Goal: Task Accomplishment & Management: Complete application form

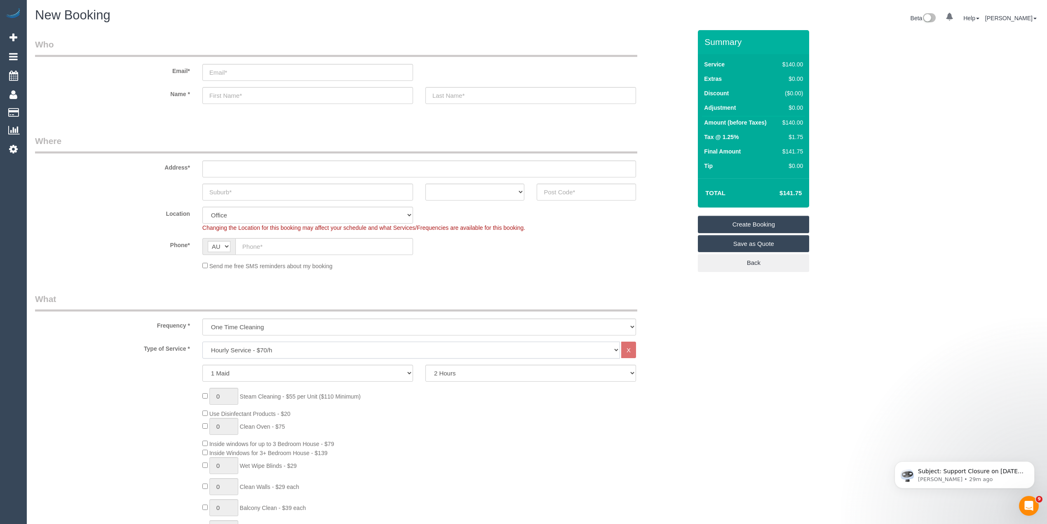
click at [258, 348] on select "Hourly Service - $70/h Hourly Service - $65/h Hourly Service - $60/h Hourly Ser…" at bounding box center [411, 349] width 418 height 17
select select "29"
click at [202, 341] on select "Hourly Service - $70/h Hourly Service - $65/h Hourly Service - $60/h Hourly Ser…" at bounding box center [411, 349] width 418 height 17
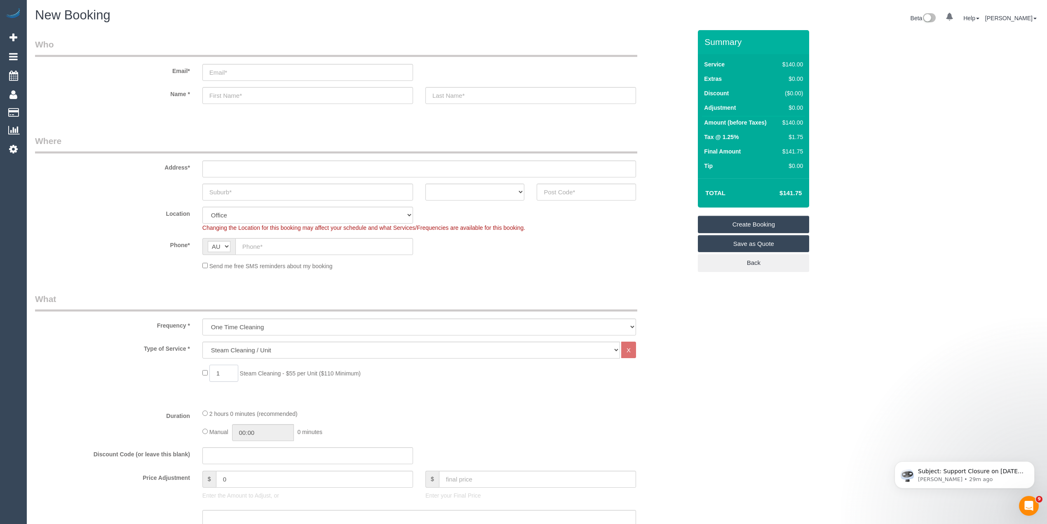
drag, startPoint x: 224, startPoint y: 372, endPoint x: 209, endPoint y: 372, distance: 14.8
click at [213, 372] on input "1" at bounding box center [223, 373] width 29 height 17
click at [139, 376] on div "3 Steam Cleaning - $55 per Unit ($110 Minimum)" at bounding box center [363, 375] width 669 height 21
drag, startPoint x: 229, startPoint y: 369, endPoint x: 190, endPoint y: 371, distance: 38.8
click at [190, 371] on div "3 Steam Cleaning - $55 per Unit ($110 Minimum)" at bounding box center [363, 375] width 669 height 21
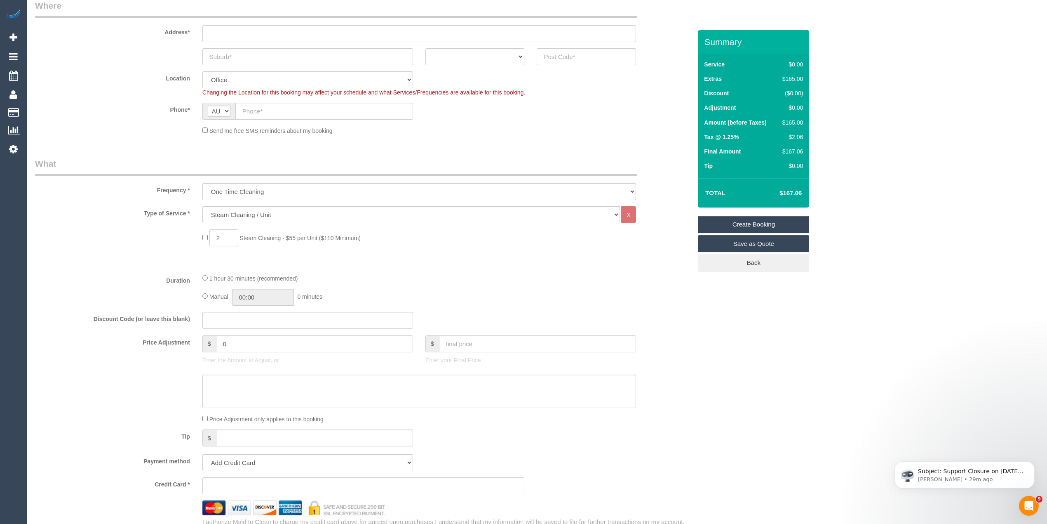
scroll to position [275, 0]
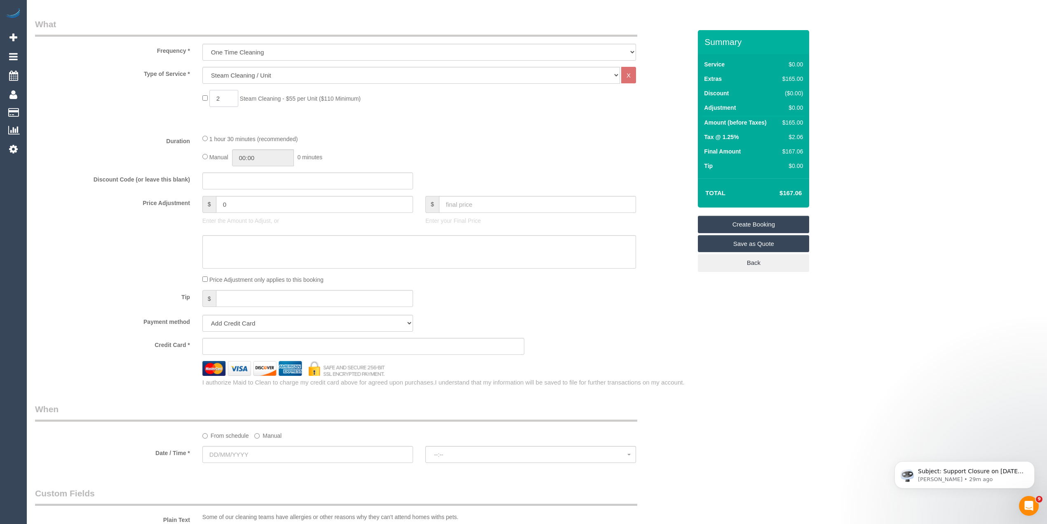
type input "2"
drag, startPoint x: 234, startPoint y: 205, endPoint x: 152, endPoint y: 190, distance: 83.5
click at [155, 196] on div "Price Adjustment $ 0 Enter the Amount to Adjust, or $ Enter your Final Price" at bounding box center [363, 212] width 669 height 33
type input "27.5"
click at [119, 129] on fieldset "What Frequency * One Time Cleaning Weekly - 10% Off - 10.00% (0% for the First …" at bounding box center [363, 202] width 657 height 369
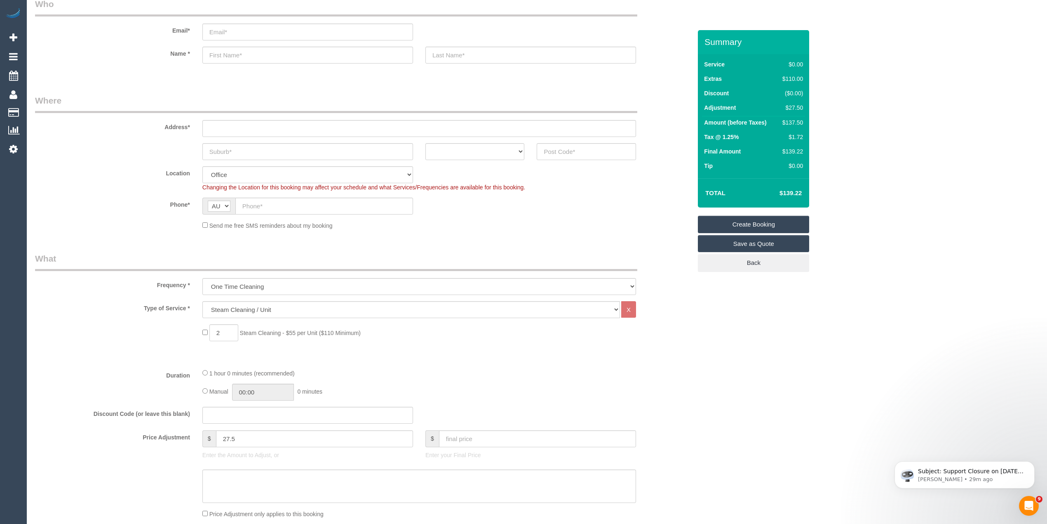
scroll to position [0, 0]
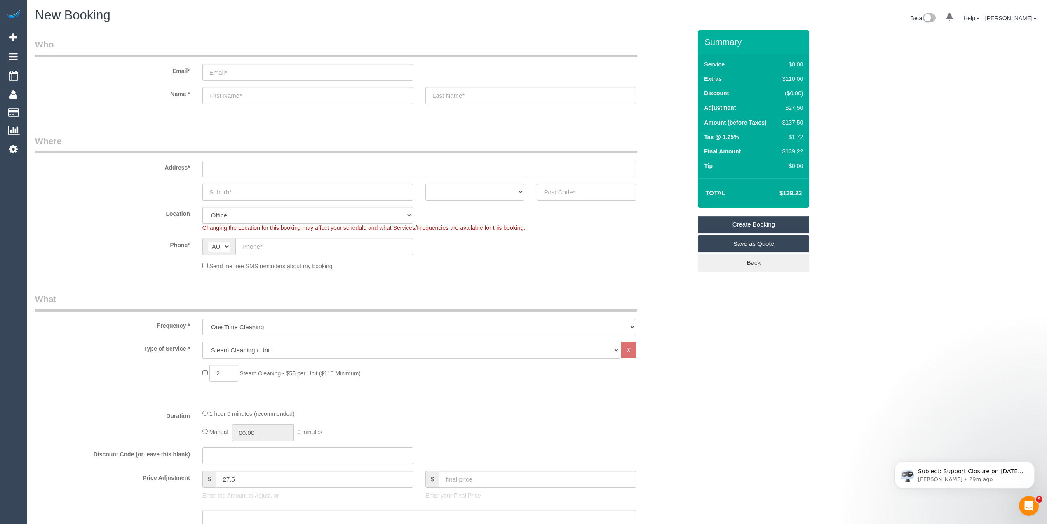
click at [228, 162] on input "text" at bounding box center [419, 168] width 434 height 17
type input "-"
click at [222, 189] on input "text" at bounding box center [307, 191] width 211 height 17
click at [1033, 463] on icon "Dismiss notification" at bounding box center [1032, 463] width 5 height 5
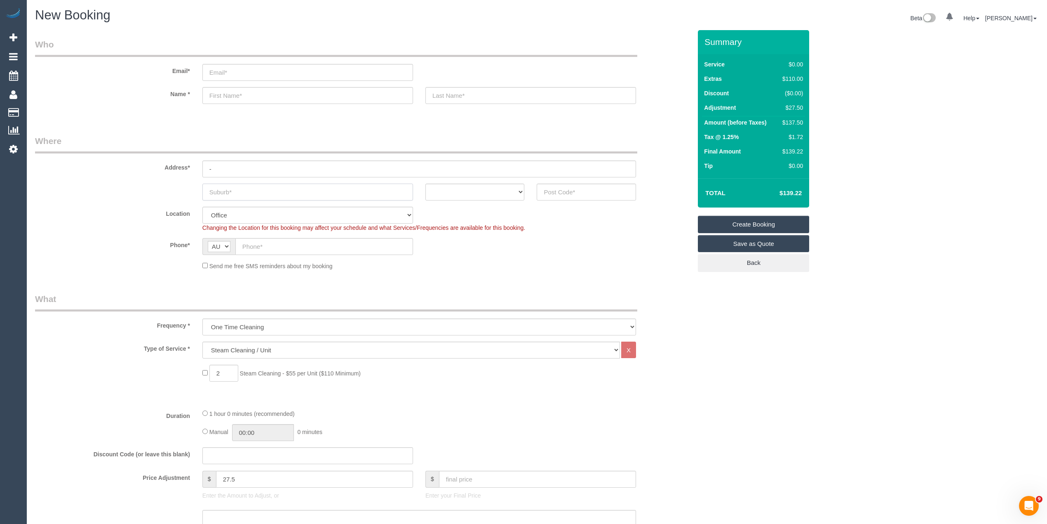
click at [259, 187] on input "text" at bounding box center [307, 191] width 211 height 17
drag, startPoint x: 251, startPoint y: 187, endPoint x: 154, endPoint y: 183, distance: 97.0
click at [154, 183] on div "Essendon ACT NSW NT QLD SA TAS VIC WA" at bounding box center [363, 191] width 669 height 17
type input "Essendon"
click at [266, 247] on input "text" at bounding box center [324, 246] width 178 height 17
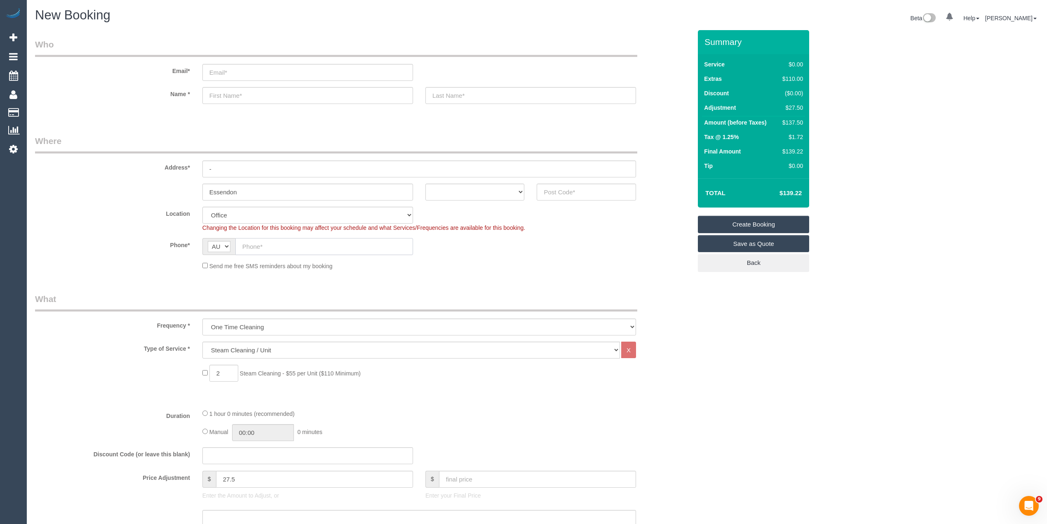
click at [260, 241] on input "text" at bounding box center [324, 246] width 178 height 17
paste input "61 3 9379 4704"
drag, startPoint x: 250, startPoint y: 244, endPoint x: 228, endPoint y: 243, distance: 21.9
click at [228, 243] on div "AF AL DZ AD AO AI AQ AG AR AM AW AU AT AZ BS BH BD BB BY BE BZ BJ BM BT BO BA B…" at bounding box center [307, 246] width 211 height 17
click at [299, 246] on input "(03) 9379 4704" at bounding box center [324, 246] width 178 height 17
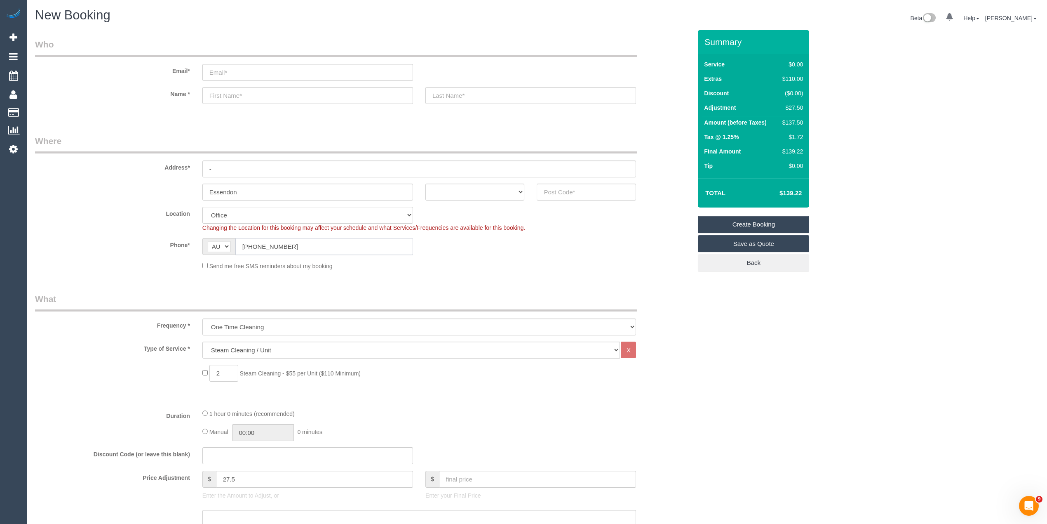
drag, startPoint x: 299, startPoint y: 246, endPoint x: 294, endPoint y: 246, distance: 5.4
click at [294, 246] on input "(03) 9379 4704" at bounding box center [324, 246] width 178 height 17
type input "(03) 9379 4704"
click at [449, 187] on select "ACT NSW NT QLD SA TAS VIC WA" at bounding box center [475, 191] width 99 height 17
select select "VIC"
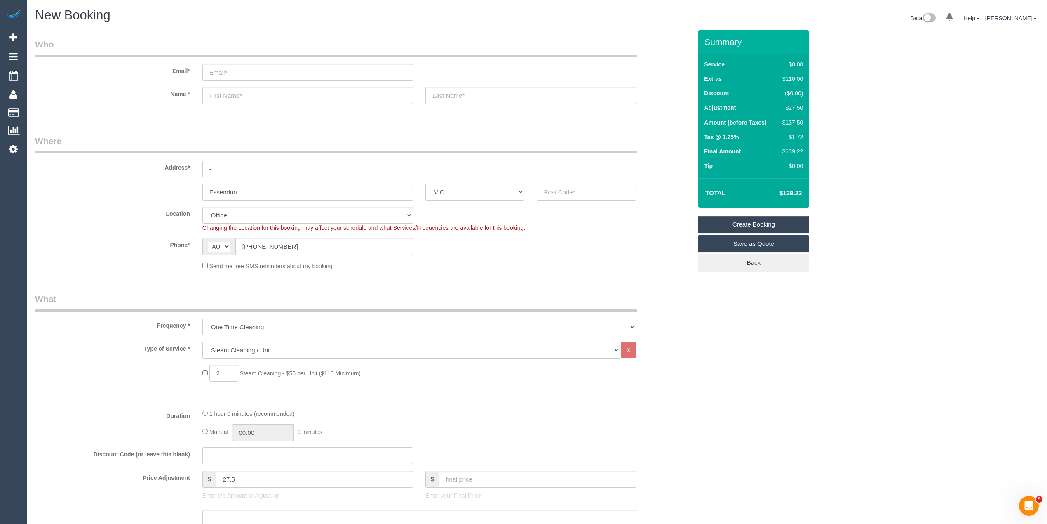
click at [426, 183] on select "ACT NSW NT QLD SA TAS VIC WA" at bounding box center [475, 191] width 99 height 17
click at [569, 190] on input "text" at bounding box center [586, 191] width 99 height 17
type input "3040"
click at [221, 162] on input "-" at bounding box center [419, 168] width 434 height 17
select select "59"
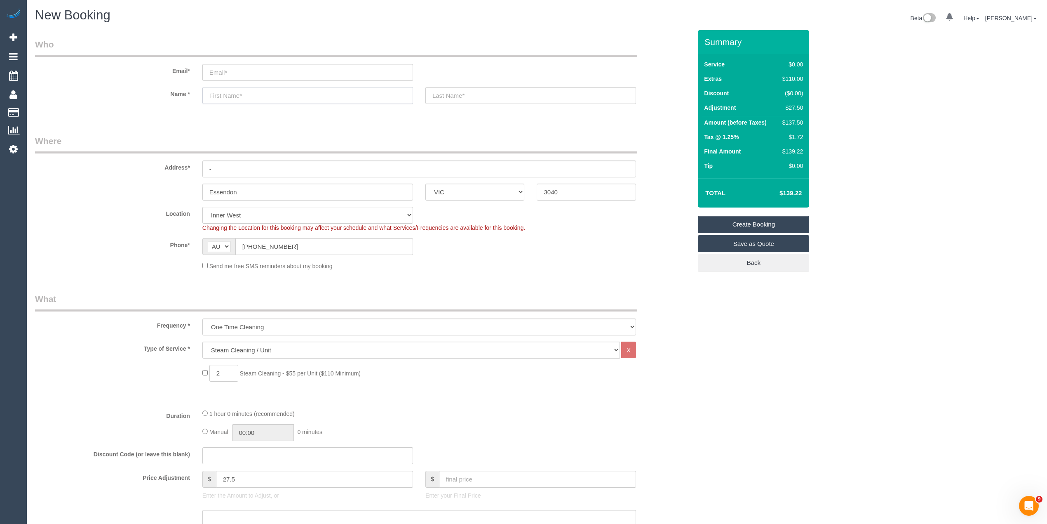
click at [254, 96] on input "text" at bounding box center [307, 95] width 211 height 17
select select "object:2065"
type input "Tony"
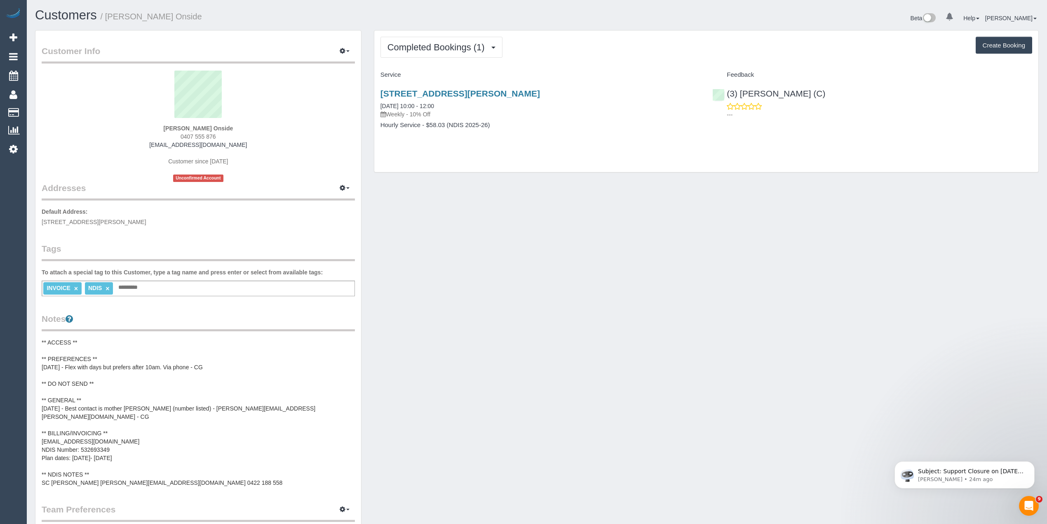
click at [174, 128] on strong "Abigail Walker Onside" at bounding box center [198, 128] width 70 height 7
click at [192, 126] on strong "Abigail Walker Onside" at bounding box center [198, 128] width 70 height 7
copy strong "Abigail Walker"
click at [93, 438] on pre "** ACCESS ** ** PREFERENCES ** 13/08/25 - Flex with days but prefers after 10am…" at bounding box center [198, 412] width 313 height 148
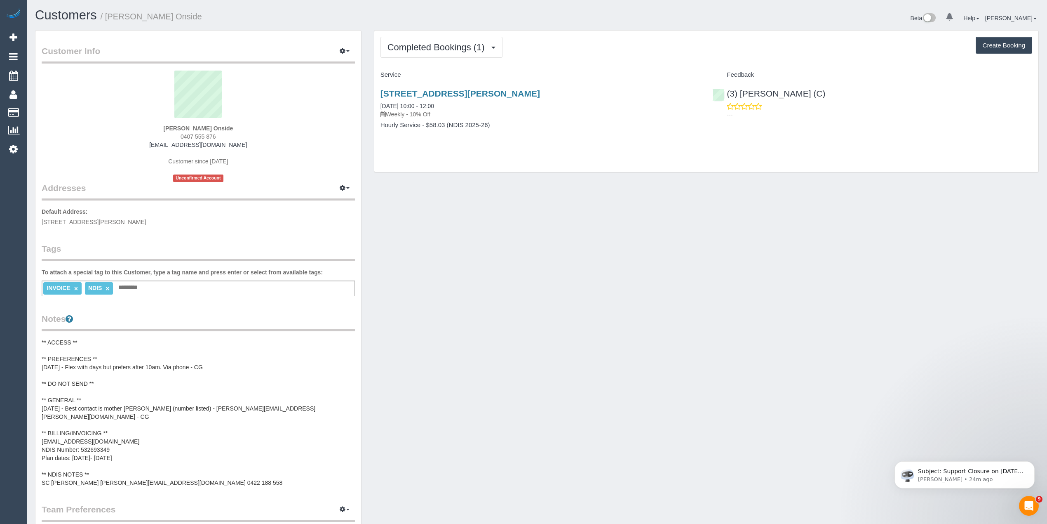
click at [93, 438] on div "Customer Info Edit Contact Info Send Message Email Preferences Special Sales Ta…" at bounding box center [198, 364] width 326 height 666
click at [96, 436] on pre "** ACCESS ** ** PREFERENCES ** 13/08/25 - Flex with days but prefers after 10am…" at bounding box center [198, 412] width 313 height 148
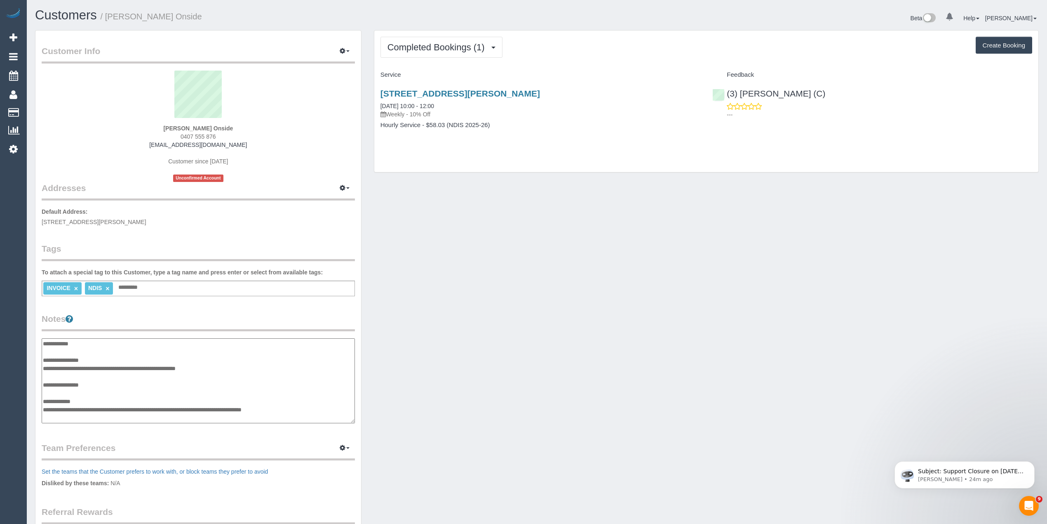
scroll to position [58, 0]
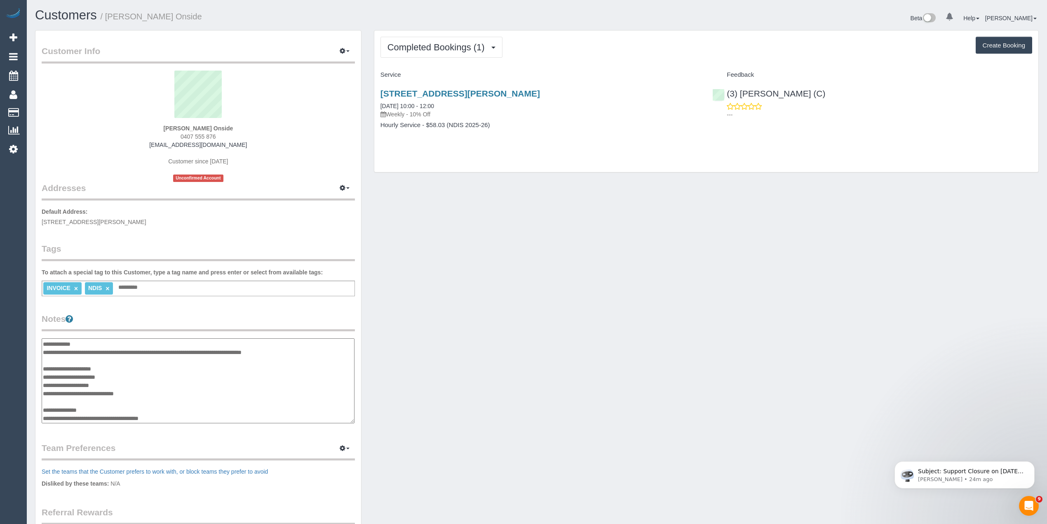
click at [91, 382] on textarea "**********" at bounding box center [198, 380] width 313 height 85
click at [44, 221] on span "37 Wilkins Street, Yarraville, VIC 3013" at bounding box center [94, 222] width 105 height 7
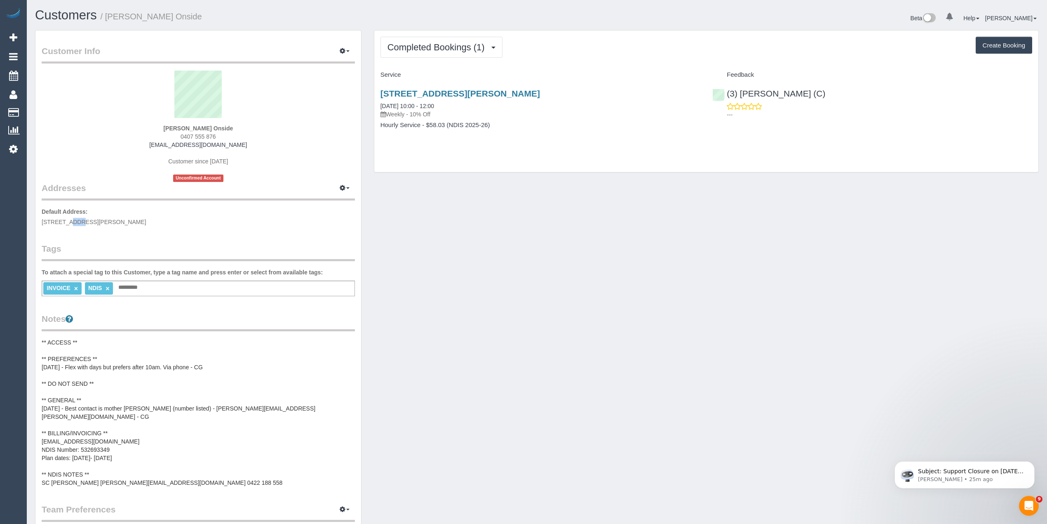
click at [132, 219] on span "37 Wilkins Street, Yarraville, VIC 3013" at bounding box center [94, 222] width 105 height 7
copy span "37 Wilkins Street, Yarraville, VIC 3013"
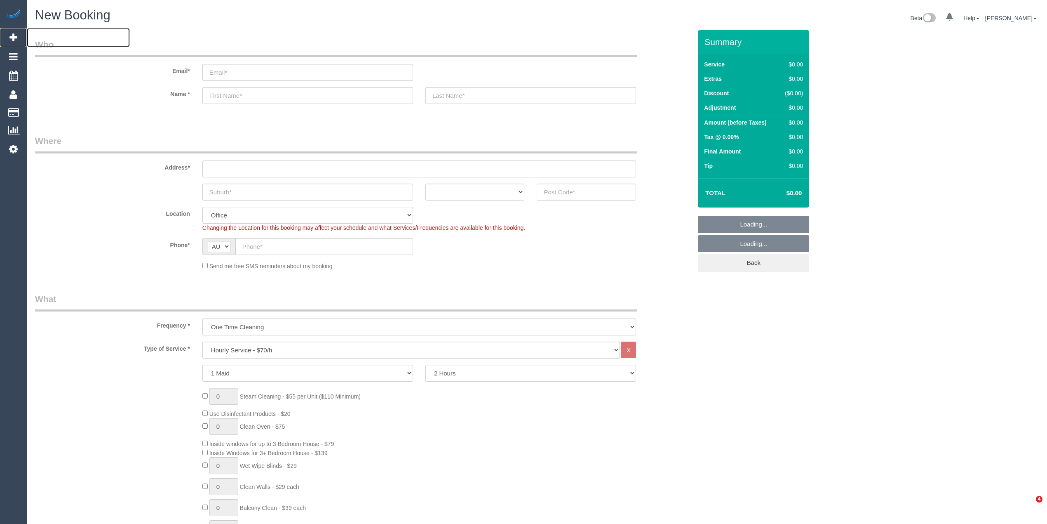
select select "object:2049"
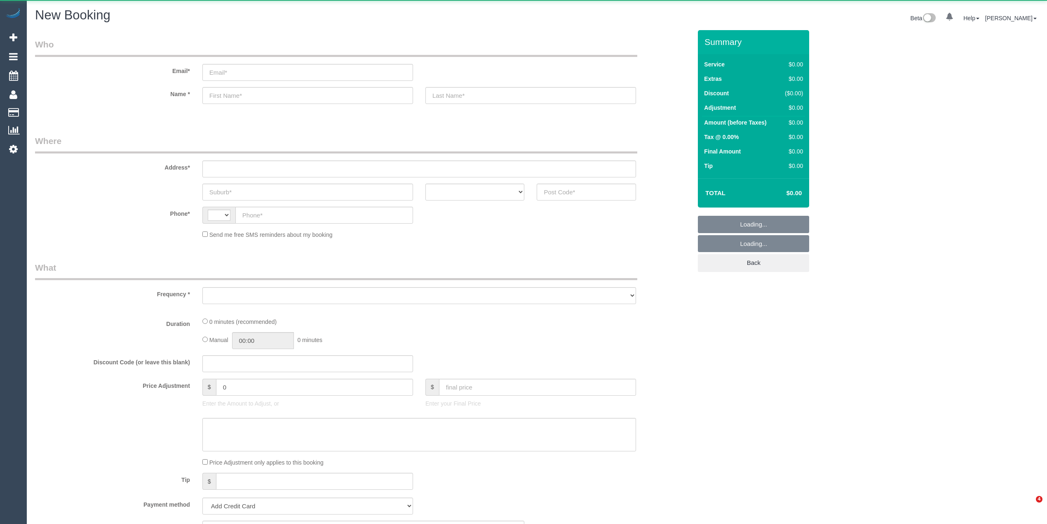
select select "string:AU"
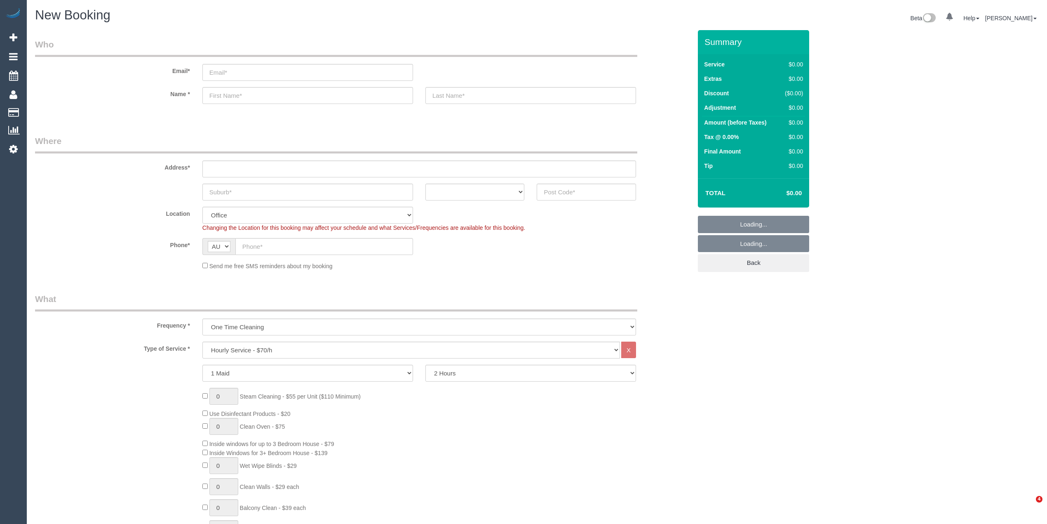
select select "object:2049"
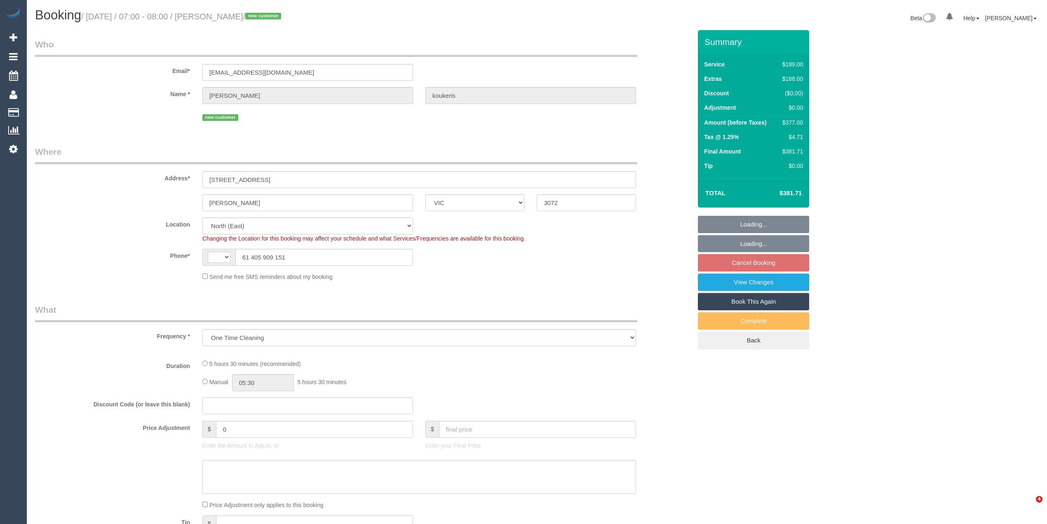
select select "VIC"
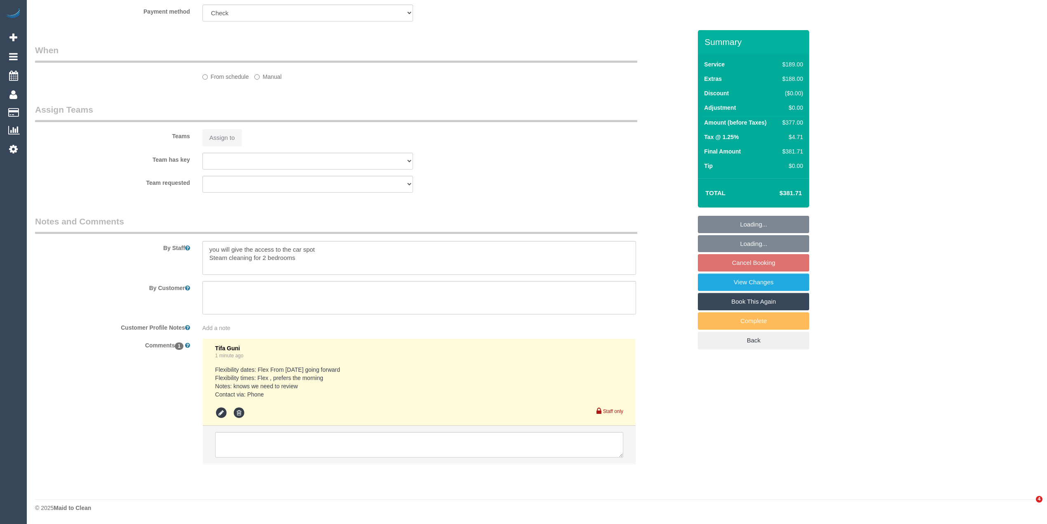
select select "object:642"
select select "string:AU"
select select "spot1"
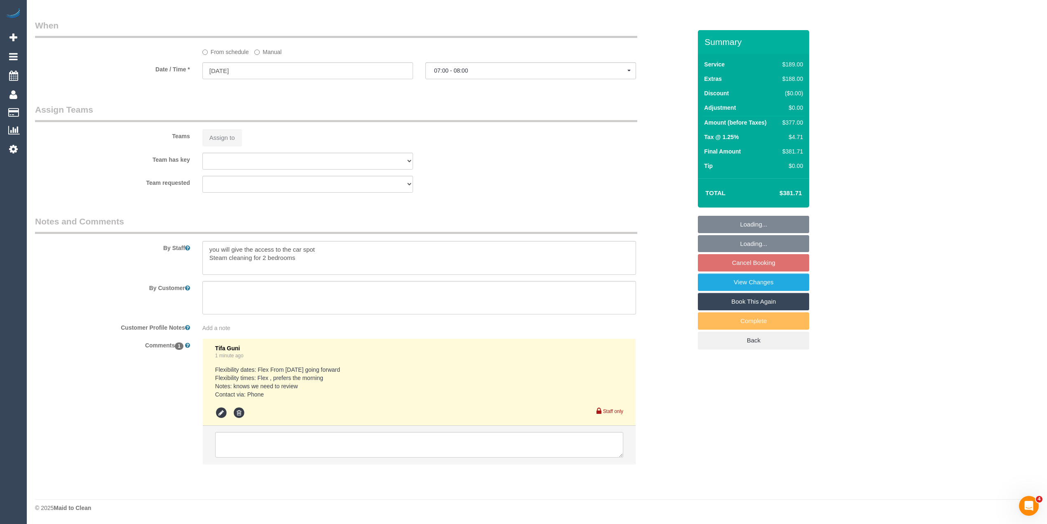
select select "number:28"
select select "number:14"
select select "number:19"
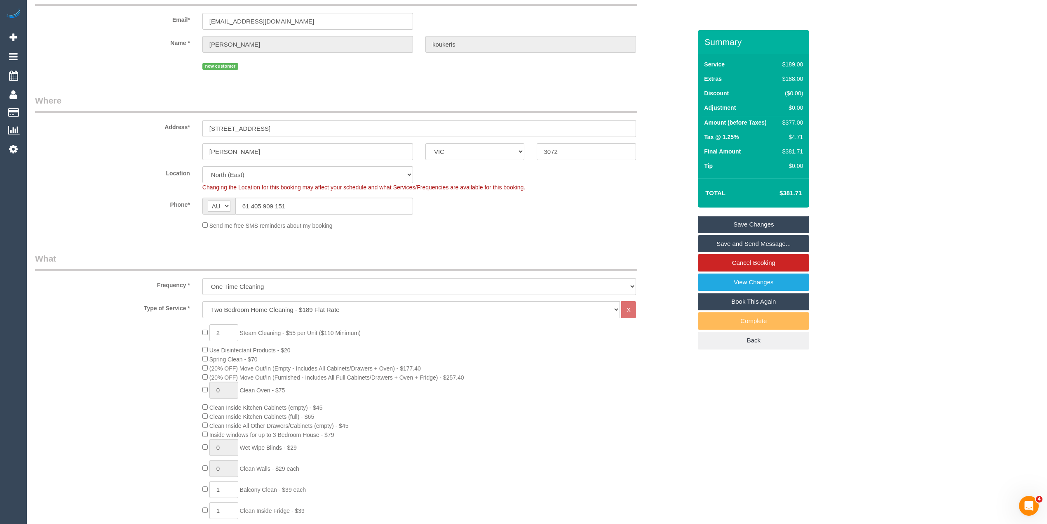
scroll to position [0, 0]
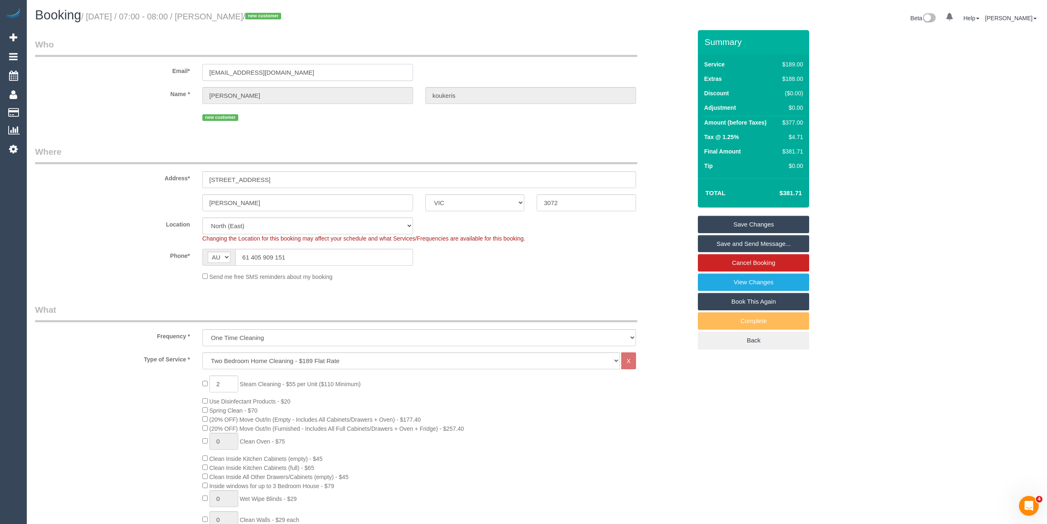
click at [303, 72] on input "gkoukeris@hotmail.com" at bounding box center [307, 72] width 211 height 17
click at [301, 72] on input "gkoukeris@hotmail.com" at bounding box center [307, 72] width 211 height 17
drag, startPoint x: 299, startPoint y: 72, endPoint x: 167, endPoint y: 64, distance: 132.2
click at [167, 64] on div "Email* gkoukeris@hotmail.com" at bounding box center [363, 59] width 669 height 42
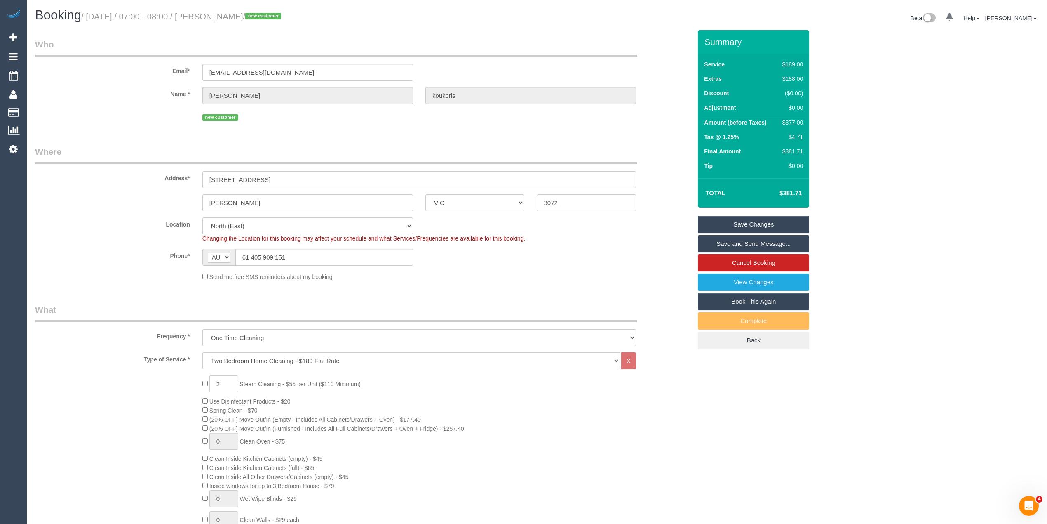
click at [231, 15] on small "/ September 03, 2025 / 07:00 - 08:00 / George koukeris / new customer" at bounding box center [182, 16] width 202 height 9
click at [261, 15] on small "/ September 03, 2025 / 07:00 - 08:00 / George koukeris / new customer" at bounding box center [182, 16] width 202 height 9
click at [277, 15] on small "/ September 03, 2025 / 07:00 - 08:00 / George koukeris / new customer" at bounding box center [182, 16] width 202 height 9
click at [284, 17] on small "/ September 03, 2025 / 07:00 - 08:00 / George koukeris / new customer" at bounding box center [182, 16] width 202 height 9
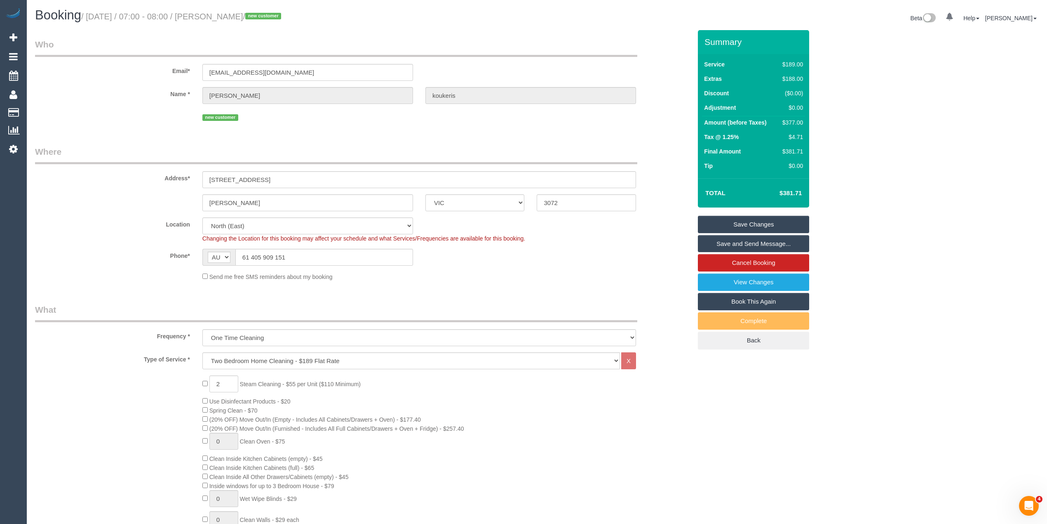
copy small "George koukeris"
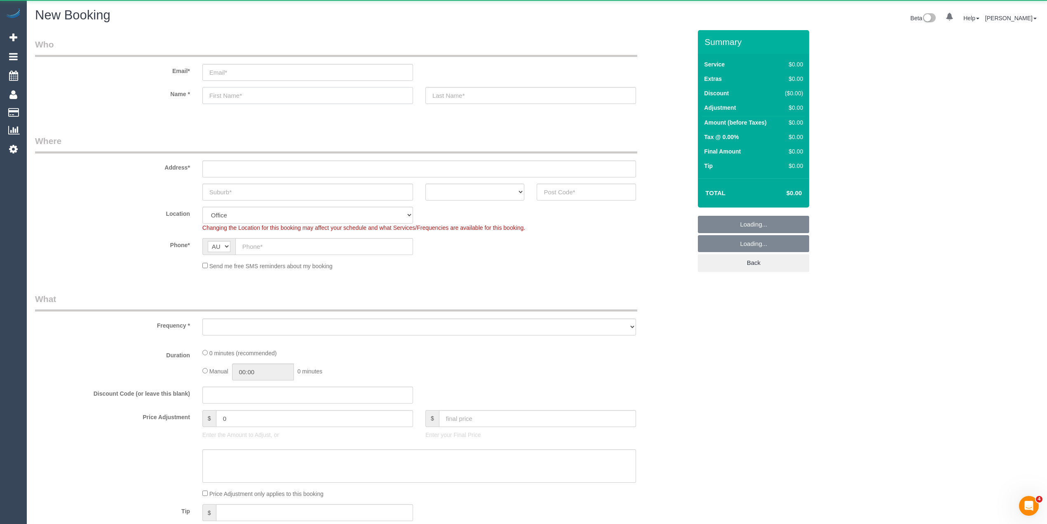
click at [280, 90] on input "text" at bounding box center [307, 95] width 211 height 17
select select "object:2049"
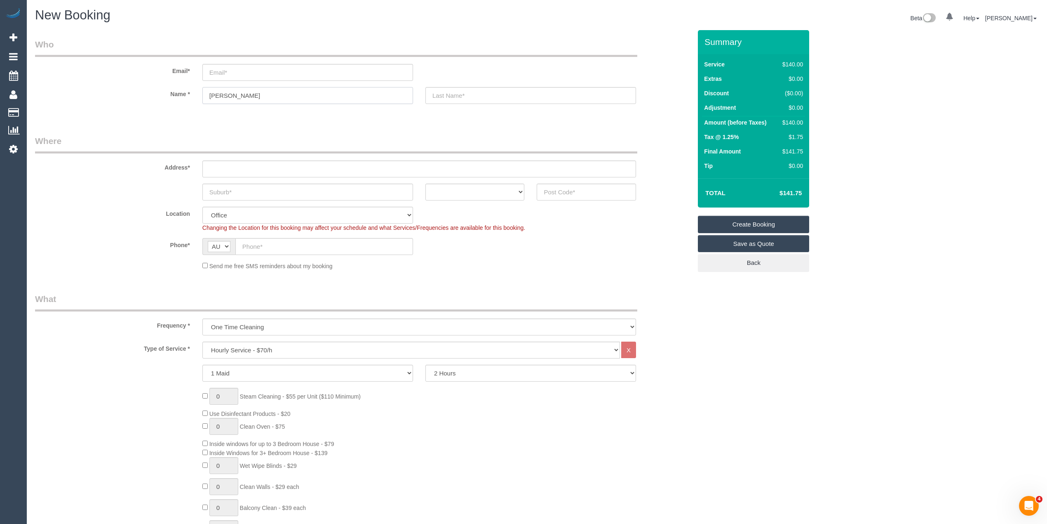
type input "[PERSON_NAME]"
click at [228, 164] on input "text" at bounding box center [419, 168] width 434 height 17
type input "-"
click at [223, 194] on input "text" at bounding box center [307, 191] width 211 height 17
type input "Essendon"
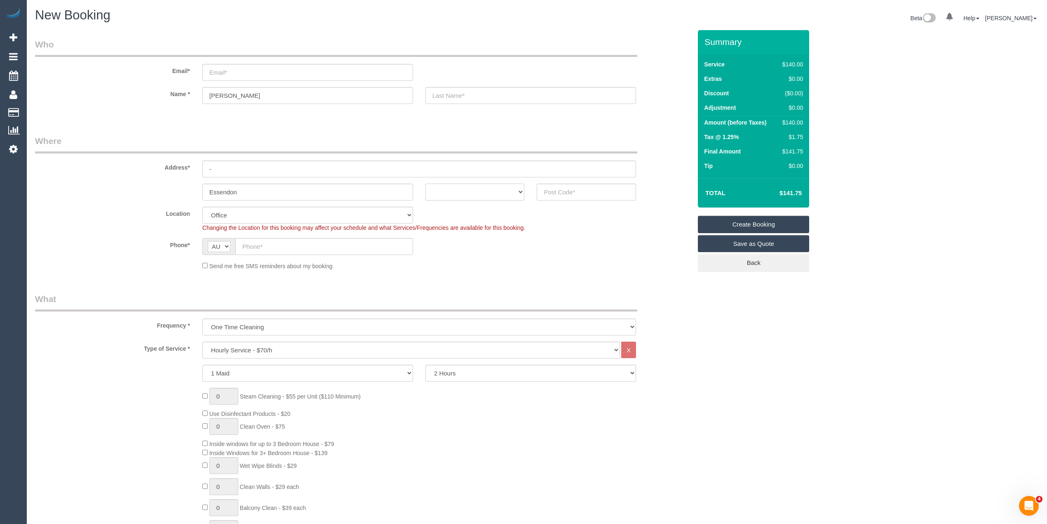
click at [467, 183] on select "ACT NSW NT QLD SA TAS VIC WA" at bounding box center [475, 191] width 99 height 17
select select "VIC"
click at [426, 183] on select "ACT NSW NT QLD SA TAS VIC WA" at bounding box center [475, 191] width 99 height 17
click at [560, 192] on input "text" at bounding box center [586, 191] width 99 height 17
type input "3040"
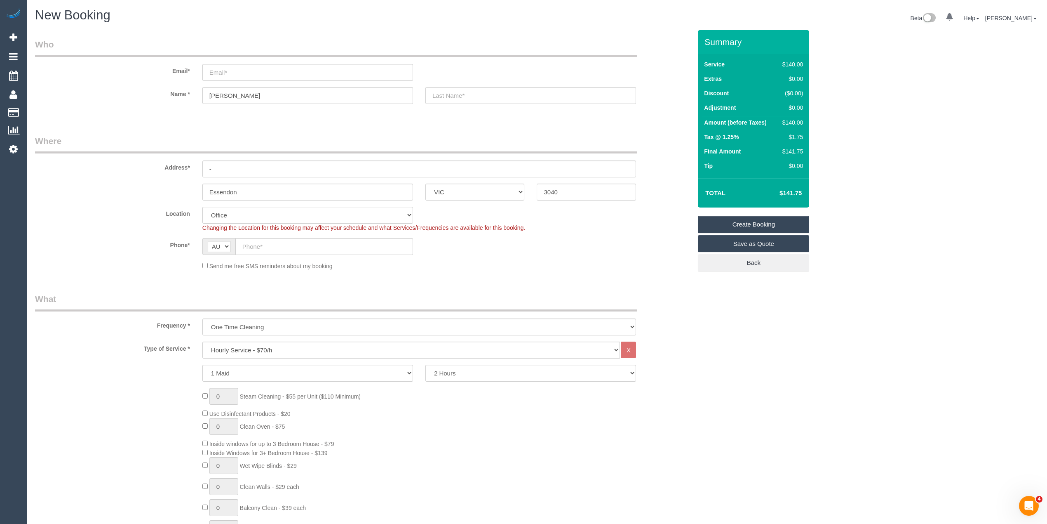
select select "59"
select select "object:2055"
click at [247, 350] on select "Hourly Service - $70/h Hourly Service - $65/h Hourly Service - $60/h Hourly Ser…" at bounding box center [411, 349] width 418 height 17
select select "29"
click at [202, 341] on select "Hourly Service - $70/h Hourly Service - $65/h Hourly Service - $60/h Hourly Ser…" at bounding box center [411, 349] width 418 height 17
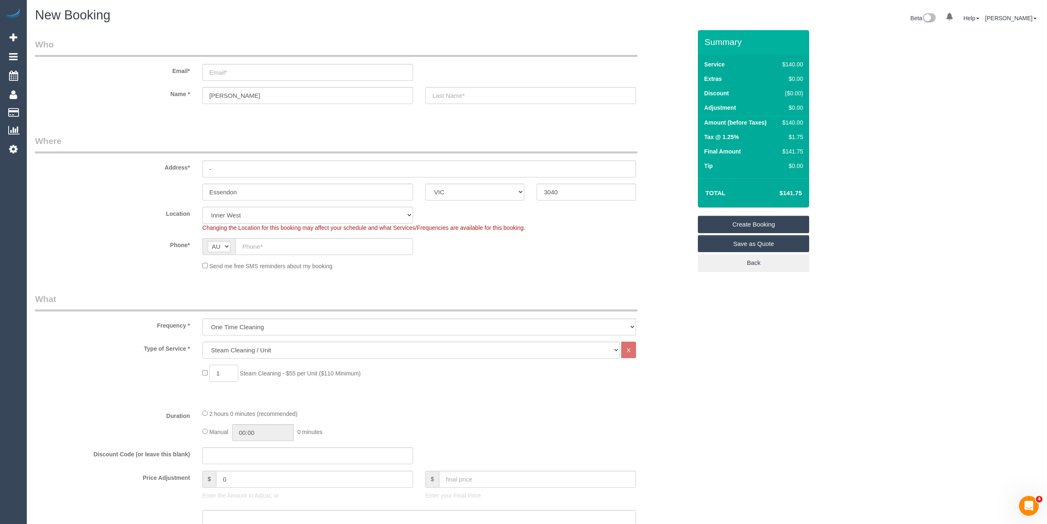
drag, startPoint x: 230, startPoint y: 374, endPoint x: 183, endPoint y: 374, distance: 46.6
click at [185, 374] on div "1 Steam Cleaning - $55 per Unit ($110 Minimum)" at bounding box center [363, 375] width 669 height 21
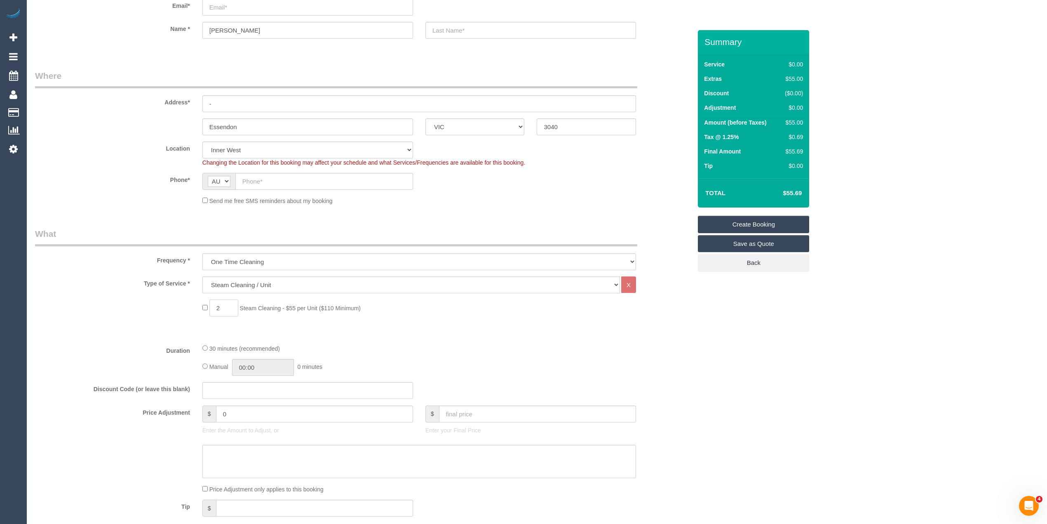
scroll to position [92, 0]
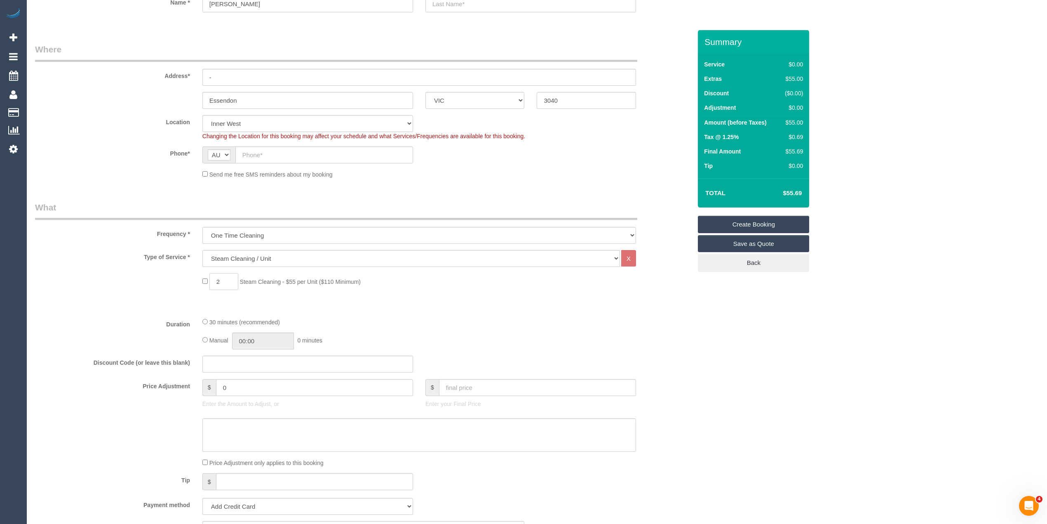
type input "2"
drag, startPoint x: 210, startPoint y: 391, endPoint x: 180, endPoint y: 386, distance: 30.8
click at [180, 386] on div "Price Adjustment $ 0 Enter the Amount to Adjust, or $ Enter your Final Price" at bounding box center [363, 395] width 669 height 33
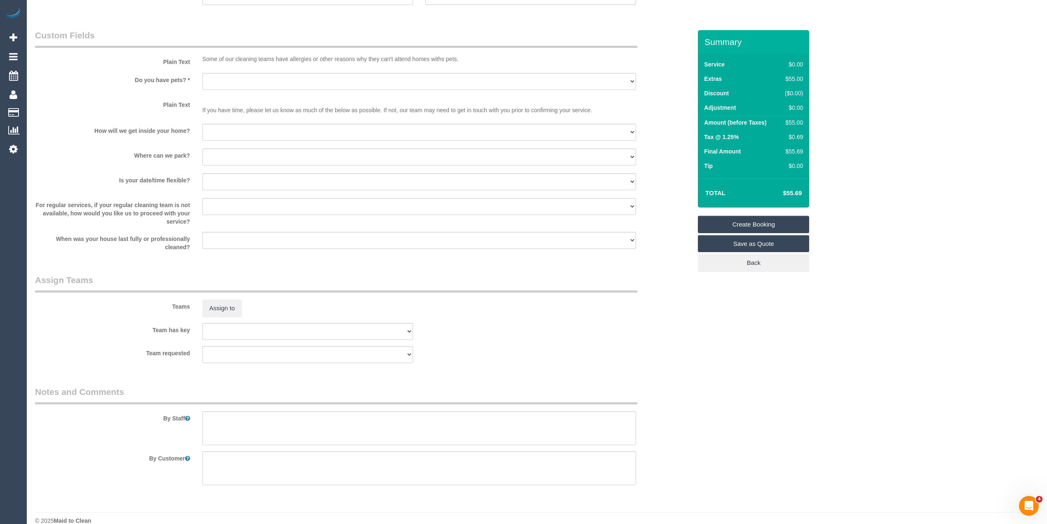
scroll to position [744, 0]
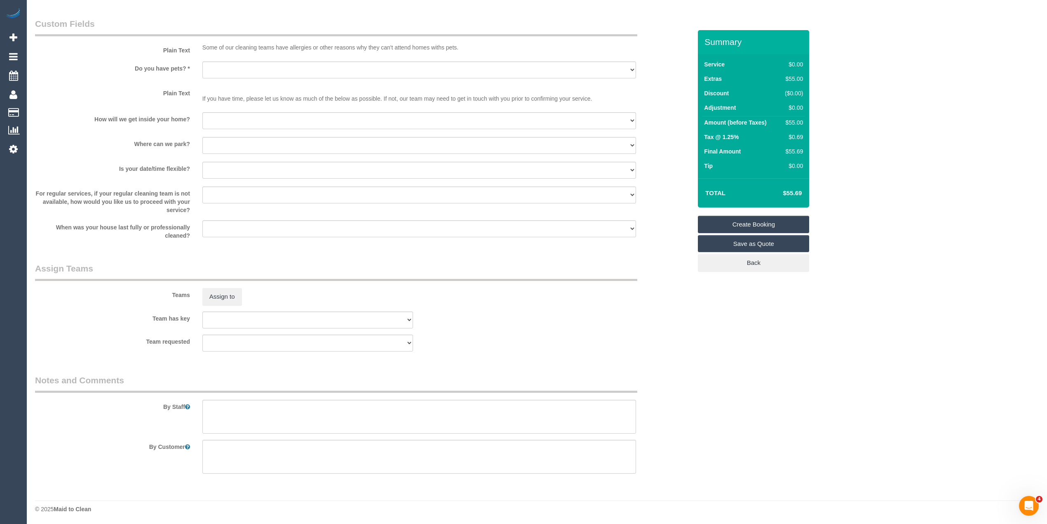
type input "27.50"
click at [229, 414] on textarea at bounding box center [419, 417] width 434 height 34
type textarea "S"
type input "27.5"
type textarea "Steam cleaning of 1 lounge and 1 hallway"
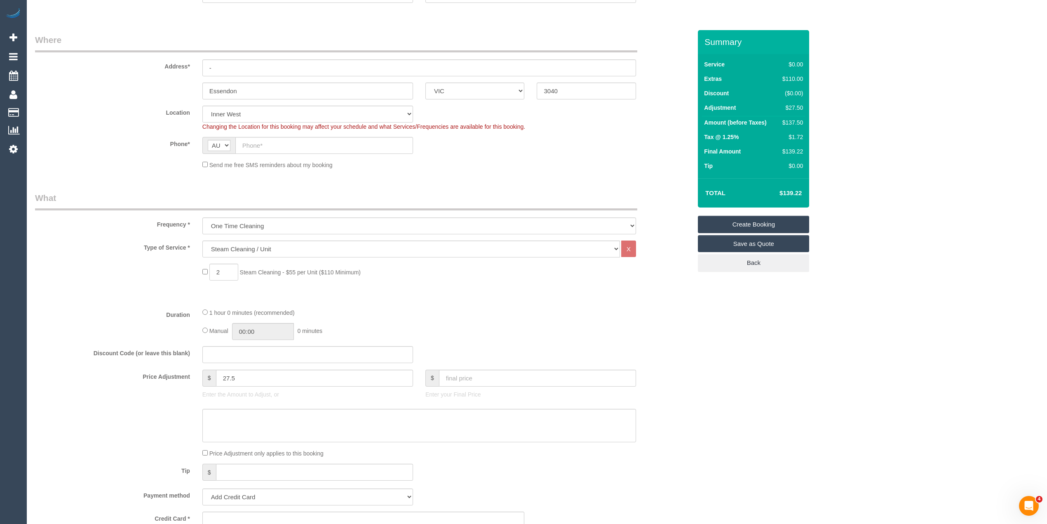
scroll to position [11, 0]
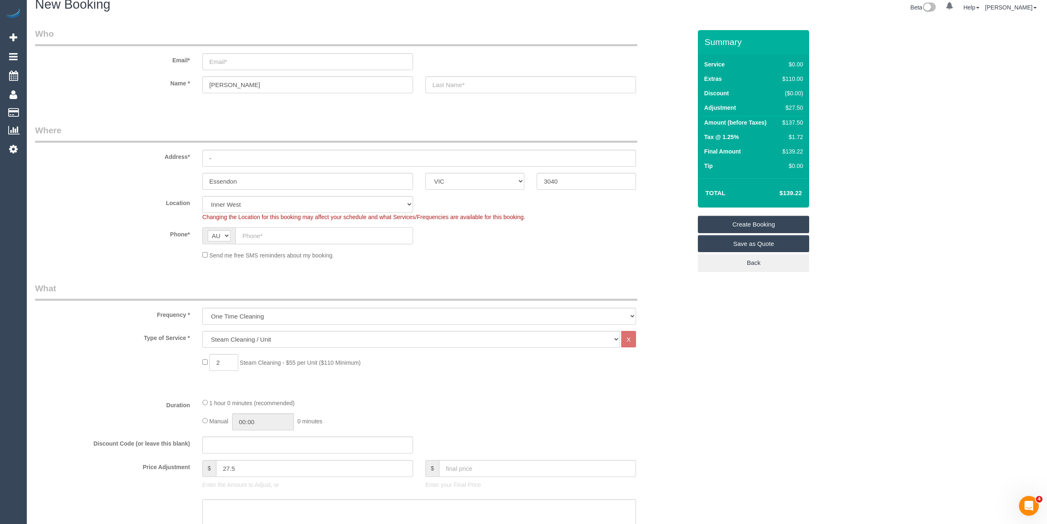
click at [258, 235] on input "text" at bounding box center [324, 235] width 178 height 17
paste input "(03) 9379 4704"
type input "(03) 9379 4704"
drag, startPoint x: 282, startPoint y: 236, endPoint x: 210, endPoint y: 233, distance: 72.2
click at [210, 233] on div "AF AL DZ AD AO AI AQ AG AR AM AW AU AT AZ BS BH BD BB BY BE BZ BJ BM BT BO BA B…" at bounding box center [307, 235] width 211 height 17
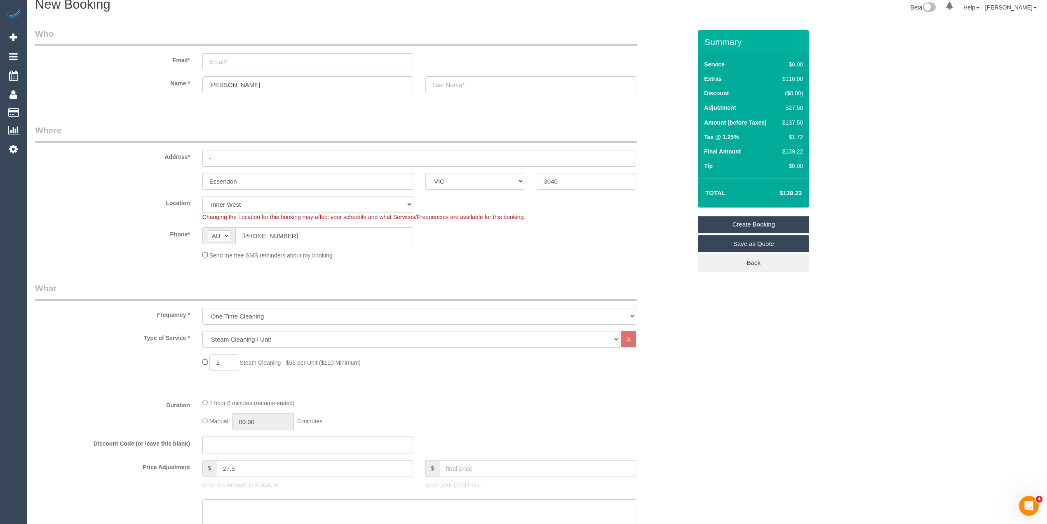
click at [226, 59] on input "email" at bounding box center [307, 61] width 211 height 17
click at [210, 61] on input "email" at bounding box center [307, 61] width 211 height 17
drag, startPoint x: 235, startPoint y: 467, endPoint x: 207, endPoint y: 463, distance: 28.4
click at [207, 463] on div "$ 27.5" at bounding box center [307, 468] width 211 height 17
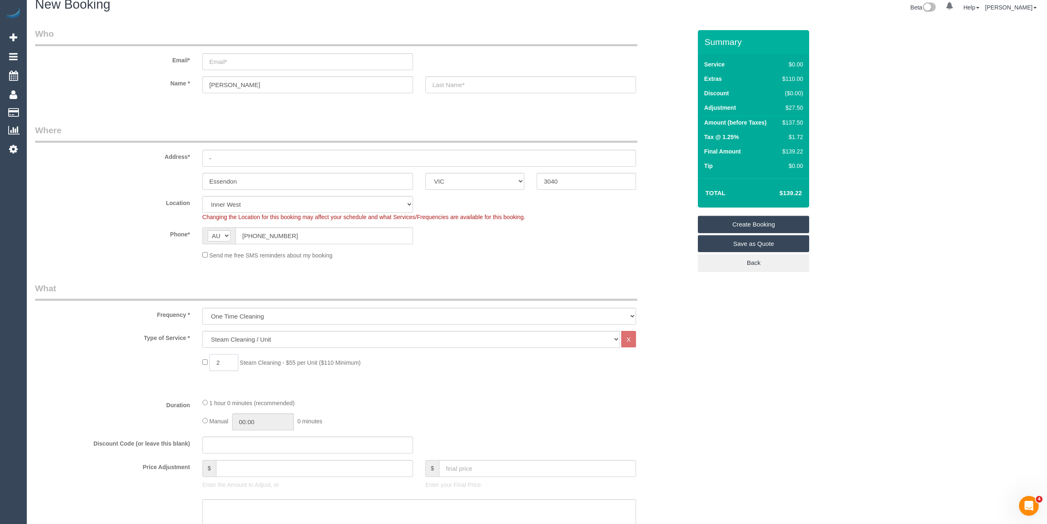
drag, startPoint x: 224, startPoint y: 358, endPoint x: 208, endPoint y: 360, distance: 16.5
click at [208, 360] on span "2 Steam Cleaning - $55 per Unit ($110 Minimum)" at bounding box center [281, 362] width 158 height 7
type input "3"
click at [146, 362] on div "3 Steam Cleaning - $55 per Unit ($110 Minimum)" at bounding box center [363, 364] width 669 height 21
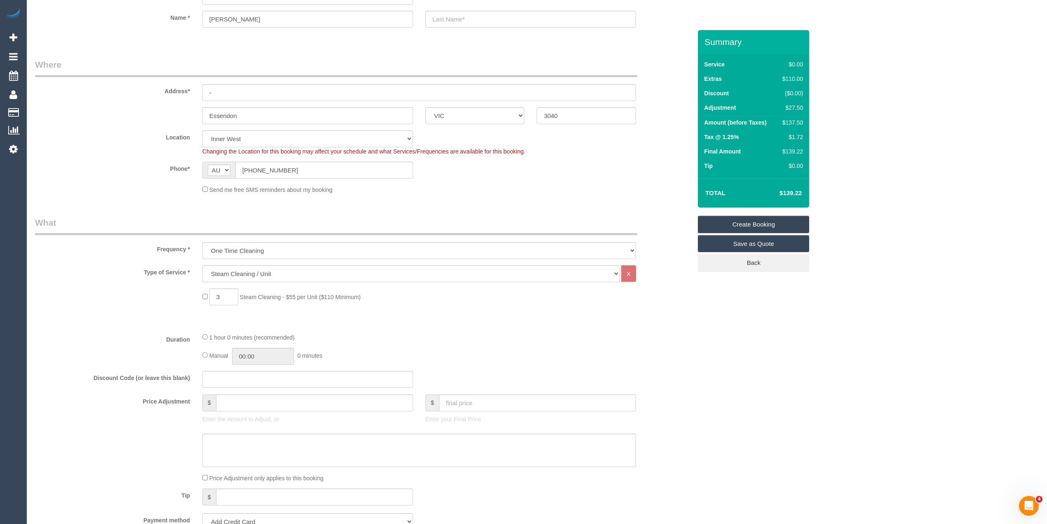
scroll to position [102, 0]
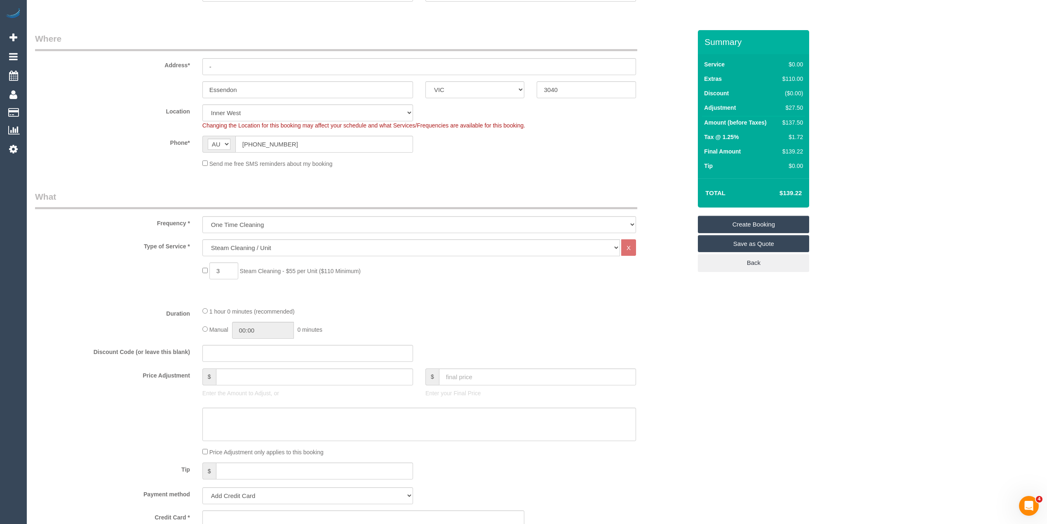
type input "0"
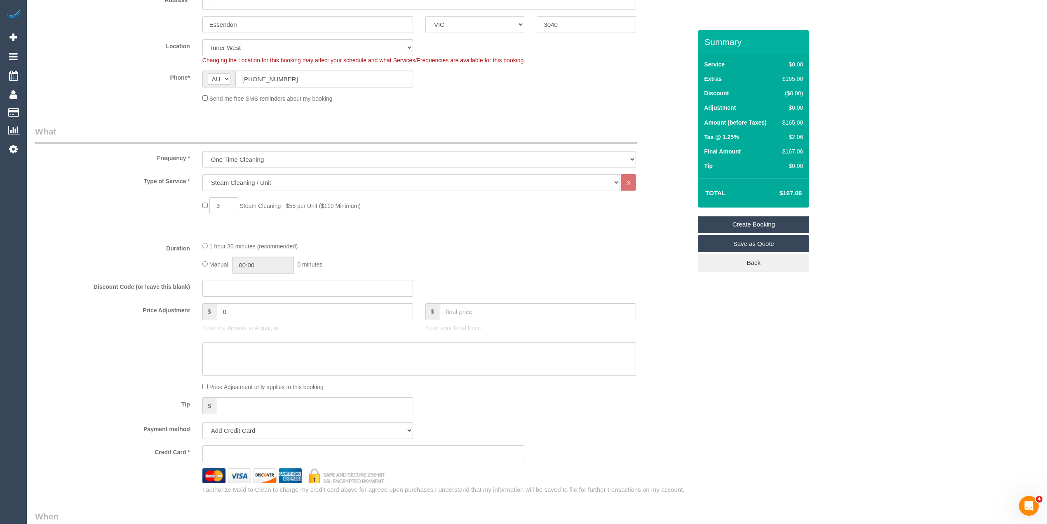
scroll to position [194, 0]
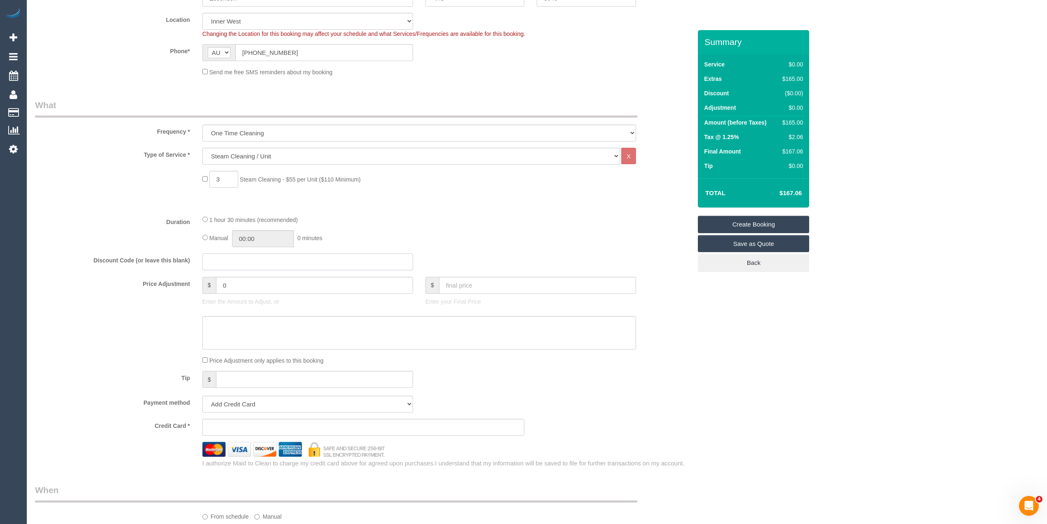
click at [223, 264] on input "text" at bounding box center [307, 261] width 211 height 17
type input "SMILE20"
click at [106, 218] on label "Duration" at bounding box center [112, 220] width 167 height 11
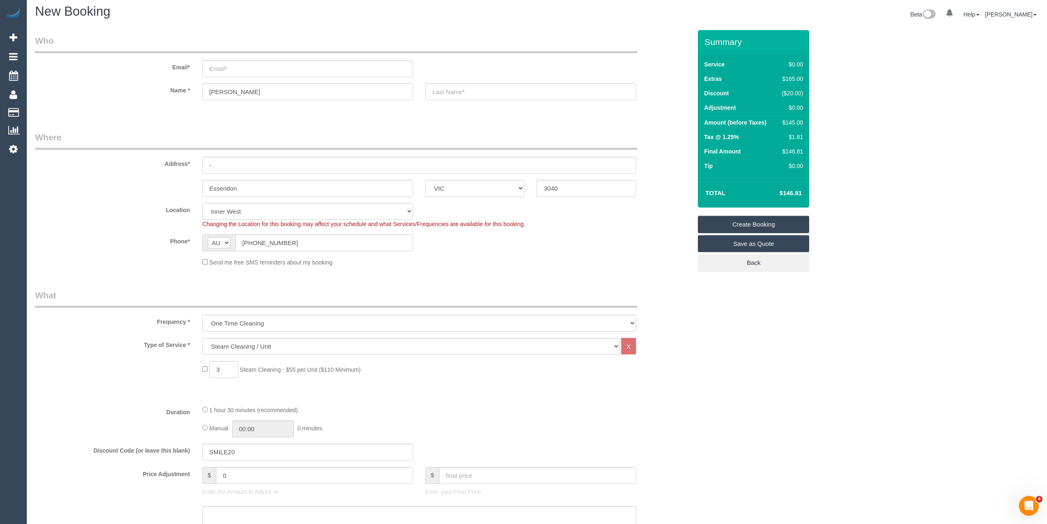
scroll to position [0, 0]
click at [238, 73] on input "email" at bounding box center [307, 72] width 211 height 17
drag, startPoint x: 264, startPoint y: 245, endPoint x: 233, endPoint y: 243, distance: 31.4
click at [233, 243] on div "AF AL DZ AD AO AI AQ AG AR AM AW AU AT AZ BS BH BD BB BY BE BZ BJ BM BT BO BA B…" at bounding box center [307, 246] width 211 height 17
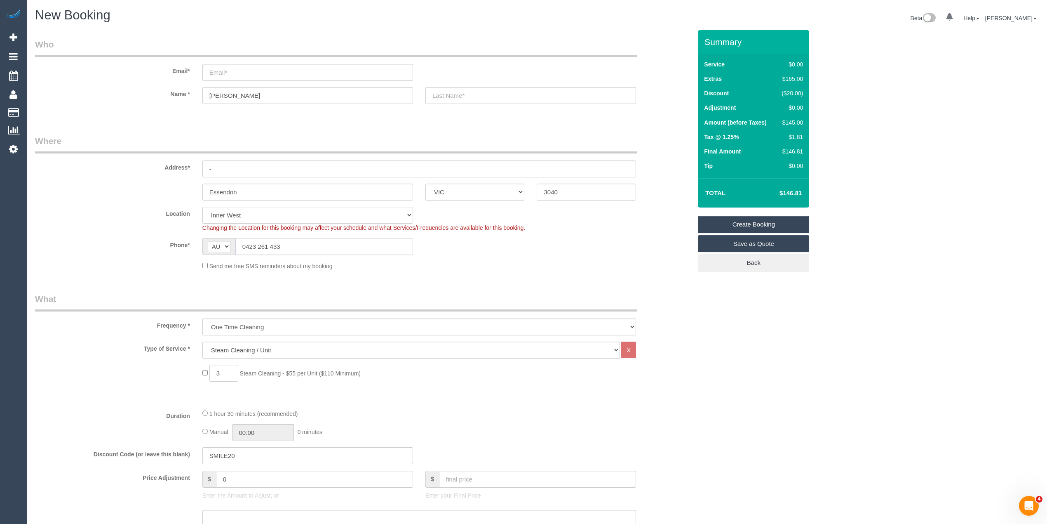
type input "0423 261 433"
click at [234, 70] on input "email" at bounding box center [307, 72] width 211 height 17
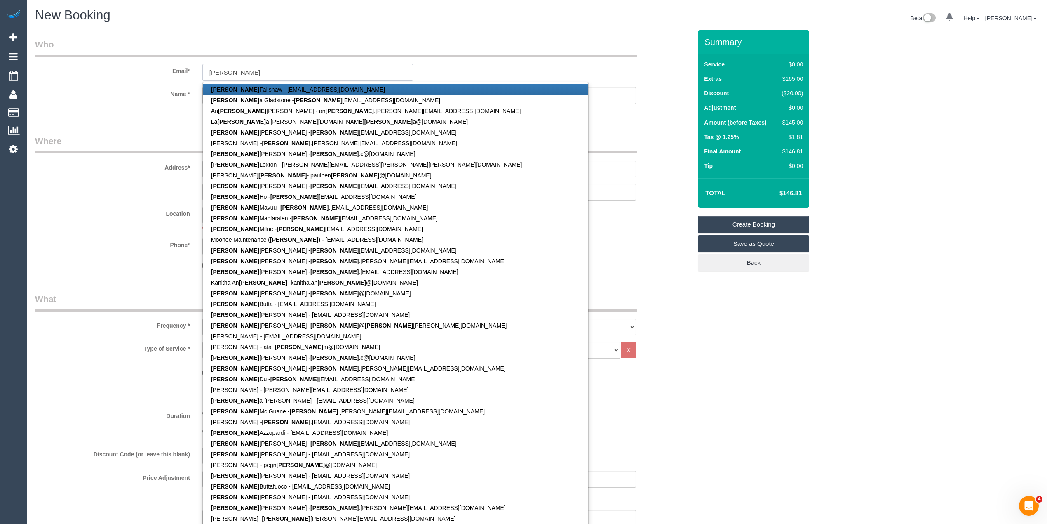
type input "tony"
click at [472, 96] on sui-booking-customer "Email* tony Tony Fallshaw - fallshaws@bigpond.com Tony a Gladstone - tony aglad…" at bounding box center [363, 80] width 657 height 84
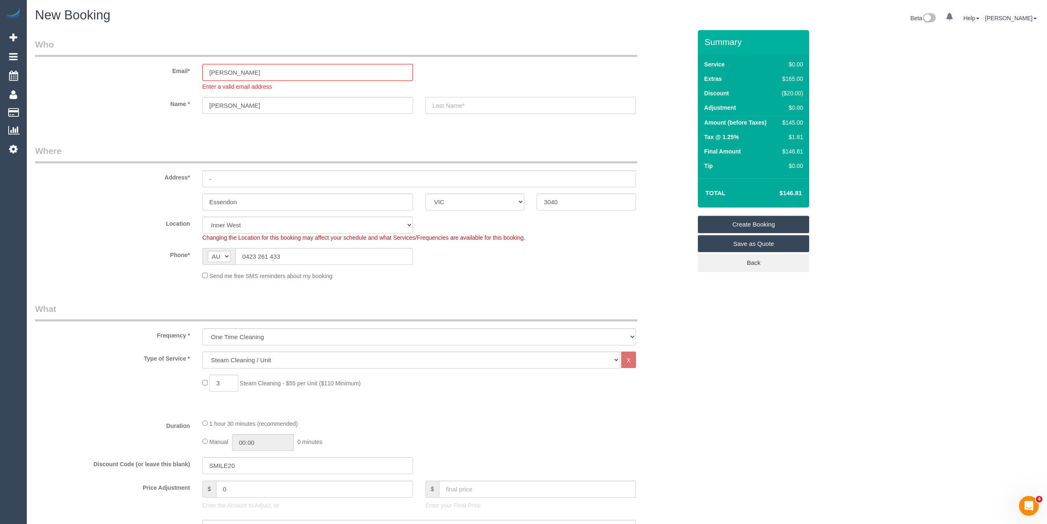
click at [472, 101] on input "text" at bounding box center [531, 105] width 211 height 17
click at [437, 103] on input "mammone" at bounding box center [531, 105] width 211 height 17
type input "Mammone"
click at [239, 72] on input "tony" at bounding box center [307, 72] width 211 height 17
type input "tony.mammone@fake.com"
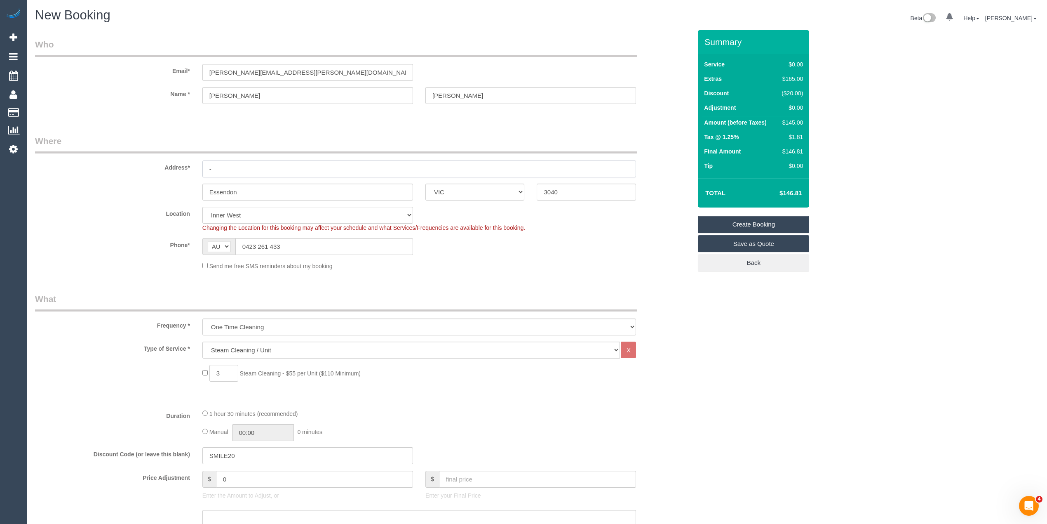
drag, startPoint x: 210, startPoint y: 177, endPoint x: 204, endPoint y: 177, distance: 6.6
click at [205, 177] on sui-booking-address "Address* - Essendon ACT NSW NT QLD SA TAS VIC WA 3040" at bounding box center [363, 168] width 657 height 66
type input "2a Kerferd Street"
click at [265, 188] on input "Essendon" at bounding box center [307, 191] width 211 height 17
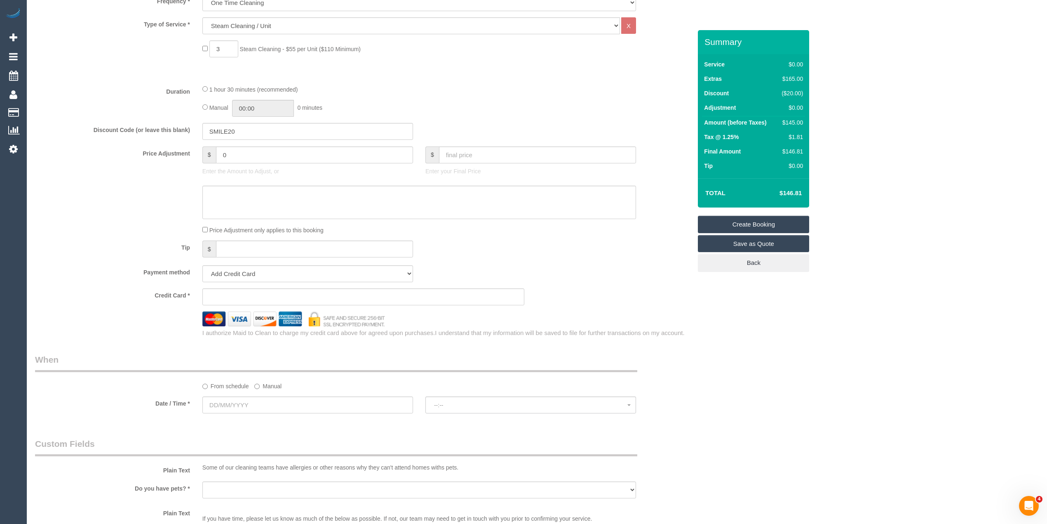
scroll to position [458, 0]
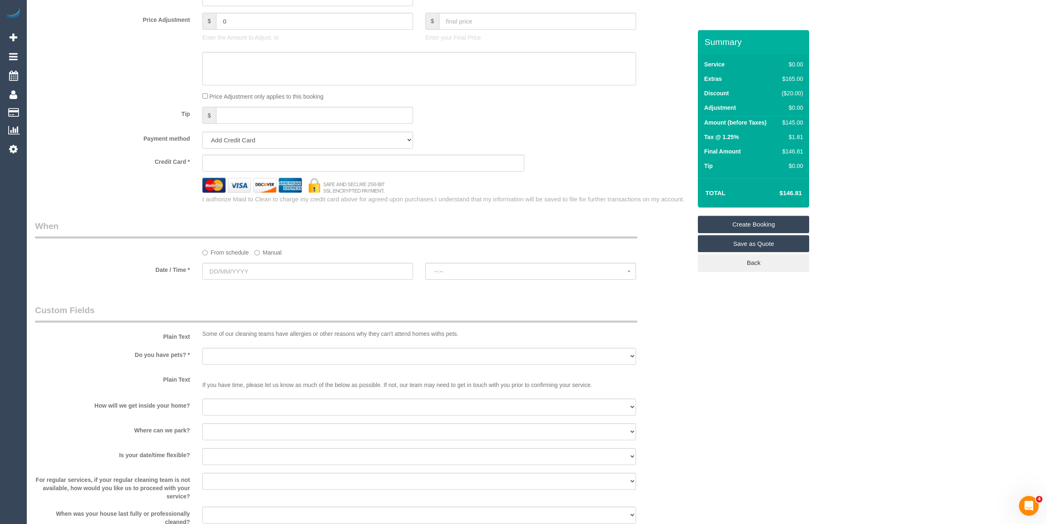
type input "Essendon North"
click at [238, 60] on textarea at bounding box center [419, 69] width 434 height 34
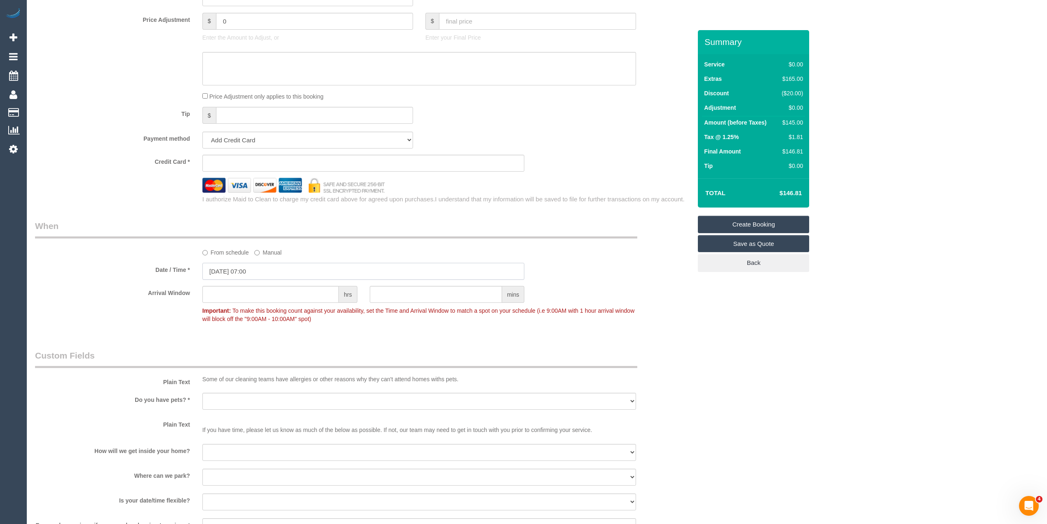
click at [235, 268] on input "27/08/2025 07:00" at bounding box center [363, 271] width 322 height 17
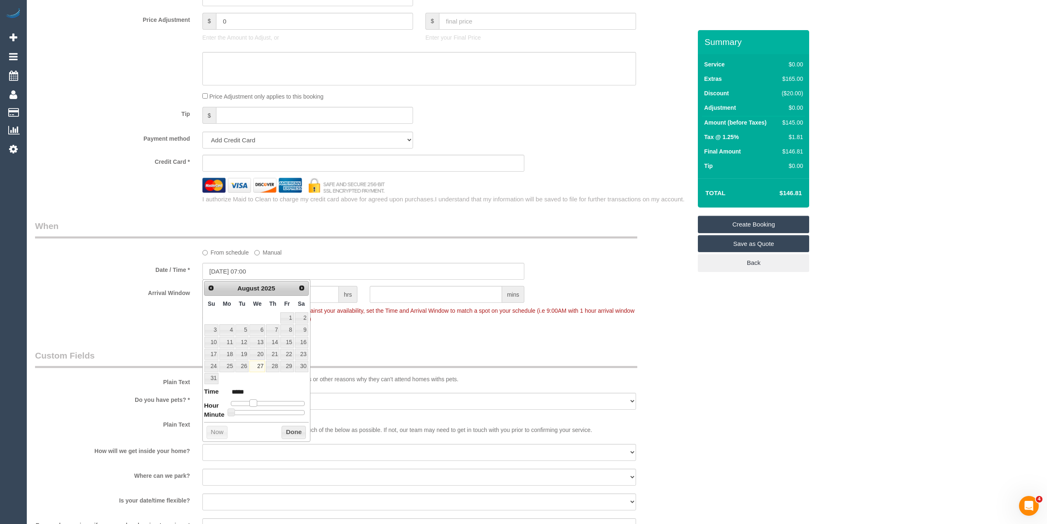
type input "27/08/2025 08:00"
type input "*****"
type input "27/08/2025 09:00"
type input "*****"
type input "27/08/2025 10:00"
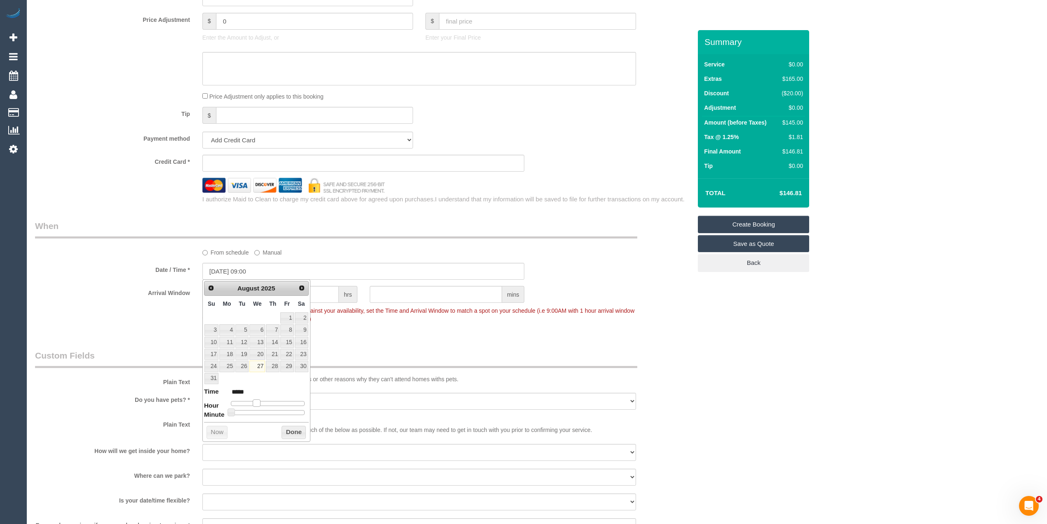
type input "*****"
drag, startPoint x: 250, startPoint y: 404, endPoint x: 261, endPoint y: 403, distance: 11.3
click at [261, 403] on span at bounding box center [262, 402] width 7 height 7
type input "27/08/2025 10:05"
type input "*****"
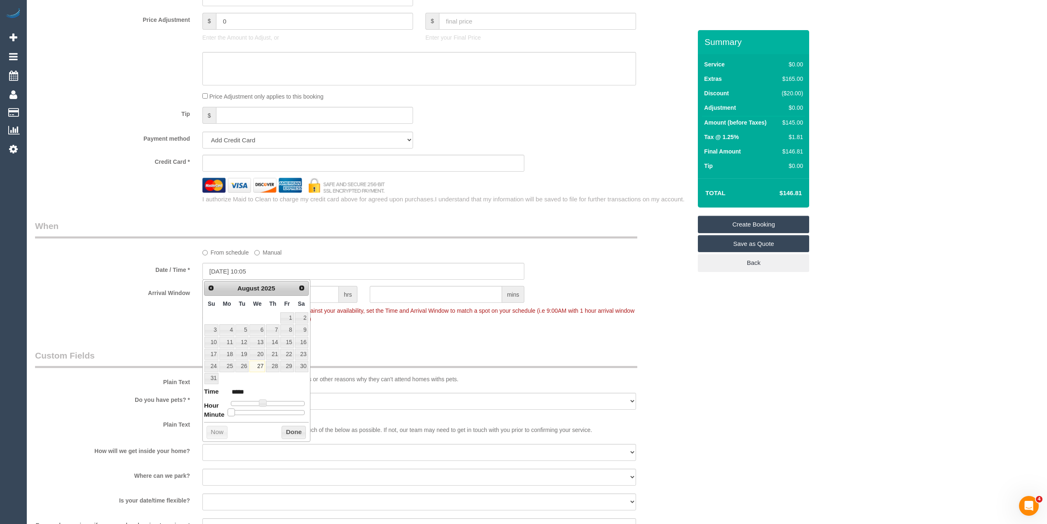
type input "27/08/2025 10:10"
type input "*****"
type input "27/08/2025 10:15"
type input "*****"
type input "27/08/2025 10:20"
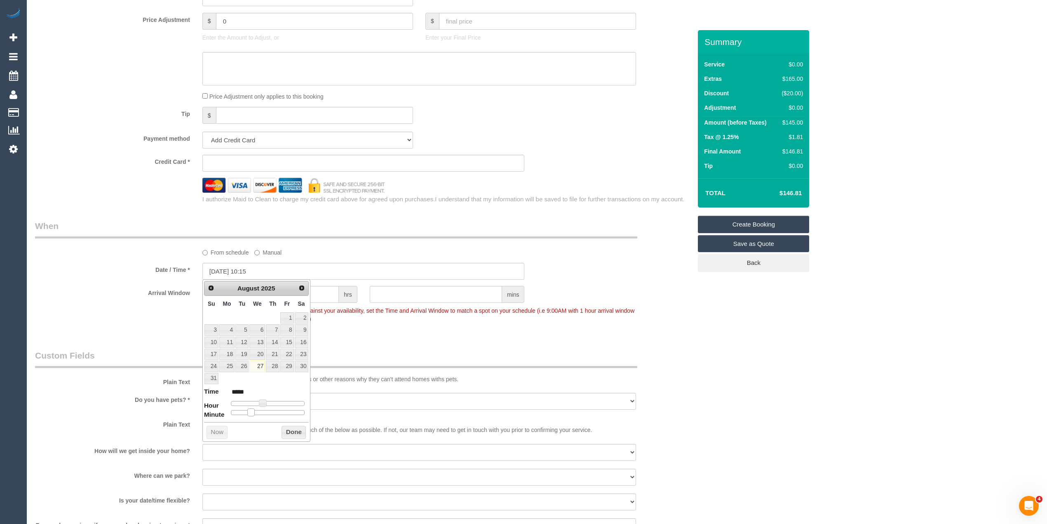
type input "*****"
type input "27/08/2025 10:25"
type input "*****"
type input "27/08/2025 10:30"
type input "*****"
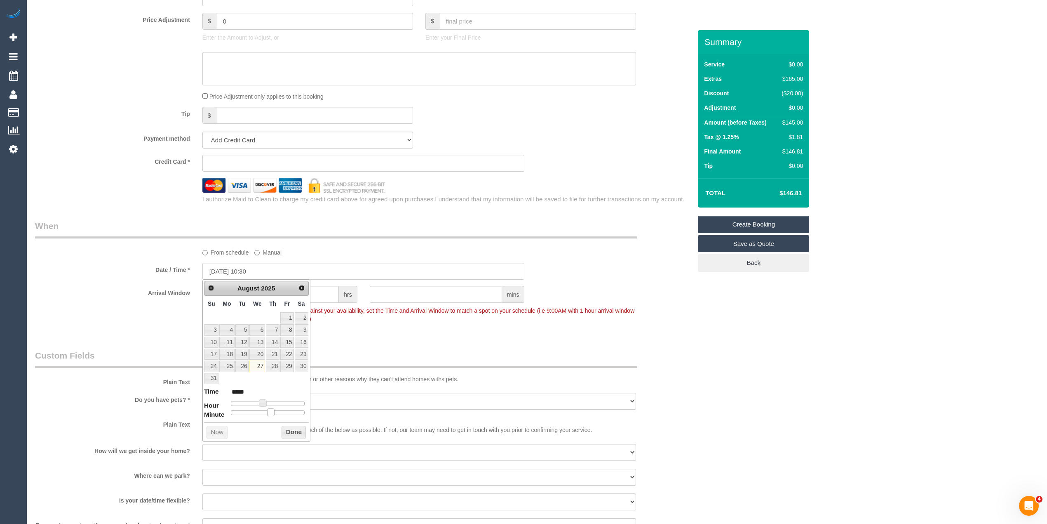
drag, startPoint x: 231, startPoint y: 412, endPoint x: 268, endPoint y: 411, distance: 37.1
click at [268, 411] on span at bounding box center [270, 411] width 7 height 7
click at [294, 431] on button "Done" at bounding box center [294, 432] width 24 height 13
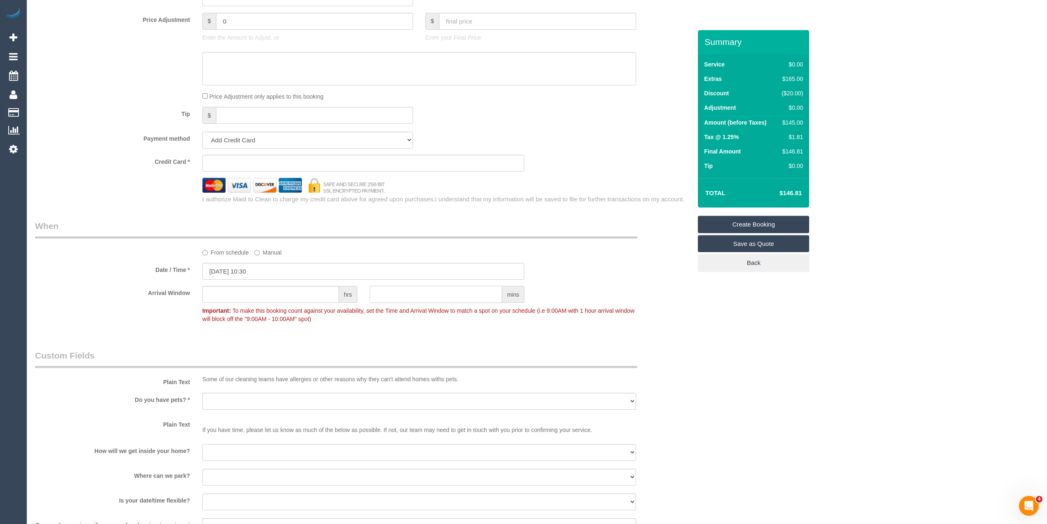
click at [388, 298] on input "text" at bounding box center [436, 294] width 132 height 17
type input "30"
click at [223, 399] on select "Yes - Cats Yes - Dogs No pets Yes - Dogs and Cats Yes - Other" at bounding box center [419, 401] width 434 height 17
select select "number:28"
click at [202, 393] on select "Yes - Cats Yes - Dogs No pets Yes - Dogs and Cats Yes - Other" at bounding box center [419, 401] width 434 height 17
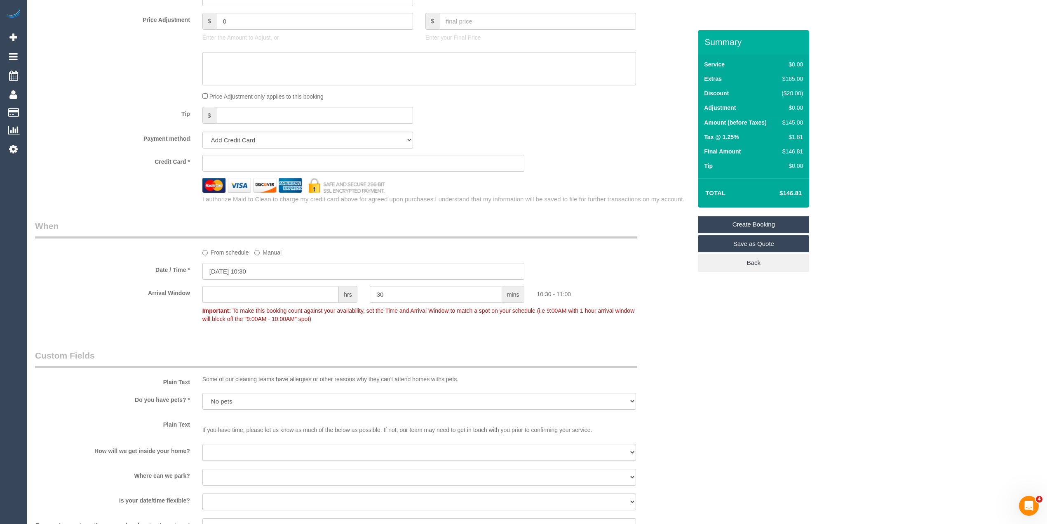
click at [225, 447] on select "I will be home Key will be left (please provide details below) Lock box/Access …" at bounding box center [419, 452] width 434 height 17
select select "number:14"
click at [202, 444] on select "I will be home Key will be left (please provide details below) Lock box/Access …" at bounding box center [419, 452] width 434 height 17
click at [228, 470] on select "I will provide parking on-site Free street parking Paid street parking (cost wi…" at bounding box center [419, 476] width 434 height 17
select select "number:19"
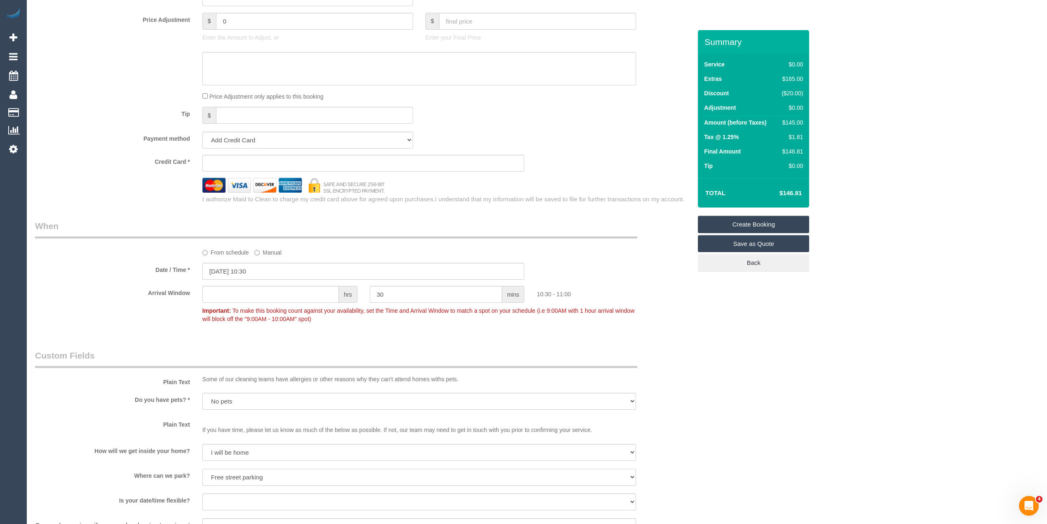
click at [202, 468] on select "I will provide parking on-site Free street parking Paid street parking (cost wi…" at bounding box center [419, 476] width 434 height 17
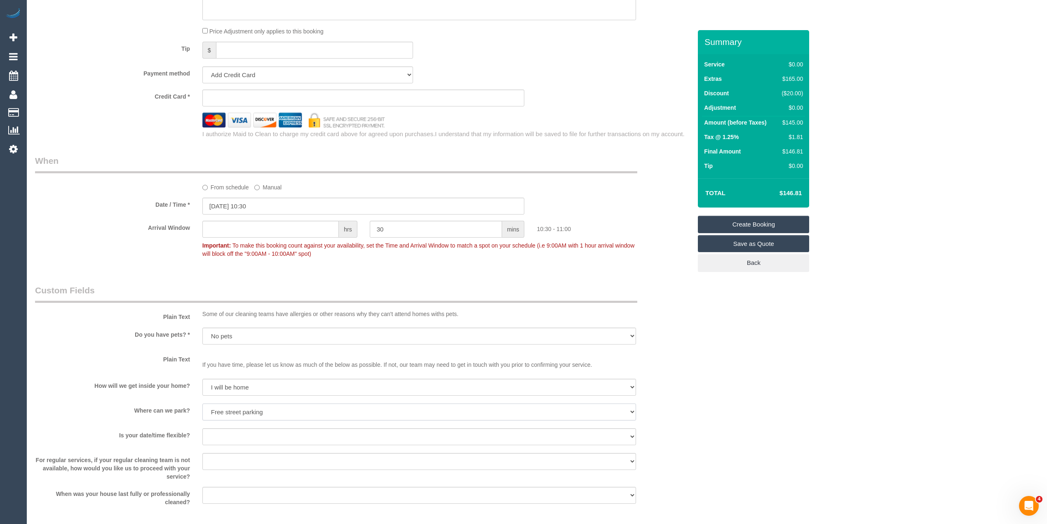
scroll to position [550, 0]
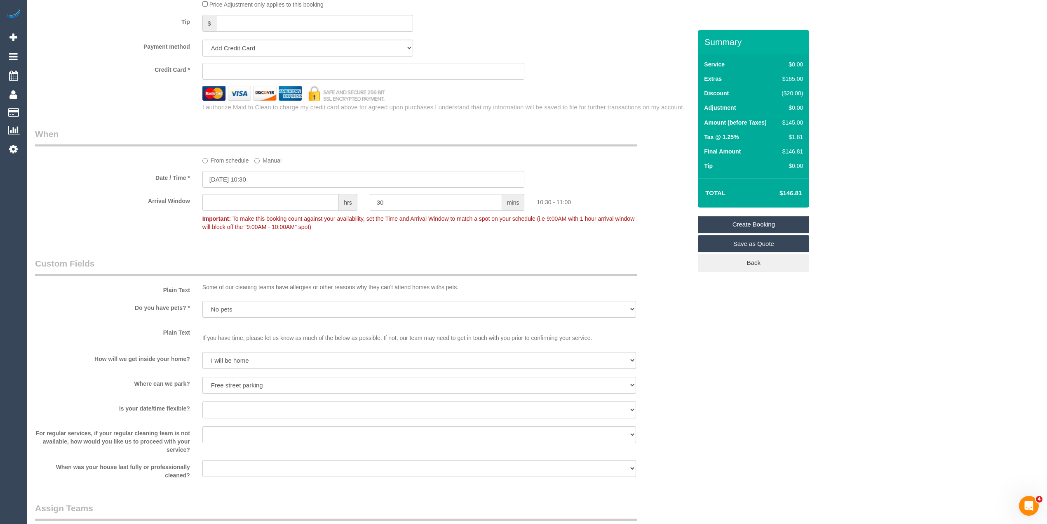
click at [228, 407] on select "Yes - date and time Yes - date but not time Yes - time but not date No - No fle…" at bounding box center [419, 409] width 434 height 17
select select "number:22"
click at [202, 401] on select "Yes - date and time Yes - date but not time Yes - time but not date No - No fle…" at bounding box center [419, 409] width 434 height 17
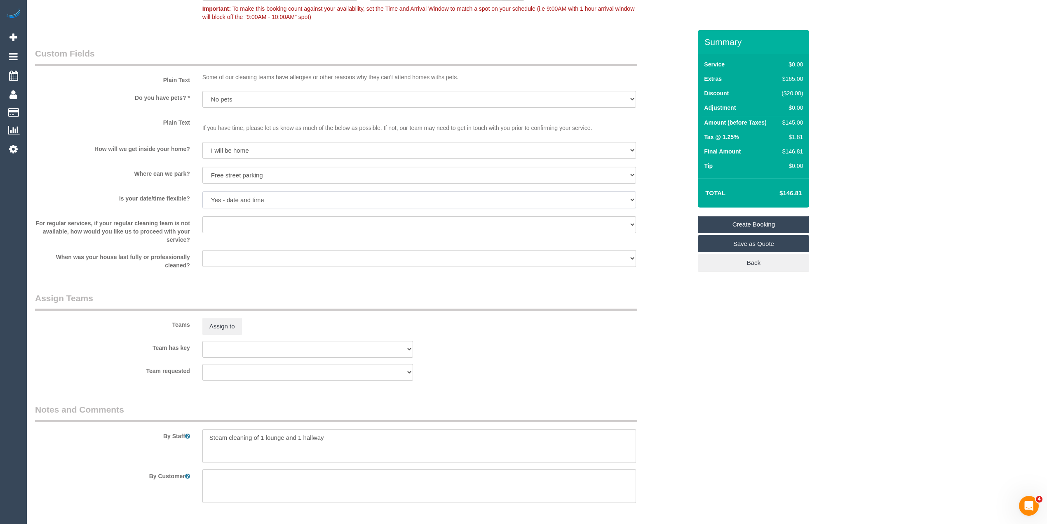
scroll to position [789, 0]
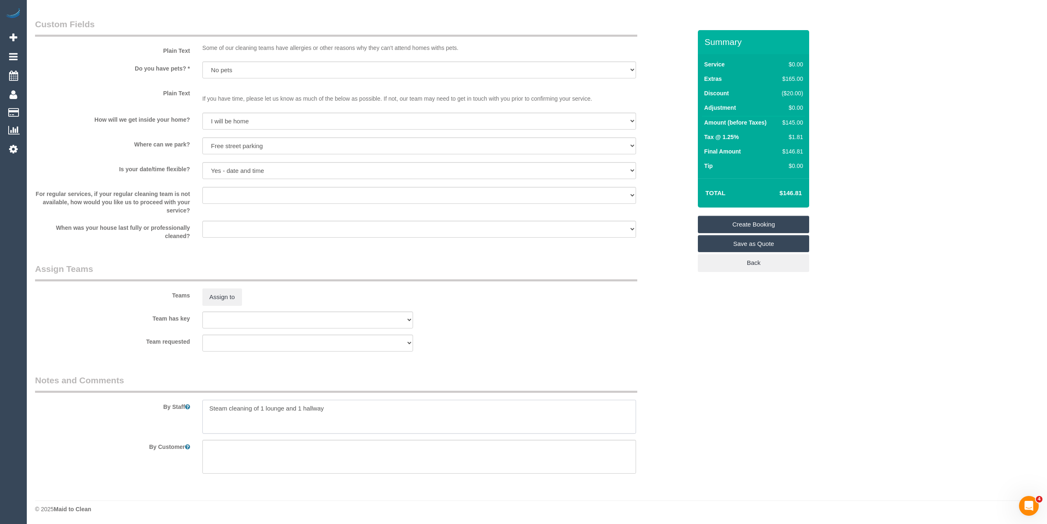
click at [343, 410] on textarea at bounding box center [419, 417] width 434 height 34
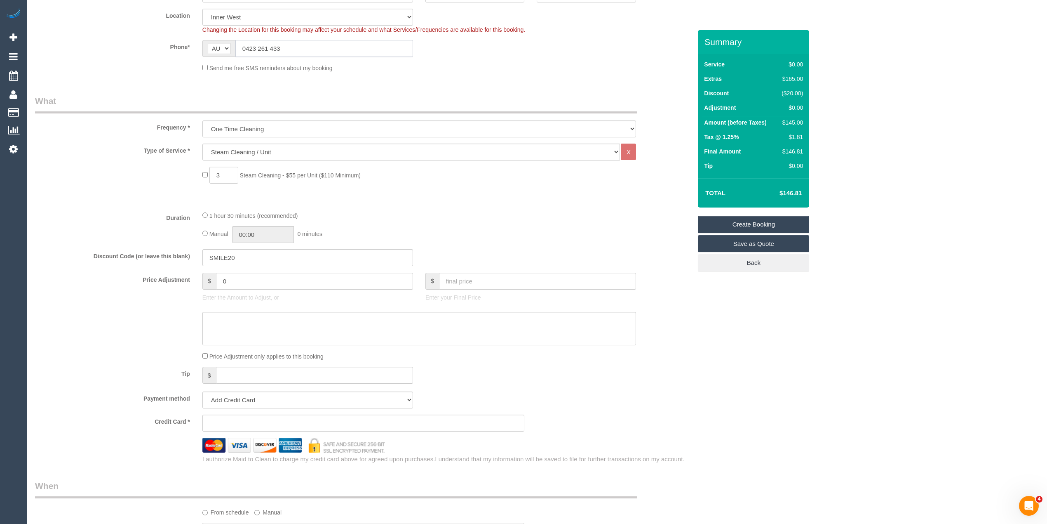
scroll to position [187, 0]
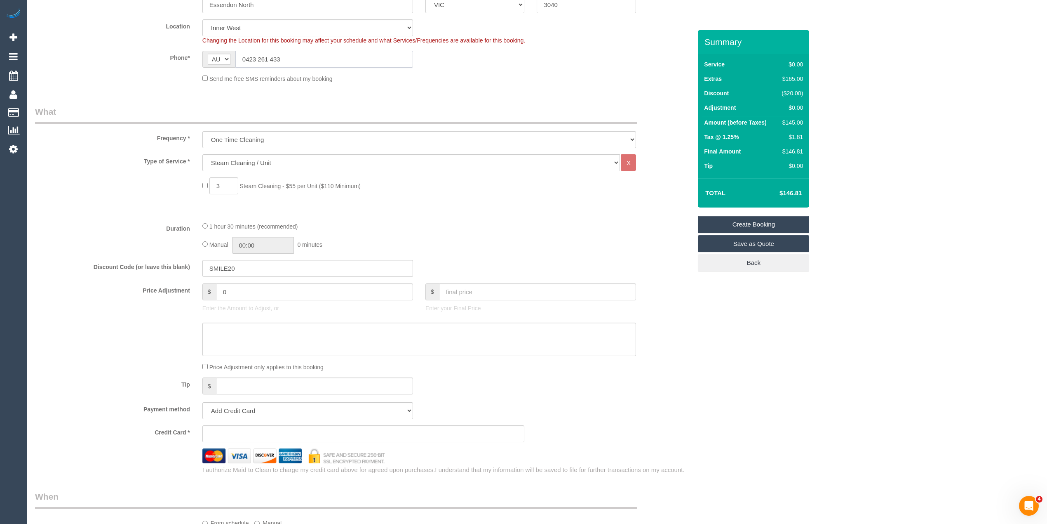
drag, startPoint x: 286, startPoint y: 7, endPoint x: 236, endPoint y: 53, distance: 67.7
click at [236, 53] on input "0423 261 433" at bounding box center [324, 59] width 178 height 17
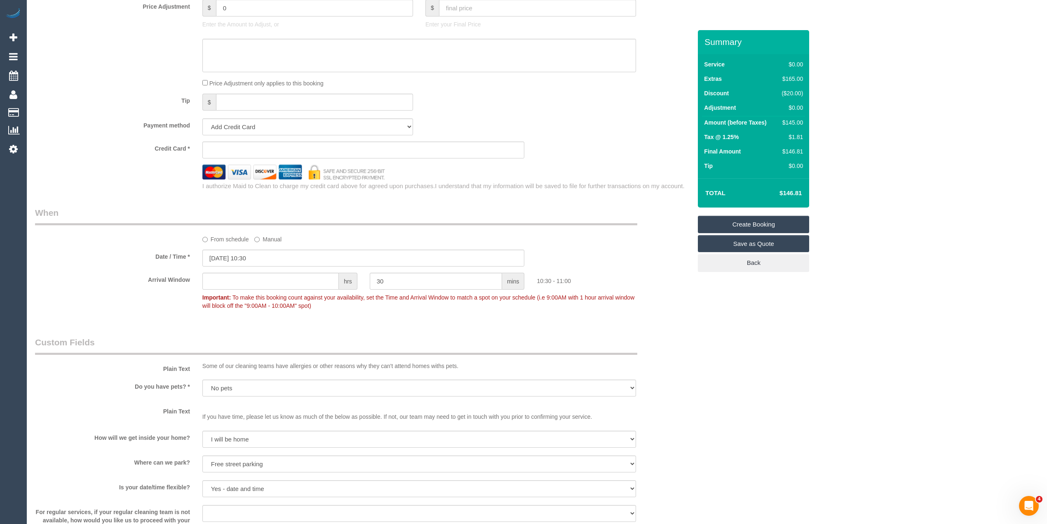
scroll to position [789, 0]
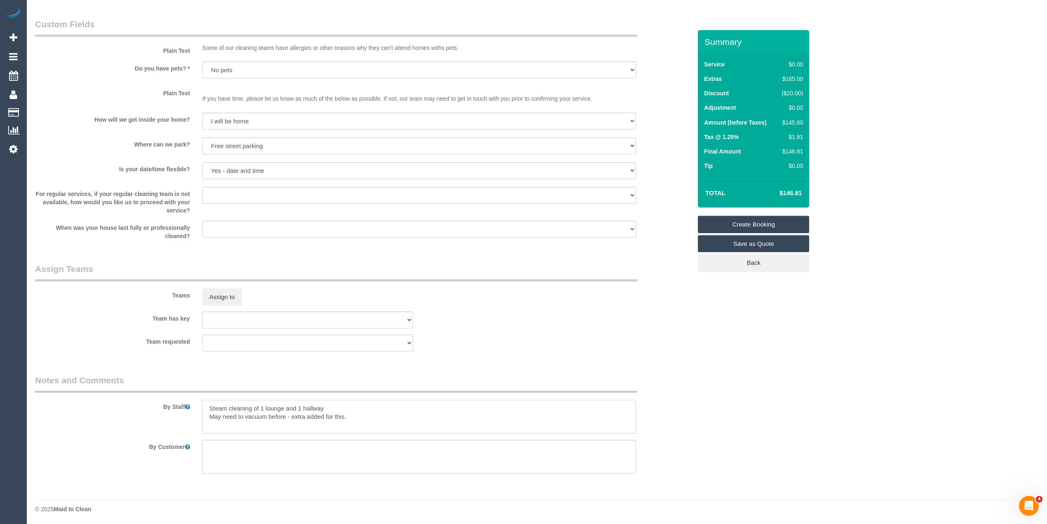
click at [373, 415] on textarea at bounding box center [419, 417] width 434 height 34
paste textarea "0423 261 433"
click at [309, 422] on textarea at bounding box center [419, 417] width 434 height 34
click at [361, 424] on textarea at bounding box center [419, 417] width 434 height 34
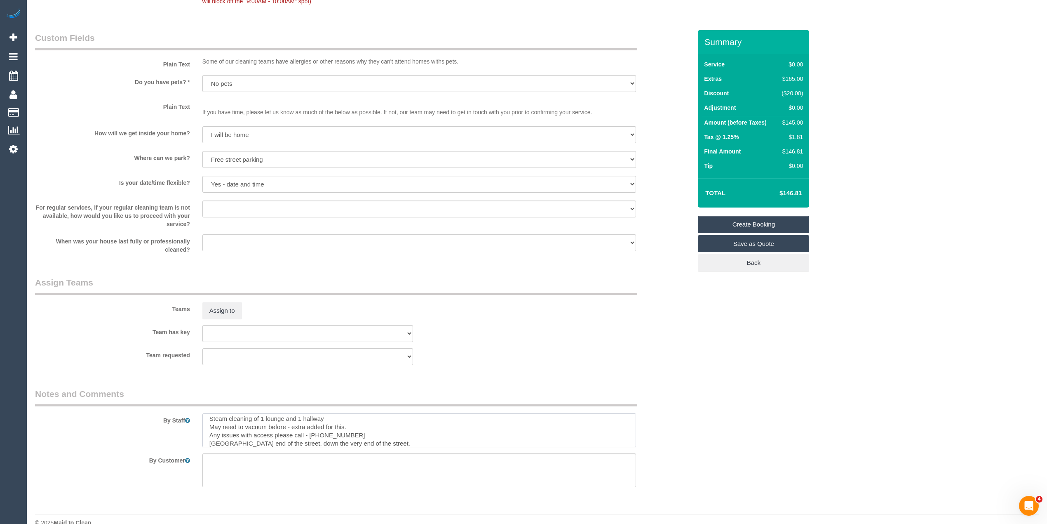
scroll to position [514, 0]
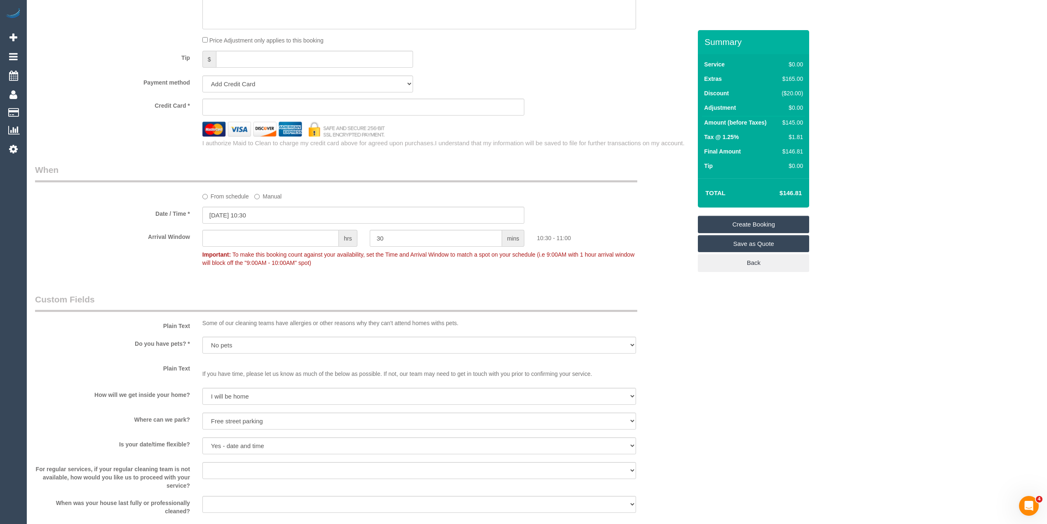
type textarea "Steam cleaning of 1 lounge and 1 hallway May need to vacuum before - extra adde…"
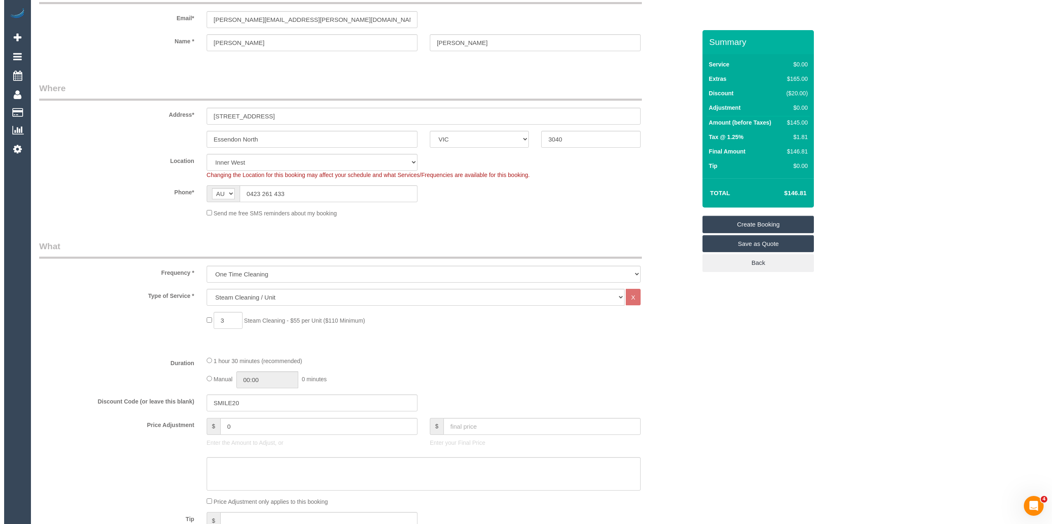
scroll to position [0, 0]
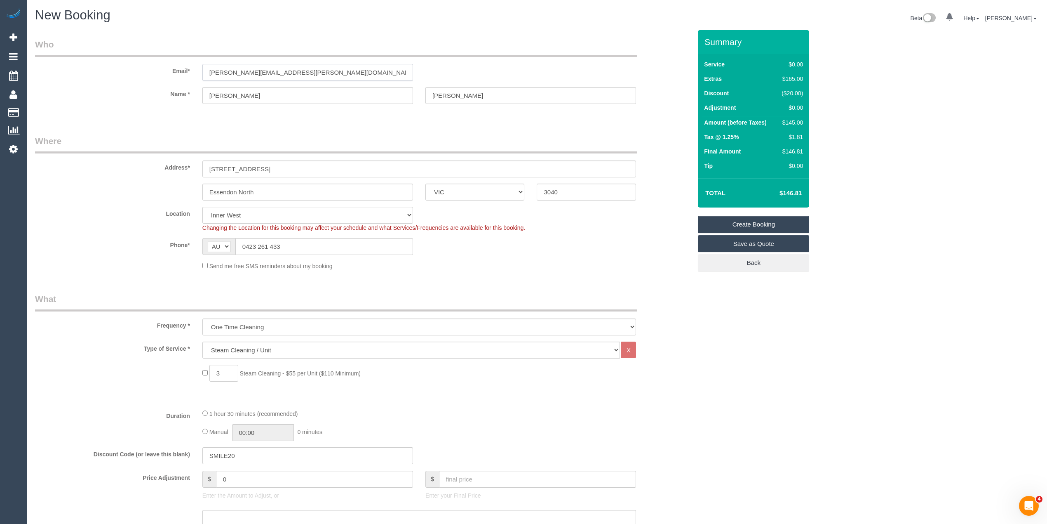
drag, startPoint x: 305, startPoint y: 67, endPoint x: 169, endPoint y: 73, distance: 136.2
click at [170, 73] on div "Email* tony.mammone@fake.com" at bounding box center [363, 59] width 669 height 42
click at [748, 221] on link "Create Booking" at bounding box center [753, 224] width 111 height 17
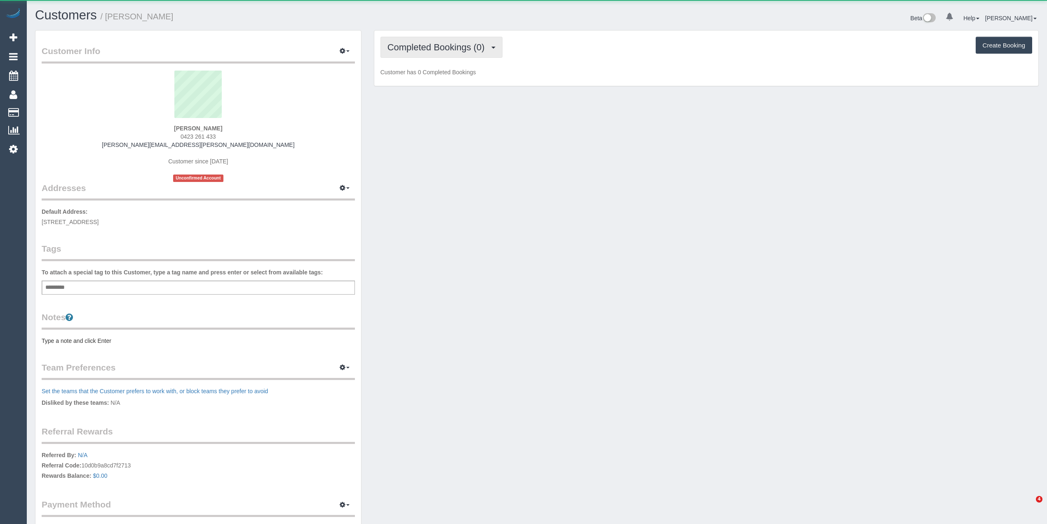
click at [443, 45] on span "Completed Bookings (0)" at bounding box center [438, 47] width 101 height 10
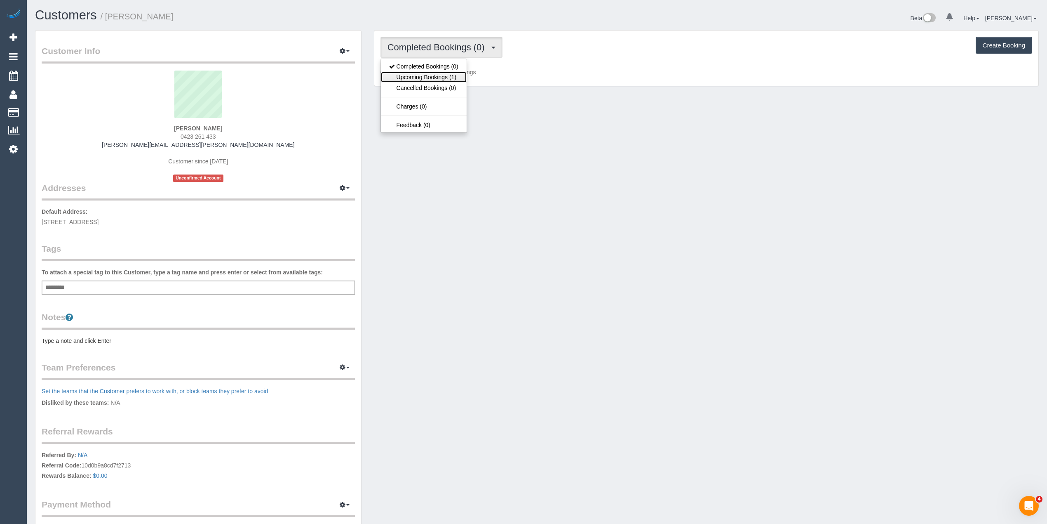
click at [444, 78] on link "Upcoming Bookings (1)" at bounding box center [424, 77] width 86 height 11
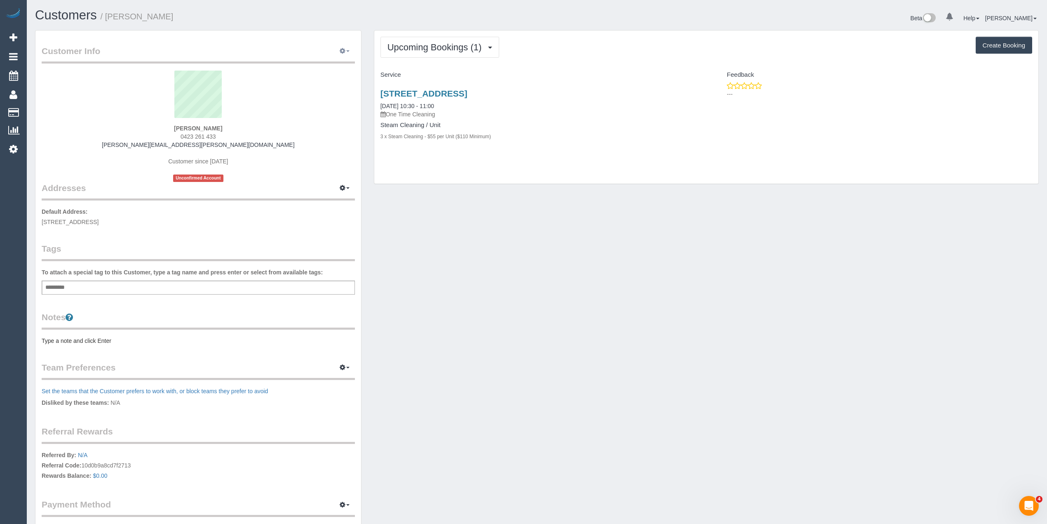
click at [343, 52] on icon "button" at bounding box center [343, 50] width 6 height 5
click at [314, 65] on link "Edit Contact Info" at bounding box center [309, 66] width 89 height 11
select select "VIC"
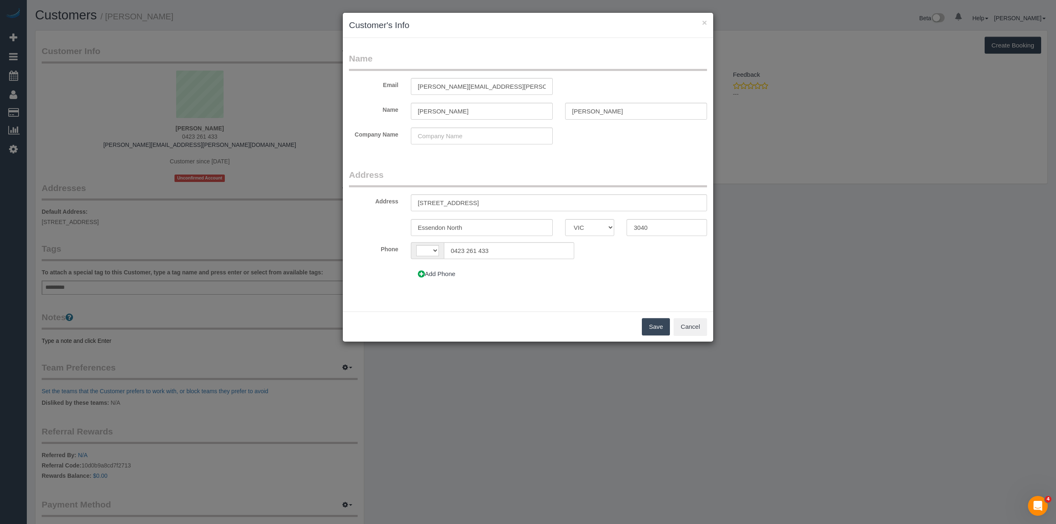
select select "string:AU"
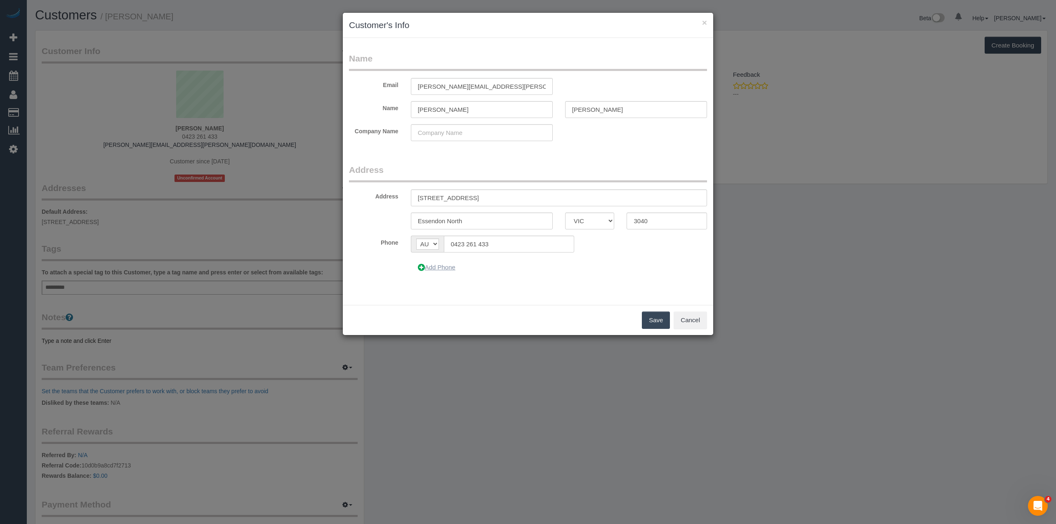
click at [426, 266] on button "Add Phone" at bounding box center [437, 267] width 52 height 17
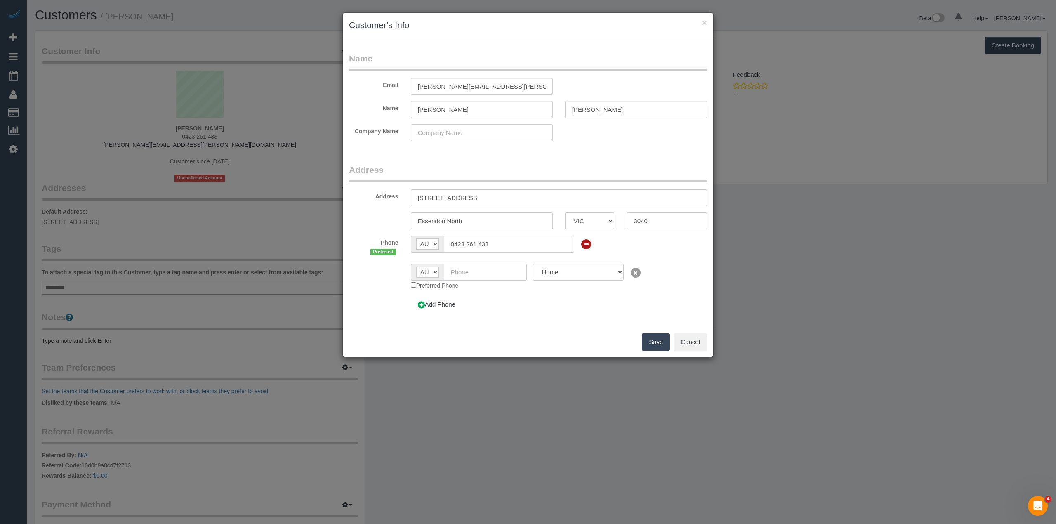
click at [461, 276] on input "text" at bounding box center [485, 271] width 83 height 17
paste input "61 3 9379 4704"
drag, startPoint x: 457, startPoint y: 273, endPoint x: 437, endPoint y: 270, distance: 20.0
click at [437, 270] on div "AF AL DZ AD AO AI AQ AG AR AM AW AU AT AZ BS BH BD BB BY BE BZ BJ BM BT BO BA B…" at bounding box center [469, 271] width 116 height 17
type input "(03) 9379 4704"
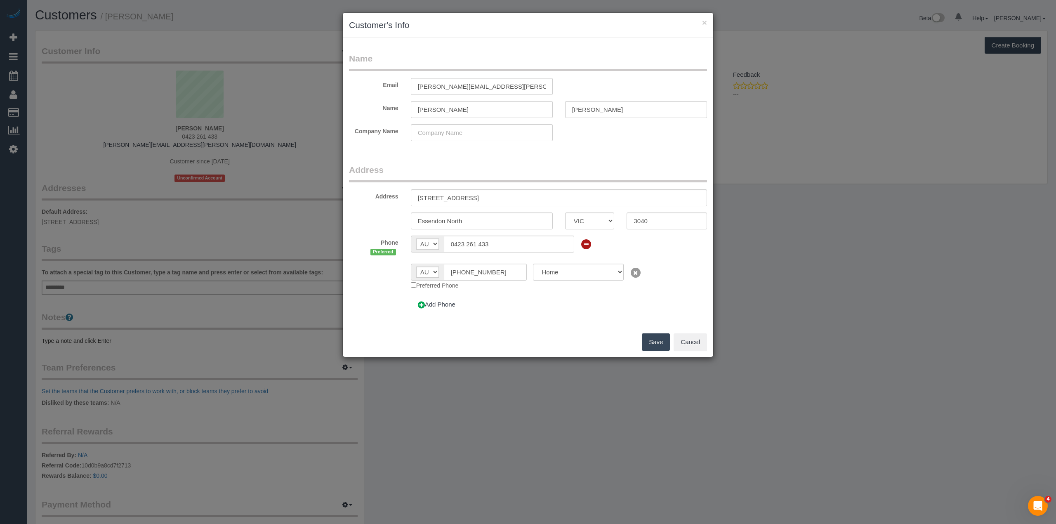
click at [651, 341] on button "Save" at bounding box center [656, 341] width 28 height 17
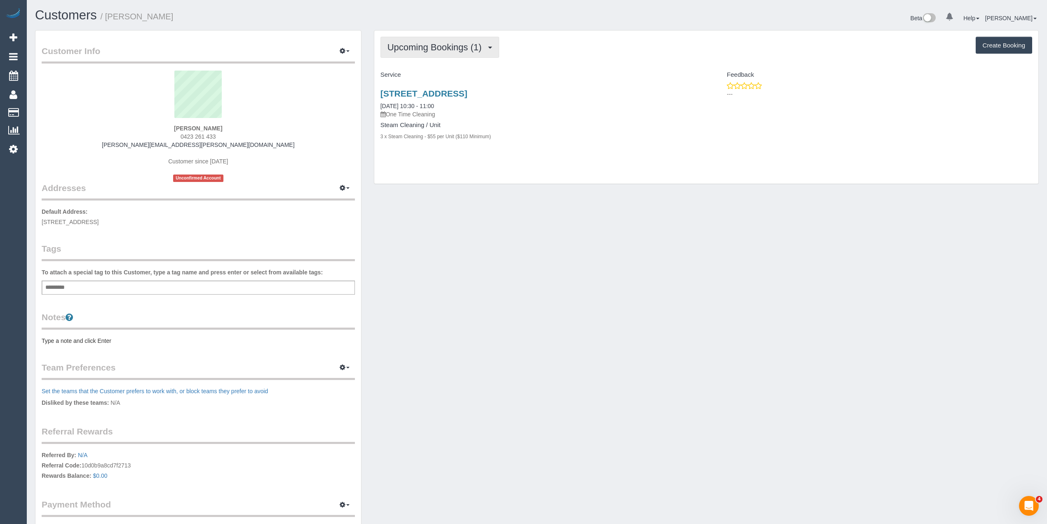
click at [420, 42] on span "Upcoming Bookings (1)" at bounding box center [437, 47] width 99 height 10
click at [431, 73] on link "Upcoming Bookings (1)" at bounding box center [424, 77] width 86 height 11
click at [440, 50] on span "Upcoming Bookings (1)" at bounding box center [437, 47] width 99 height 10
click at [454, 78] on link "Upcoming Bookings (1)" at bounding box center [424, 77] width 86 height 11
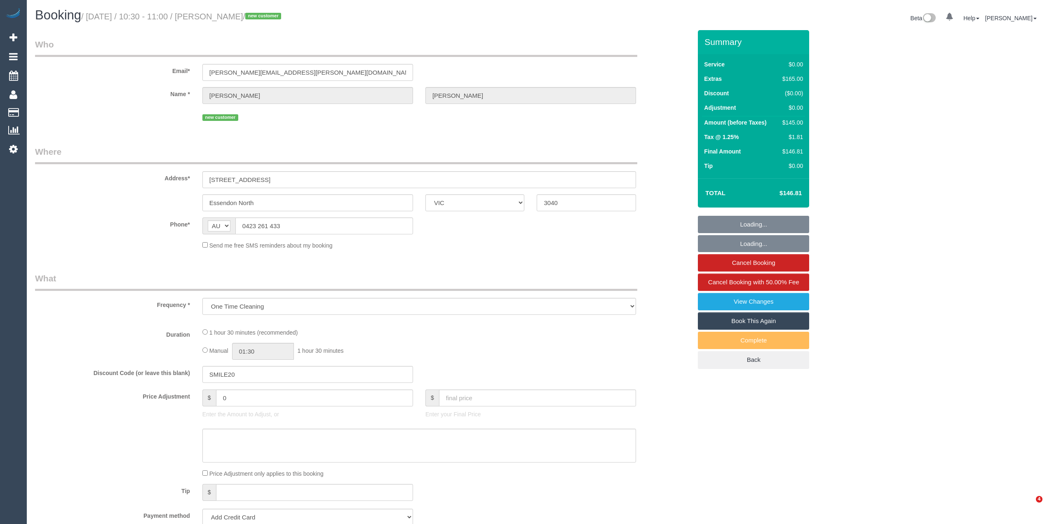
select select "VIC"
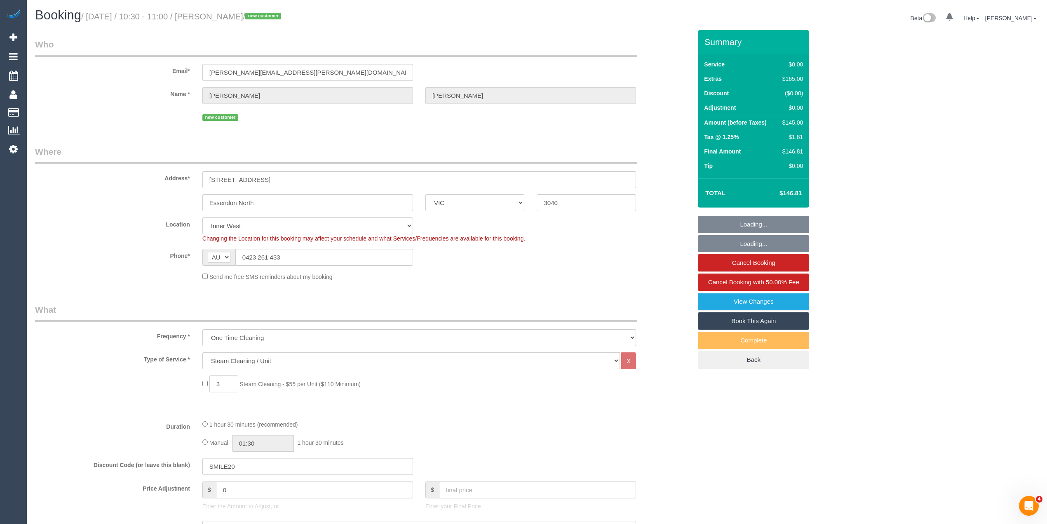
select select "object:565"
select select "string:stripe-pm_1S0WQq2GScqysDRVeKxvD6Oy"
select select "number:28"
select select "number:14"
select select "number:19"
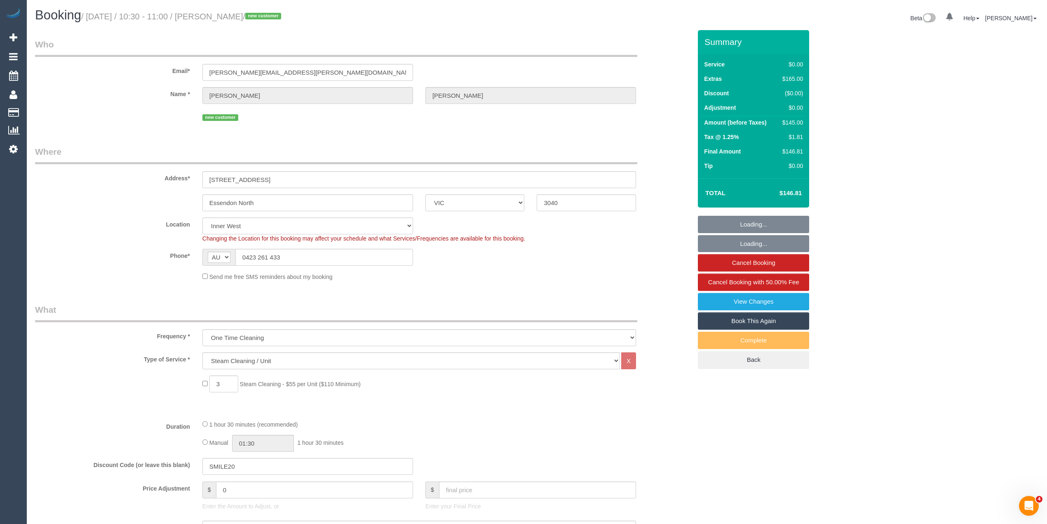
select select "number:22"
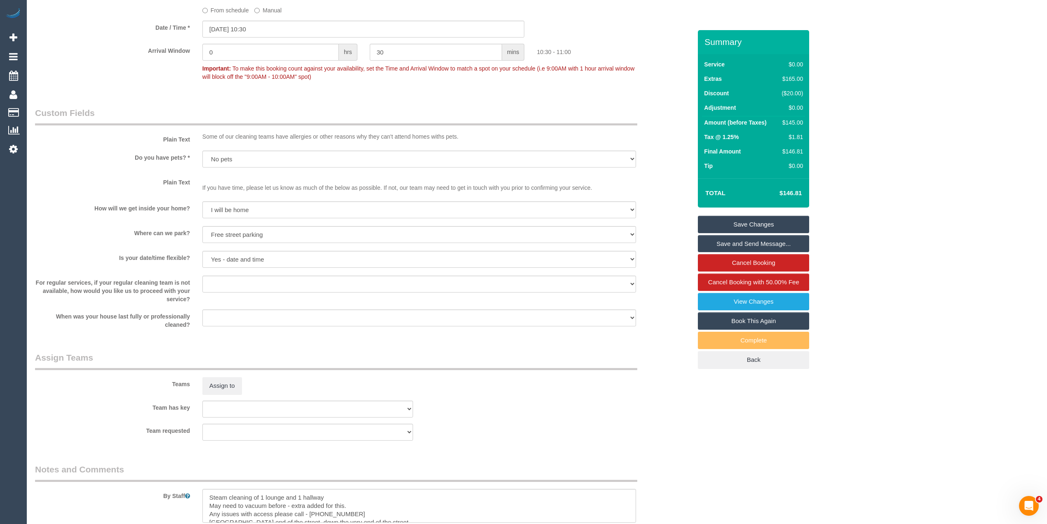
scroll to position [823, 0]
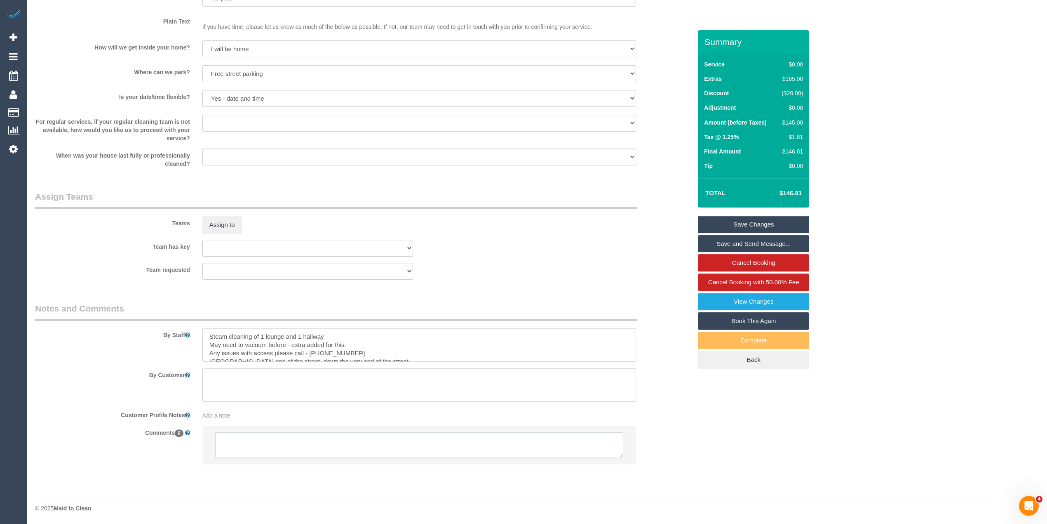
click at [294, 441] on textarea at bounding box center [419, 445] width 408 height 26
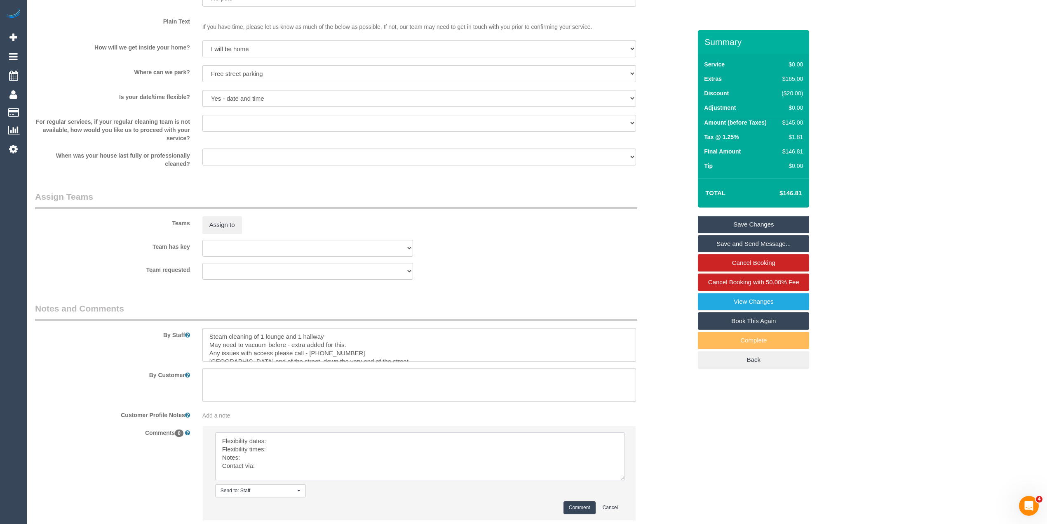
drag, startPoint x: 618, startPoint y: 454, endPoint x: 620, endPoint y: 492, distance: 38.0
click at [620, 480] on textarea at bounding box center [420, 456] width 410 height 48
click at [294, 439] on textarea at bounding box center [420, 463] width 411 height 63
click at [286, 449] on textarea at bounding box center [420, 463] width 411 height 63
click at [259, 454] on textarea at bounding box center [420, 463] width 411 height 63
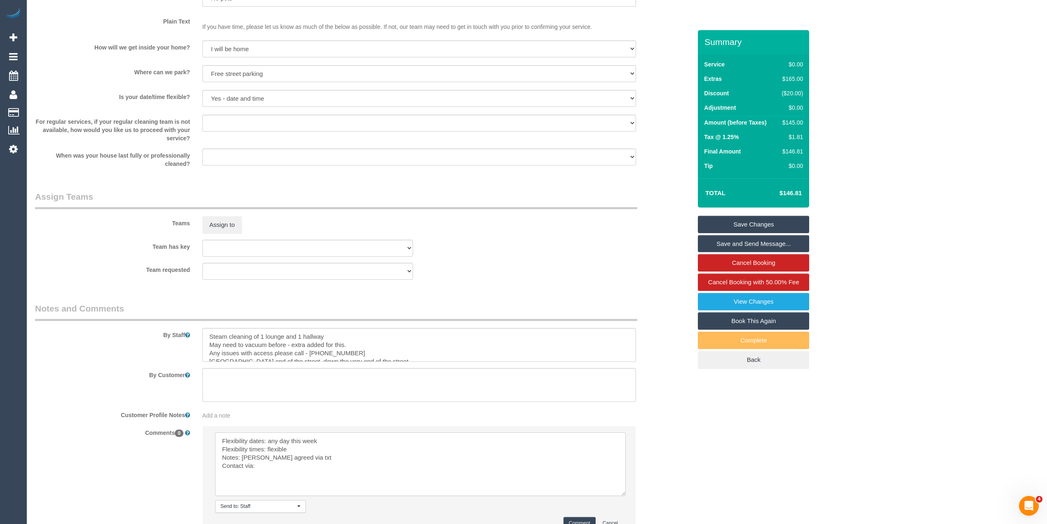
click at [264, 466] on textarea at bounding box center [420, 463] width 411 height 63
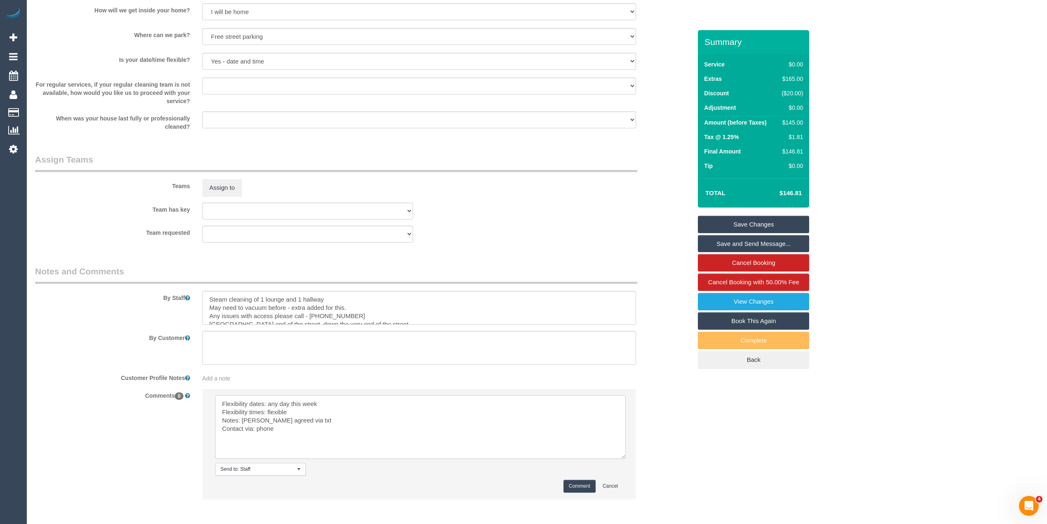
scroll to position [895, 0]
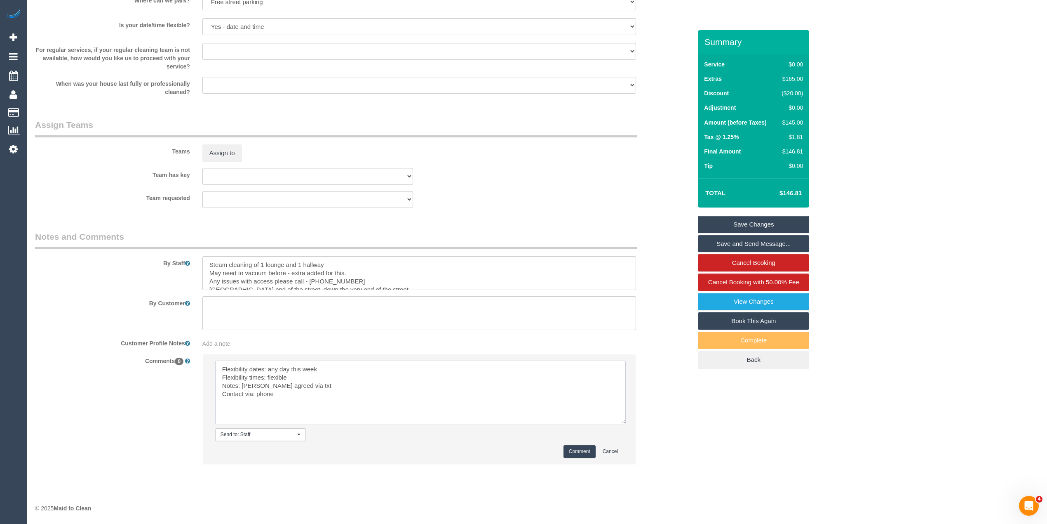
type textarea "Flexibility dates: any day this week Flexibility times: flexible Notes: Adnan a…"
click at [575, 445] on button "Comment" at bounding box center [580, 451] width 32 height 13
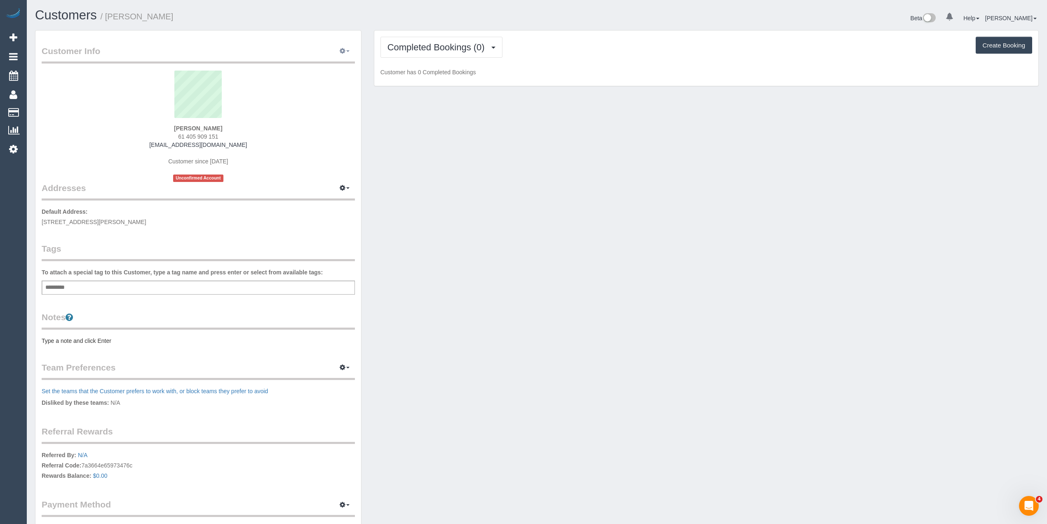
click at [348, 53] on button "button" at bounding box center [344, 51] width 21 height 13
click at [274, 44] on div "Customer Info Edit Contact Info Send Message Email Preferences Special Sales Ta…" at bounding box center [198, 293] width 326 height 524
click at [549, 198] on div "Customer Info Edit Contact Info Send Message Email Preferences Special Sales Ta…" at bounding box center [537, 297] width 1016 height 534
click at [342, 48] on icon "button" at bounding box center [343, 50] width 6 height 5
click at [304, 67] on link "Edit Contact Info" at bounding box center [309, 66] width 89 height 11
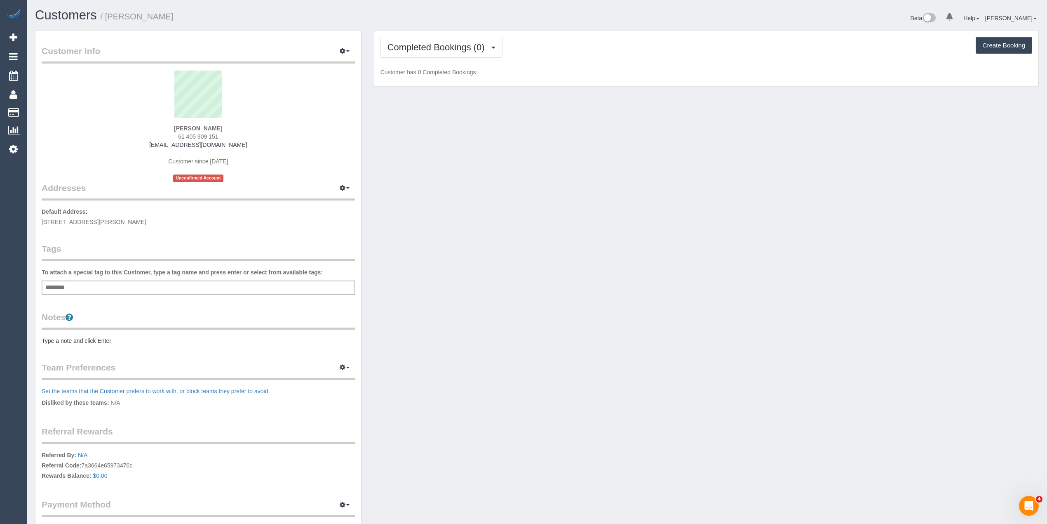
select select "VIC"
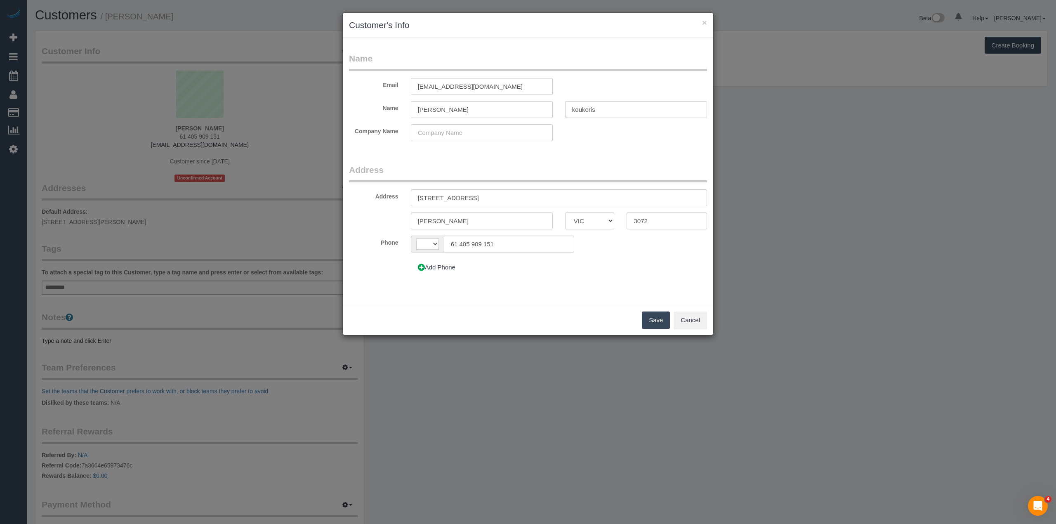
select select "string:AU"
click at [440, 198] on input "[STREET_ADDRESS]" at bounding box center [559, 197] width 296 height 17
click at [454, 196] on input "[STREET_ADDRESS]" at bounding box center [559, 197] width 296 height 17
click at [461, 195] on input "[STREET_ADDRESS]" at bounding box center [559, 197] width 296 height 17
type input "[STREET_ADDRESS]"
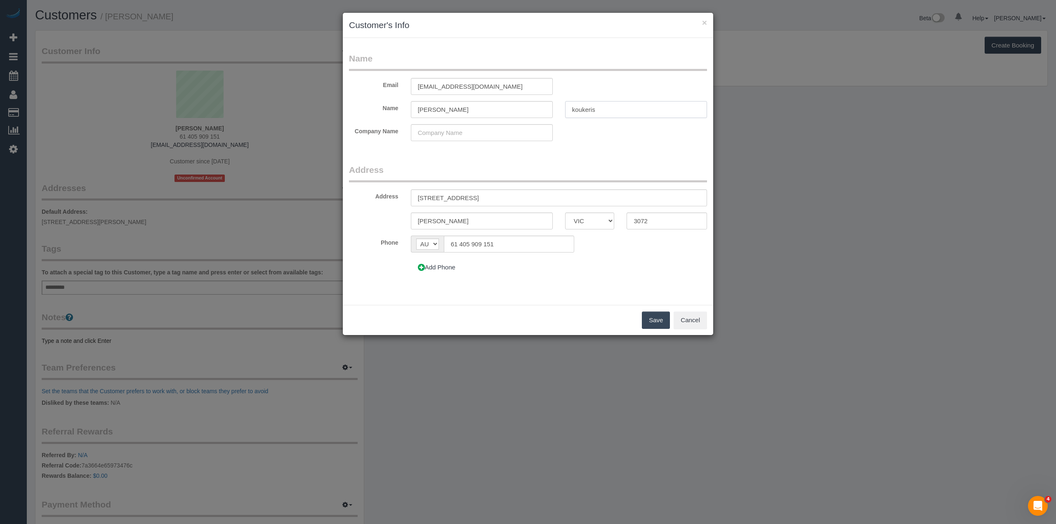
click at [574, 110] on input "koukeris" at bounding box center [636, 109] width 142 height 17
type input "Koukeris"
drag, startPoint x: 459, startPoint y: 240, endPoint x: 444, endPoint y: 240, distance: 14.8
click at [444, 240] on input "61 405 909 151" at bounding box center [509, 243] width 130 height 17
type input "0405 909 151"
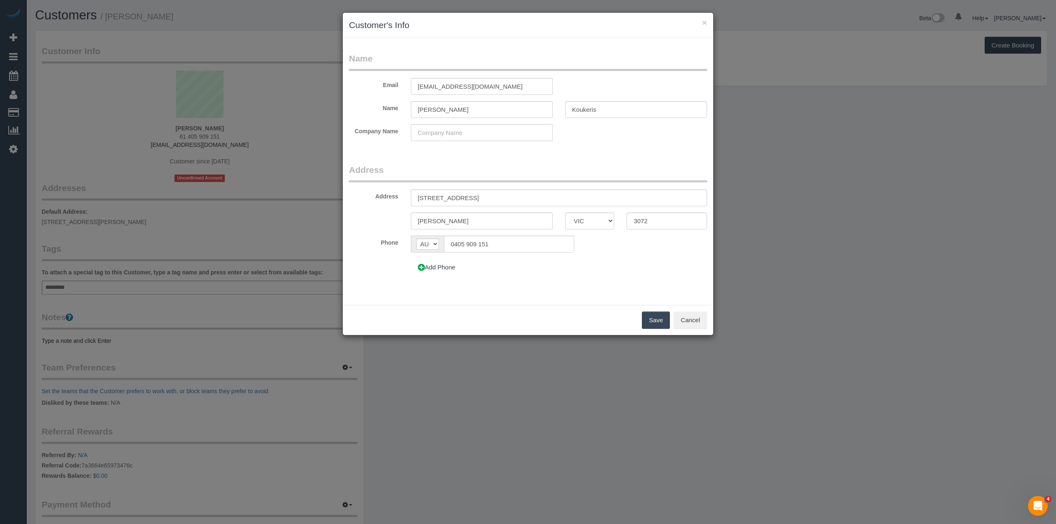
click at [657, 318] on button "Save" at bounding box center [656, 319] width 28 height 17
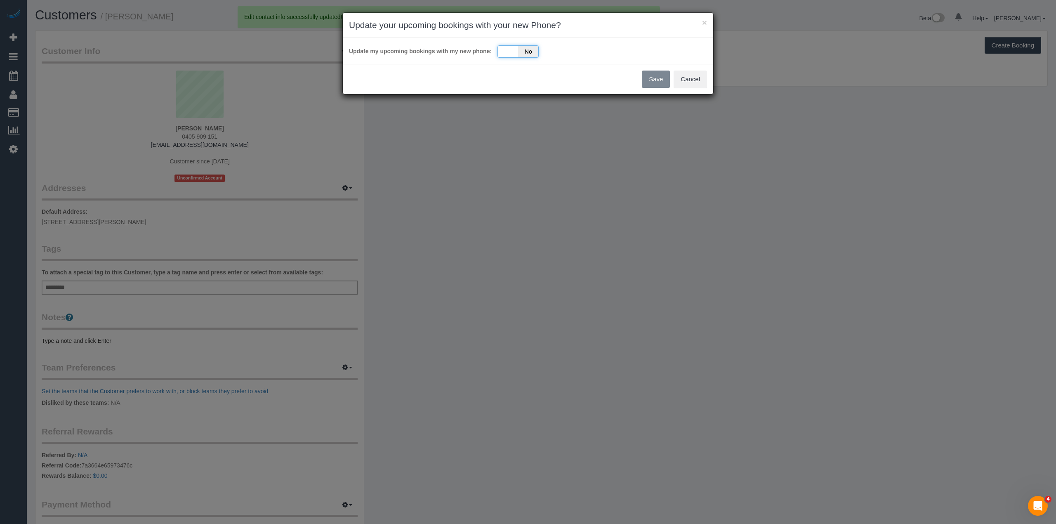
click at [515, 54] on div "Yes No" at bounding box center [517, 51] width 41 height 12
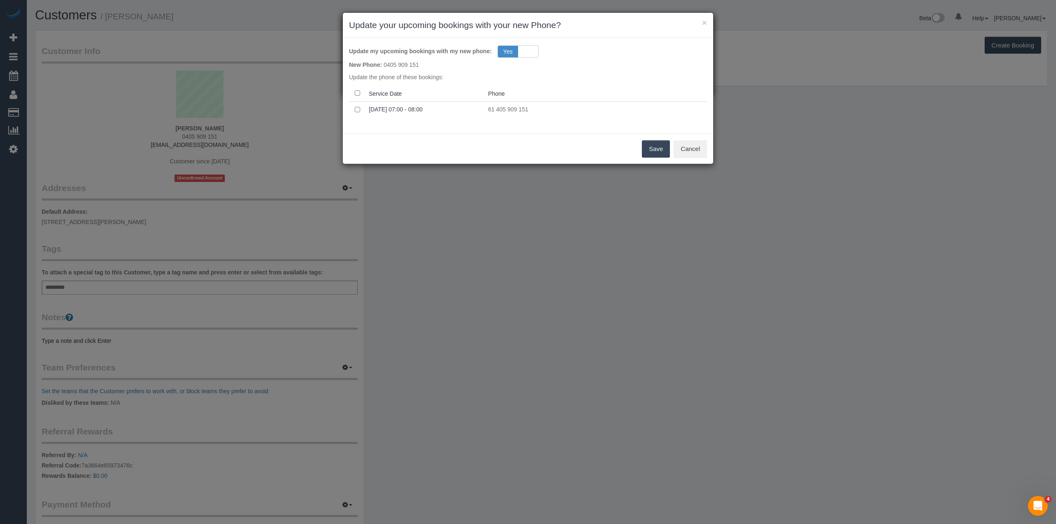
click at [655, 151] on button "Save" at bounding box center [656, 148] width 28 height 17
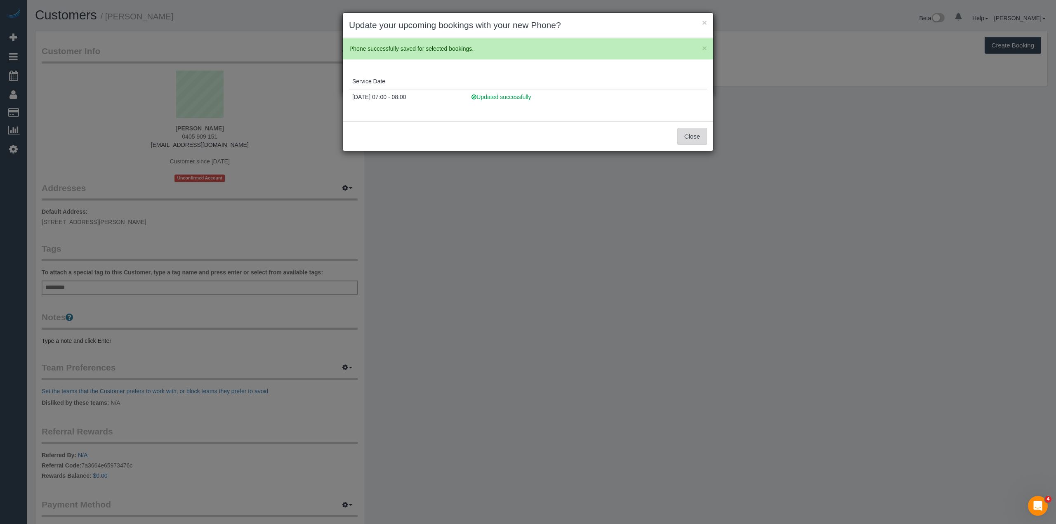
click at [686, 132] on button "Close" at bounding box center [692, 136] width 30 height 17
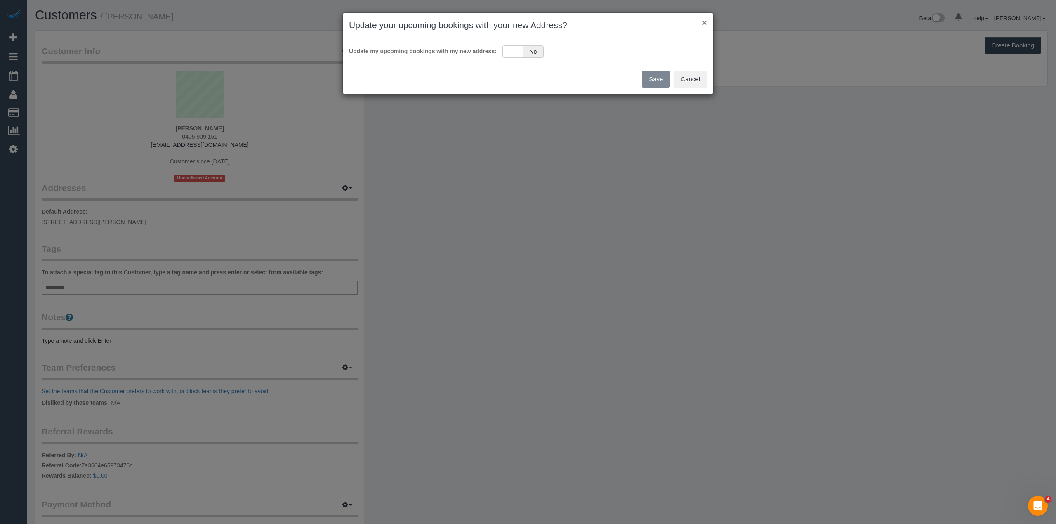
click at [704, 19] on button "×" at bounding box center [704, 22] width 5 height 9
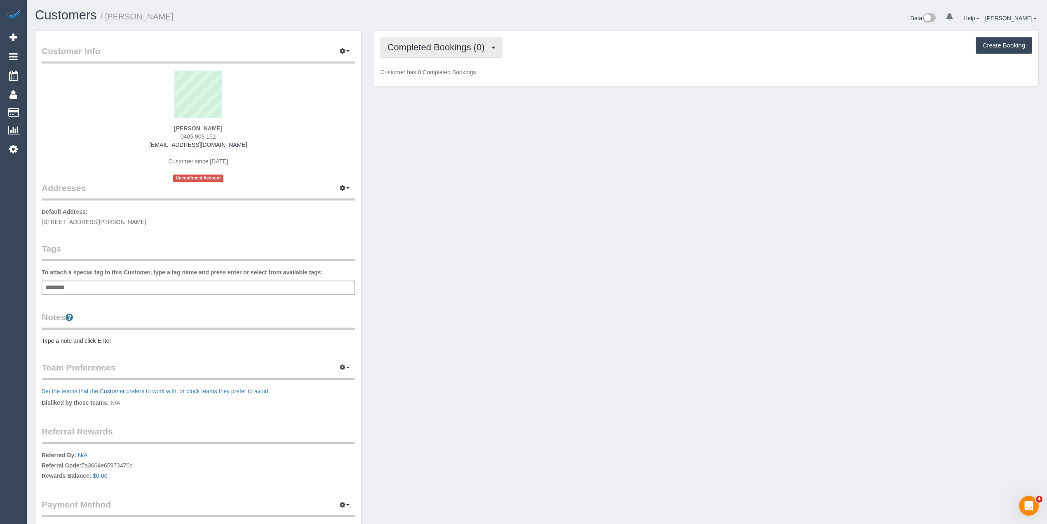
click at [421, 49] on span "Completed Bookings (0)" at bounding box center [438, 47] width 101 height 10
click at [427, 73] on link "Upcoming Bookings (1)" at bounding box center [424, 77] width 86 height 11
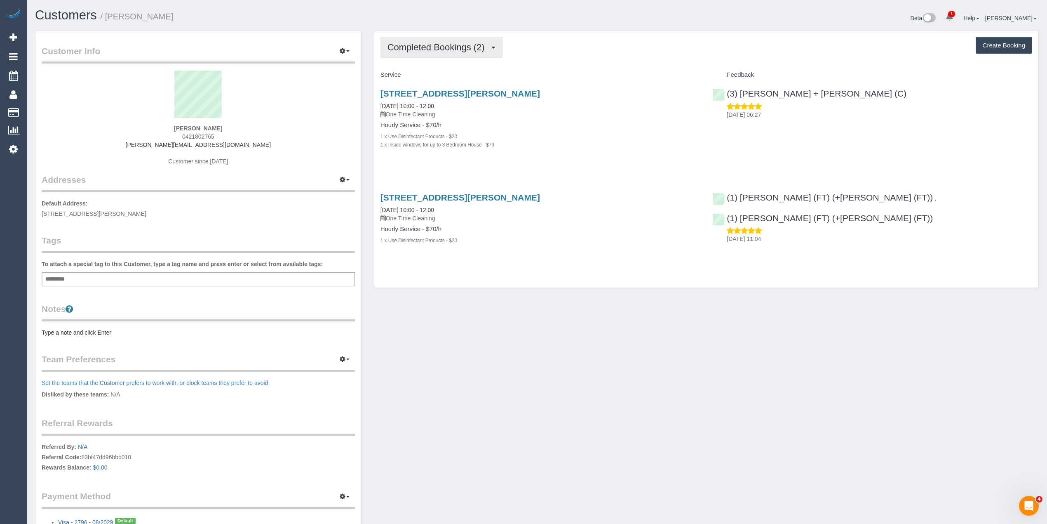
click at [404, 43] on span "Completed Bookings (2)" at bounding box center [438, 47] width 101 height 10
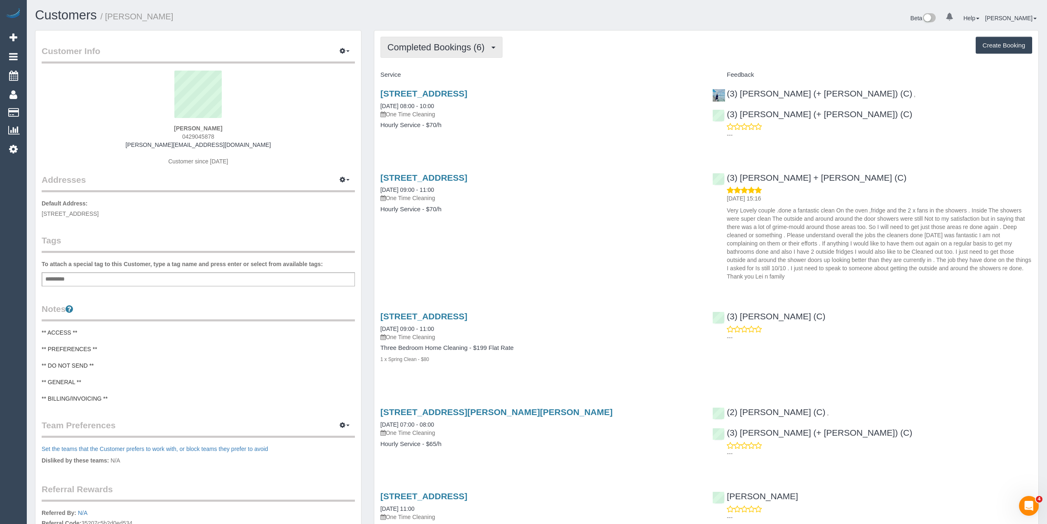
click at [424, 45] on span "Completed Bookings (6)" at bounding box center [438, 47] width 101 height 10
click at [601, 57] on div "Completed Bookings (6) Completed Bookings (6) Upcoming Bookings (0) Cancelled B…" at bounding box center [707, 47] width 652 height 21
click at [406, 40] on button "Completed Bookings (6)" at bounding box center [442, 47] width 122 height 21
click at [430, 104] on link "Charges (4)" at bounding box center [424, 106] width 86 height 11
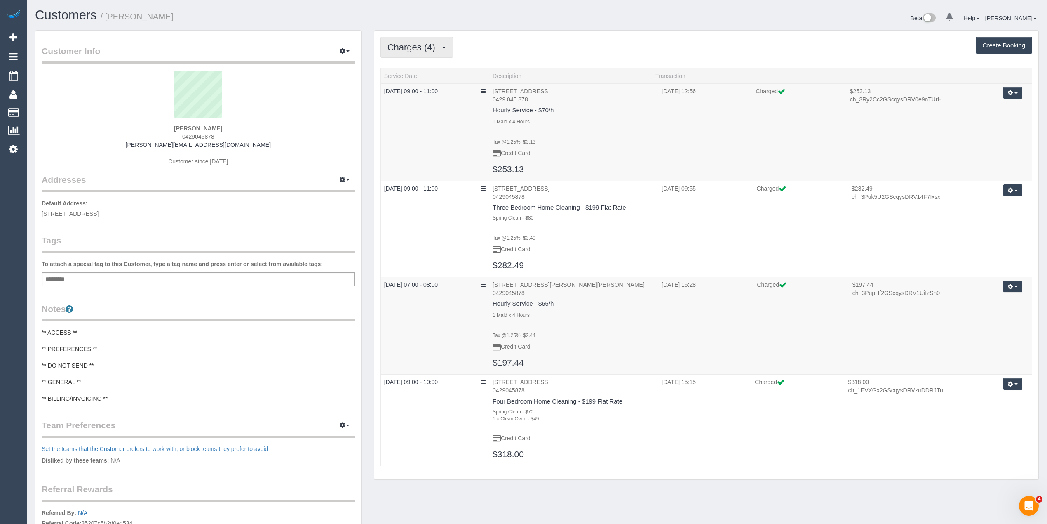
click at [415, 40] on button "Charges (4)" at bounding box center [417, 47] width 73 height 21
click at [421, 66] on link "Completed Bookings (6)" at bounding box center [424, 66] width 86 height 11
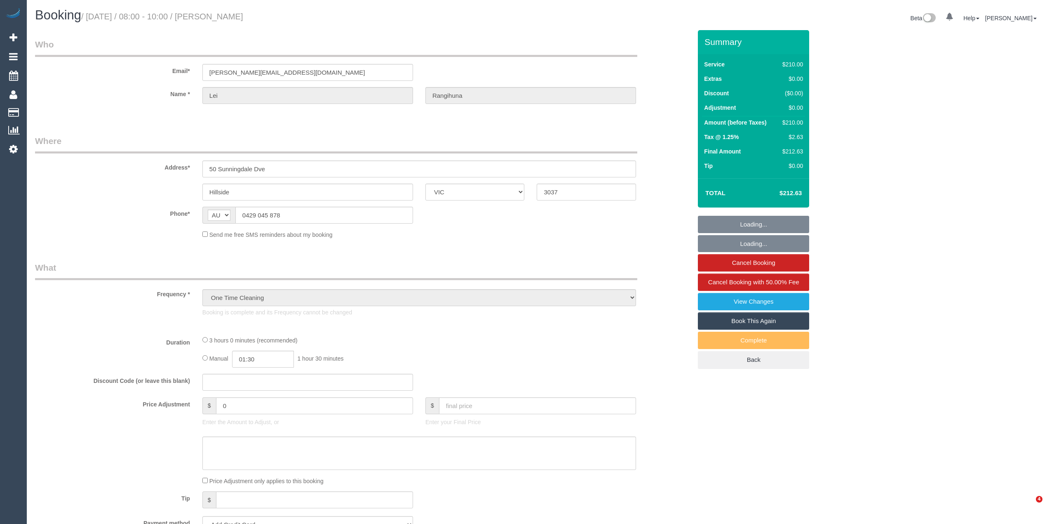
select select "VIC"
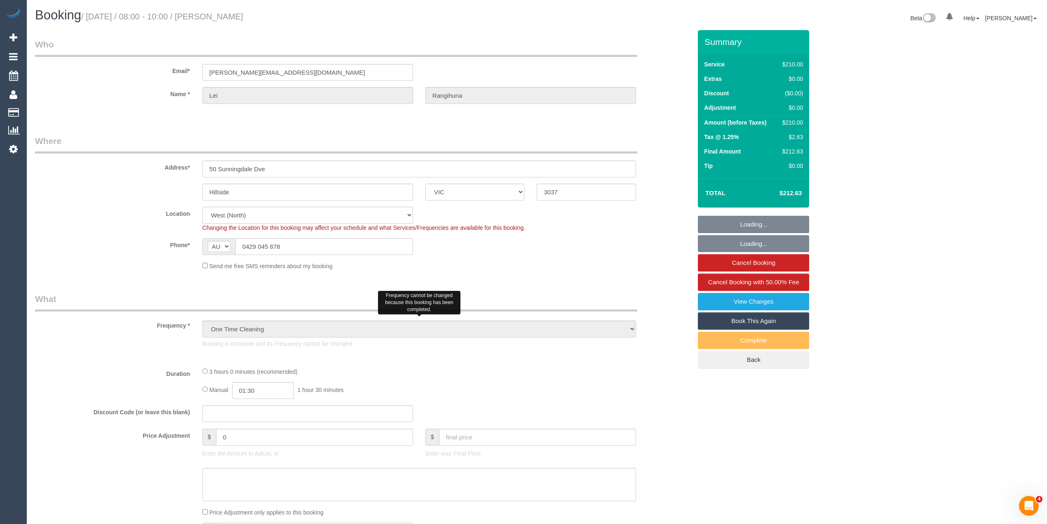
select select "object:721"
select select "string:stripe-pm_1PqppR2GScqysDRVChS9sRwO"
select select "180"
select select "number:29"
select select "number:14"
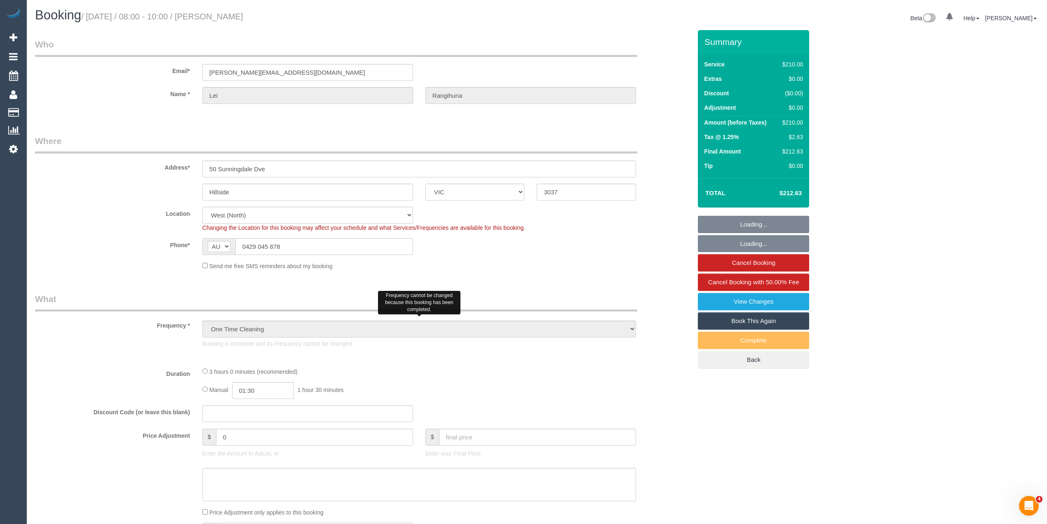
select select "number:19"
select select "number:36"
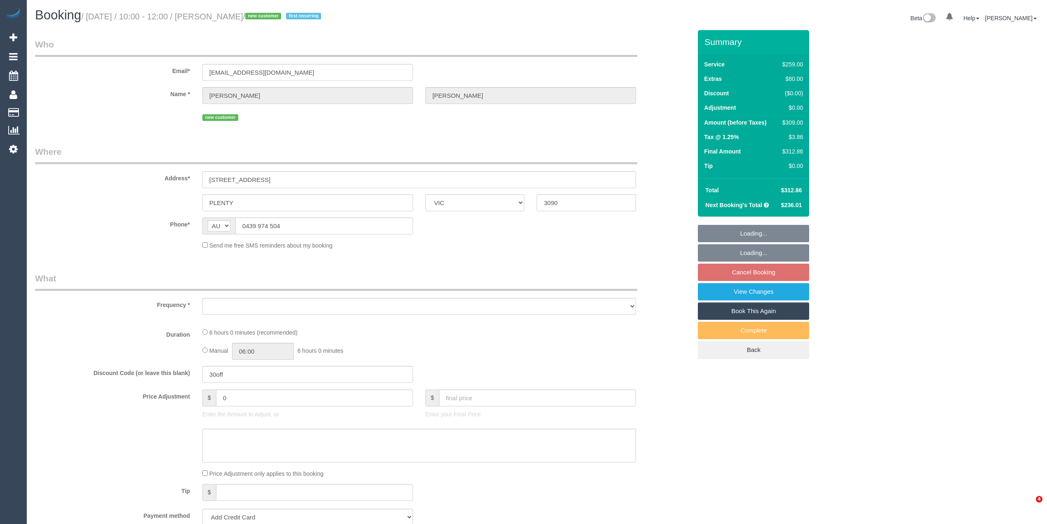
select select "VIC"
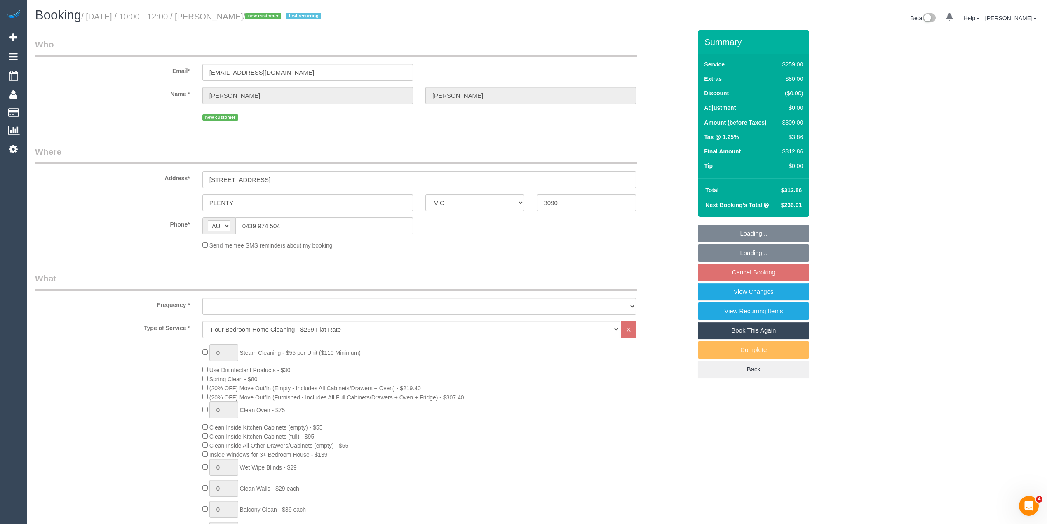
select select "number:27"
select select "number:14"
select select "number:19"
select select "number:24"
select select "number:35"
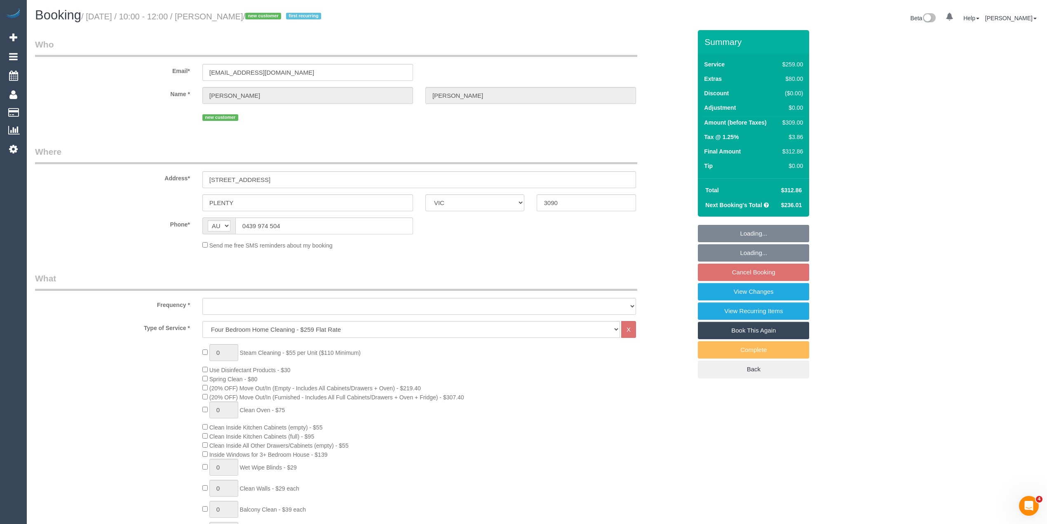
select select "number:12"
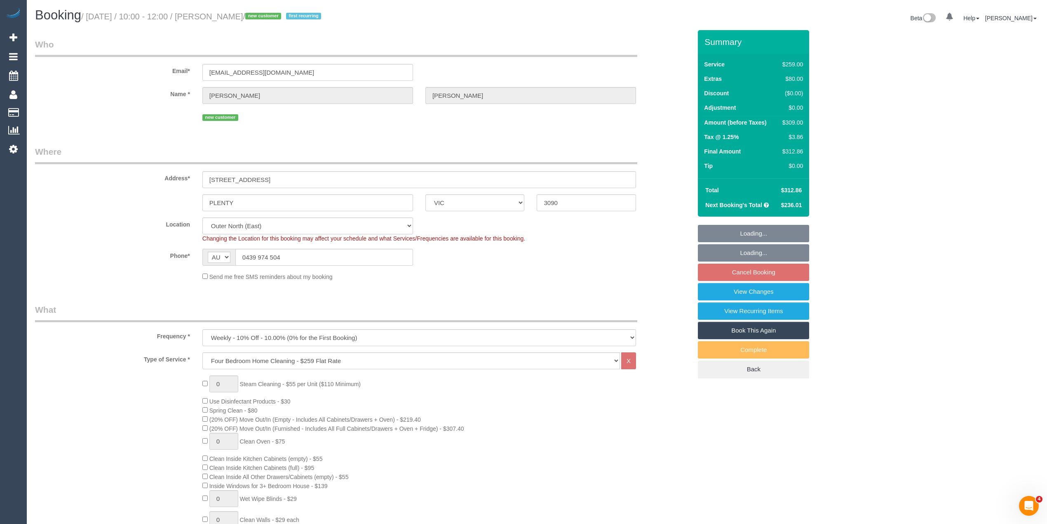
select select "object:1190"
select select "string:stripe-pm_1RytV62GScqysDRVQg5ZUNi4"
select select "object:1197"
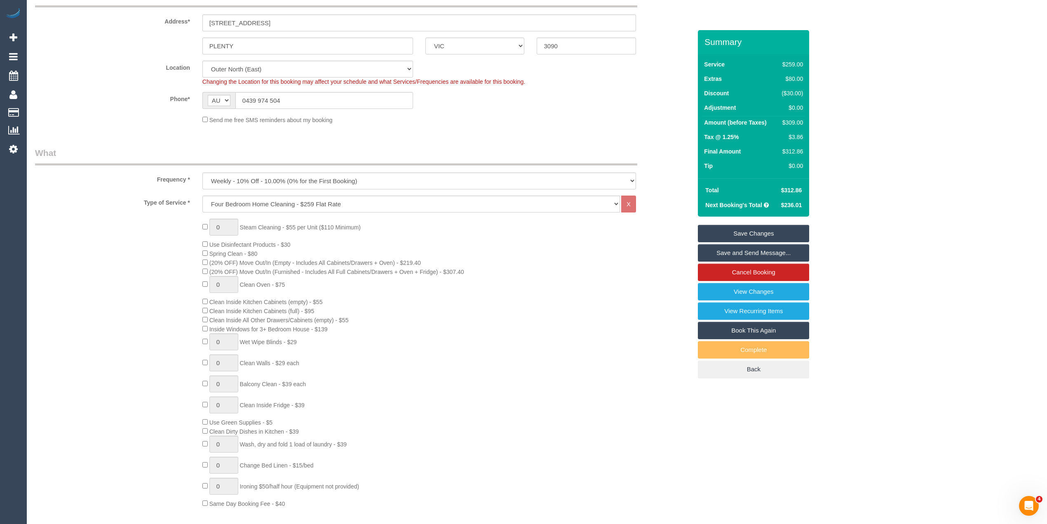
scroll to position [183, 0]
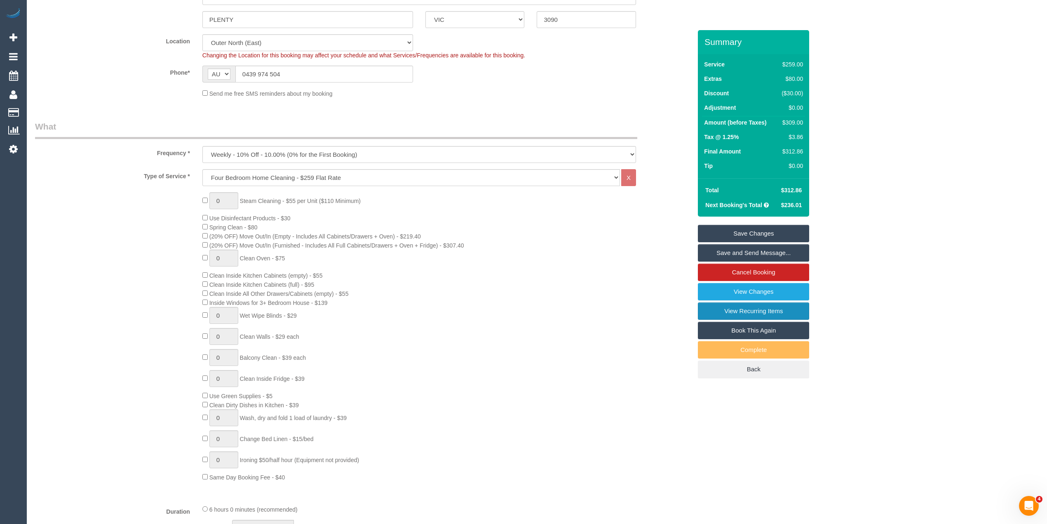
click at [780, 311] on link "View Recurring Items" at bounding box center [753, 310] width 111 height 17
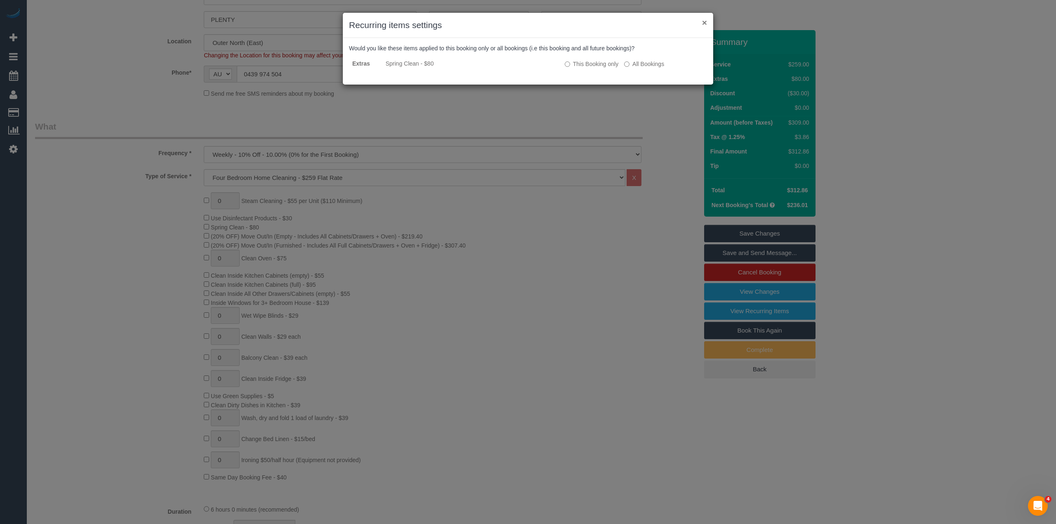
click at [703, 22] on button "×" at bounding box center [704, 22] width 5 height 9
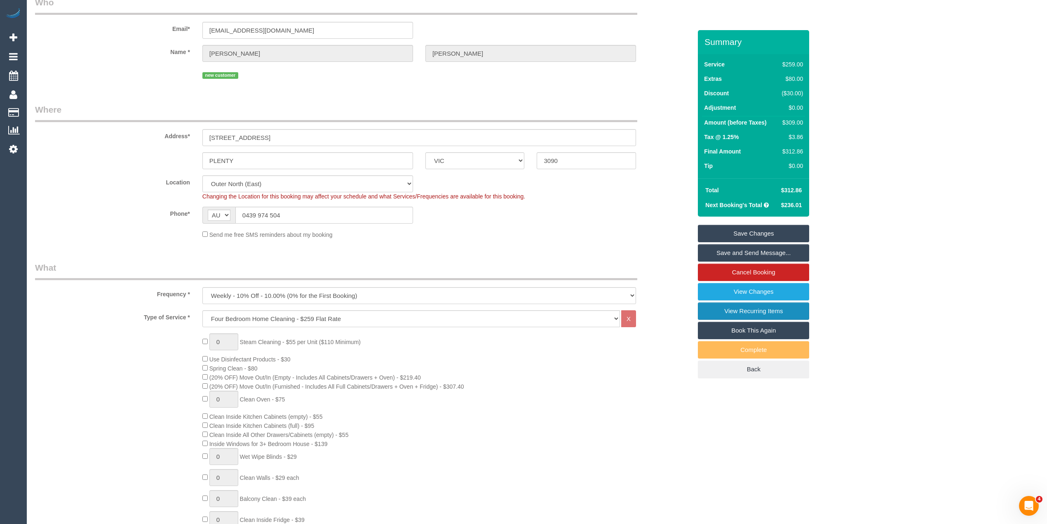
scroll to position [0, 0]
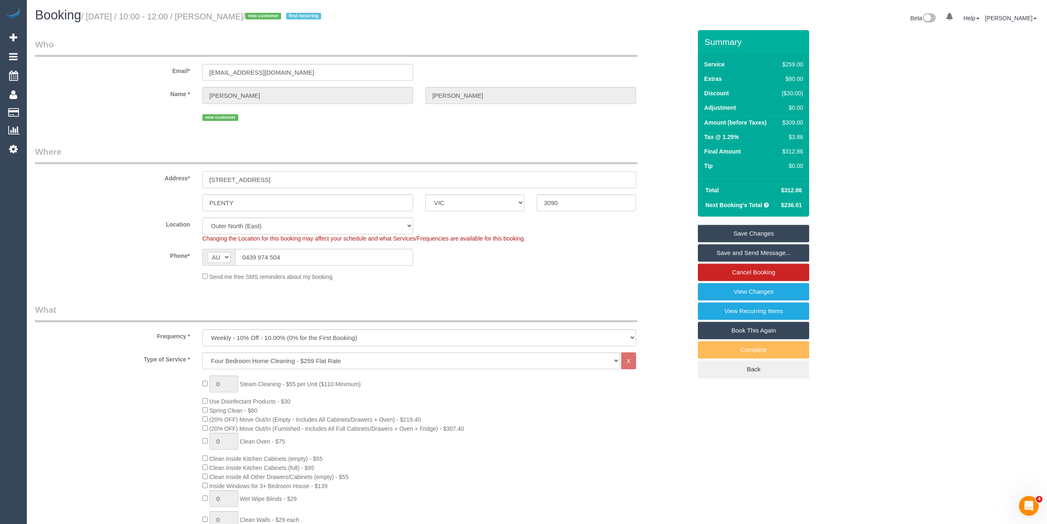
drag, startPoint x: 271, startPoint y: 178, endPoint x: 192, endPoint y: 178, distance: 79.6
click at [192, 178] on div "Address* 3 Camphora Court" at bounding box center [363, 167] width 669 height 42
drag, startPoint x: 290, startPoint y: 253, endPoint x: 215, endPoint y: 251, distance: 75.5
click at [215, 251] on div "AF AL DZ AD AO AI AQ AG AR AM AW AU AT AZ BS BH BD BB BY BE BZ BJ BM BT BO BA B…" at bounding box center [307, 257] width 211 height 17
click at [230, 360] on select "Hourly Service - $70/h Hourly Service - $65/h Hourly Service - $60/h Hourly Ser…" at bounding box center [411, 360] width 418 height 17
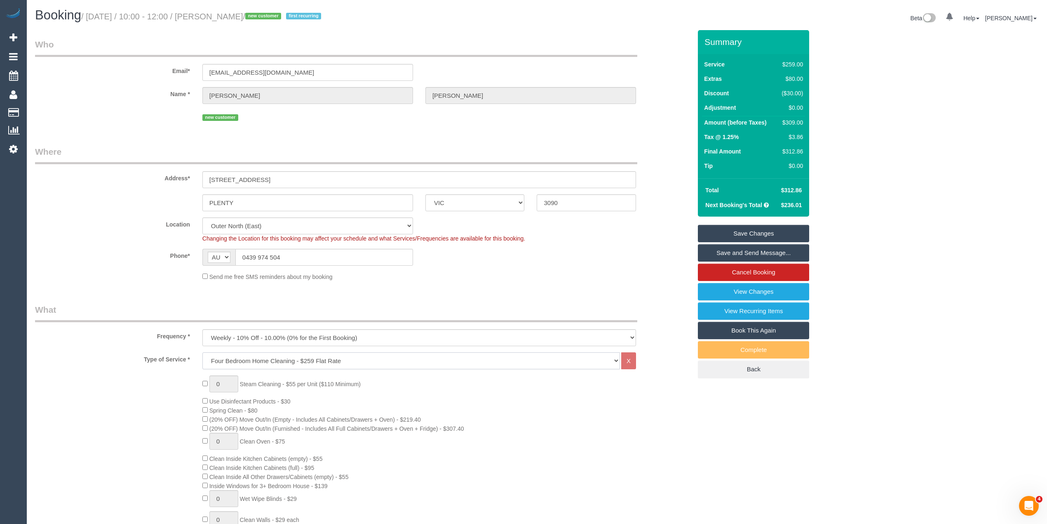
select select "214"
click at [202, 352] on select "Hourly Service - $70/h Hourly Service - $65/h Hourly Service - $60/h Hourly Ser…" at bounding box center [411, 360] width 418 height 17
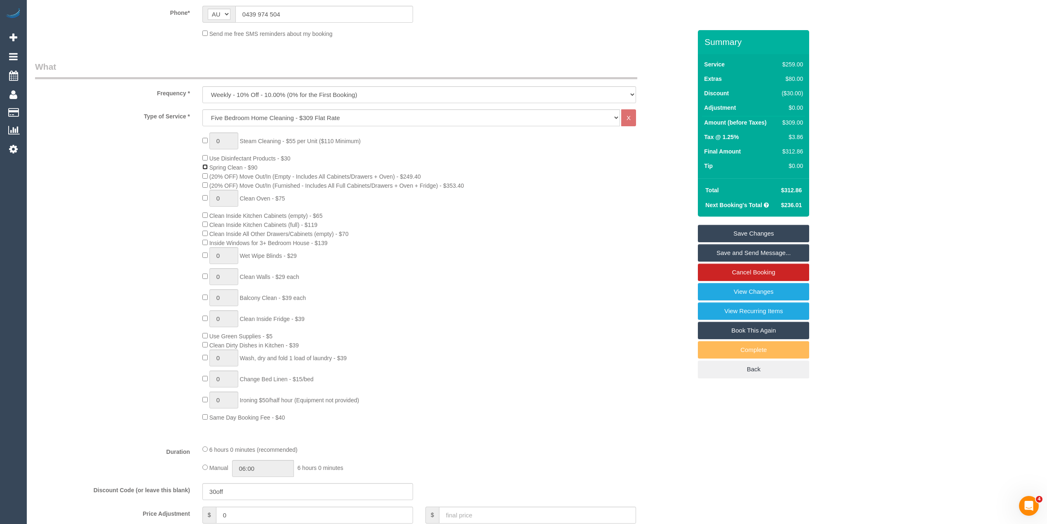
scroll to position [275, 0]
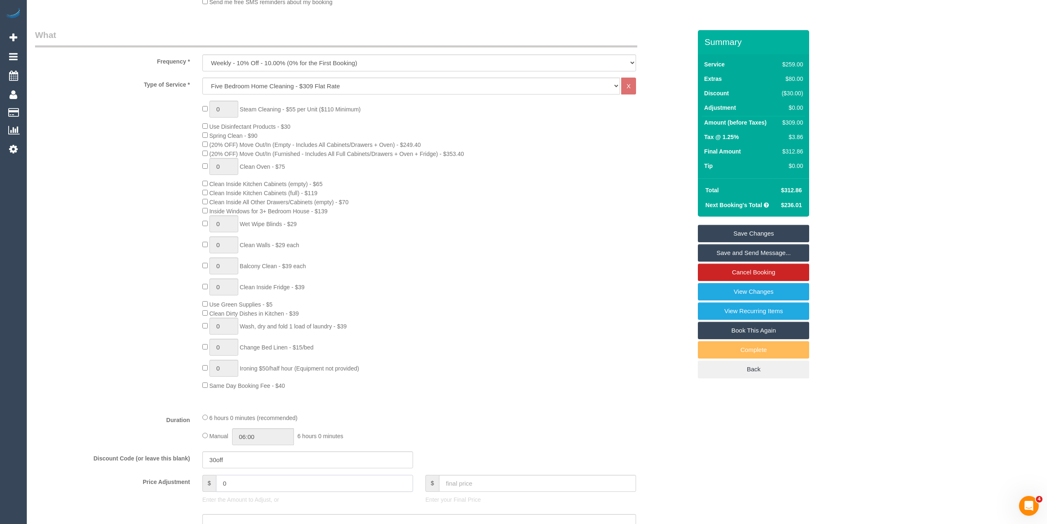
drag, startPoint x: 200, startPoint y: 487, endPoint x: 188, endPoint y: 487, distance: 11.6
click at [190, 487] on div "Price Adjustment $ 0 Enter the Amount to Adjust, or $ Enter your Final Price" at bounding box center [363, 491] width 669 height 33
type input "-30"
click at [115, 357] on div "0 Steam Cleaning - $55 per Unit ($110 Minimum) Use Disinfectant Products - $30 …" at bounding box center [363, 245] width 669 height 289
click at [303, 85] on select "Hourly Service - $70/h Hourly Service - $65/h Hourly Service - $60/h Hourly Ser…" at bounding box center [411, 86] width 418 height 17
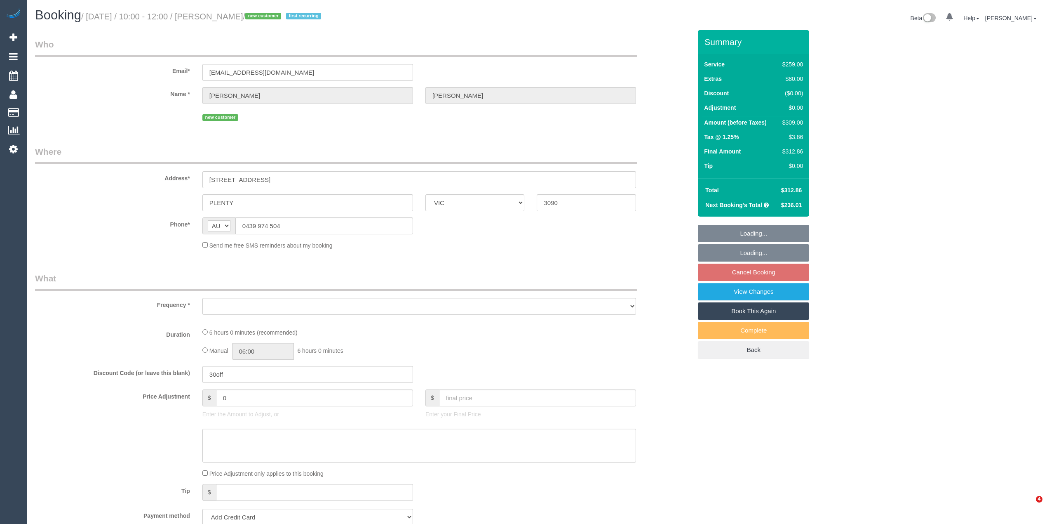
select select "VIC"
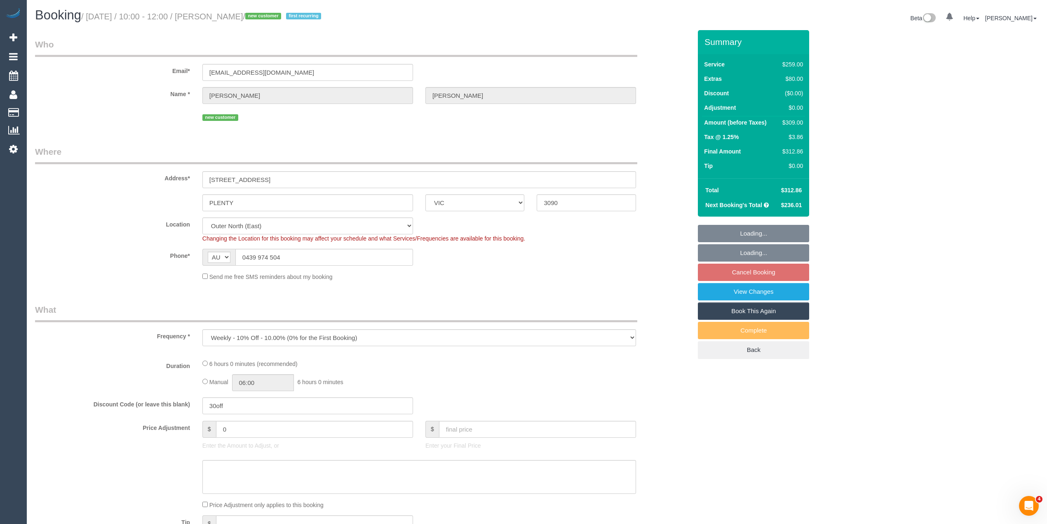
select select "object:787"
select select "string:stripe-pm_1RytV62GScqysDRVQg5ZUNi4"
select select "number:27"
select select "number:14"
select select "number:19"
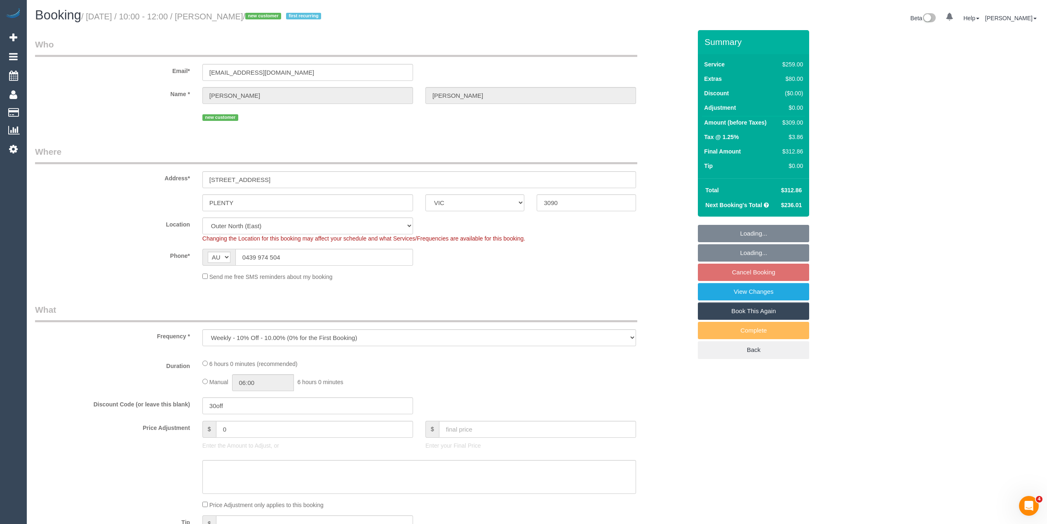
select select "number:24"
select select "number:35"
select select "number:12"
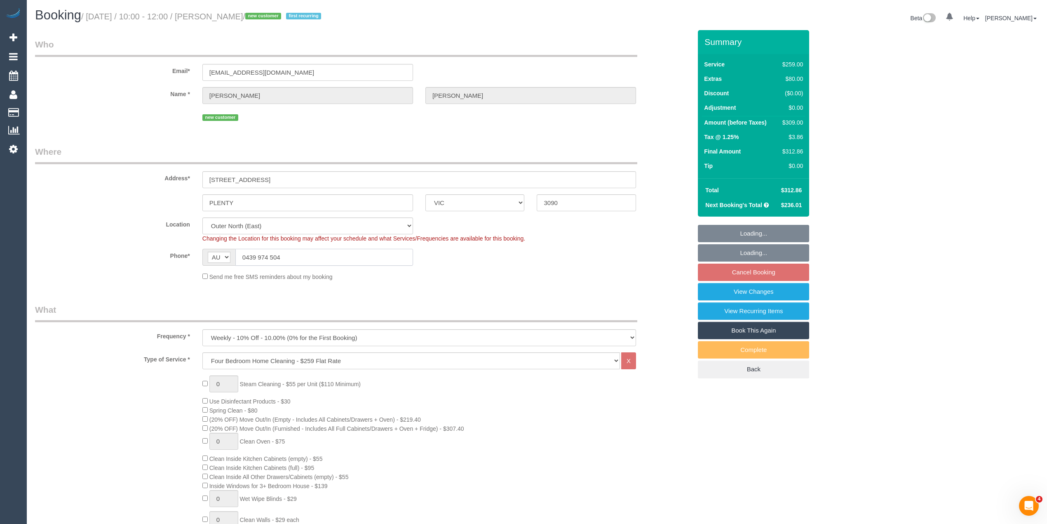
drag, startPoint x: 320, startPoint y: 253, endPoint x: 157, endPoint y: 250, distance: 162.9
click at [162, 251] on div "Phone* AF AL DZ AD AO AI AQ AG AR AM AW AU AT AZ BS BH BD BB BY BE BZ BJ BM BT …" at bounding box center [363, 257] width 669 height 17
click at [544, 260] on div "Phone* AF AL DZ AD AO AI AQ AG AR AM AW AU AT AZ BS BH BD BB BY BE BZ BJ BM BT …" at bounding box center [363, 257] width 669 height 17
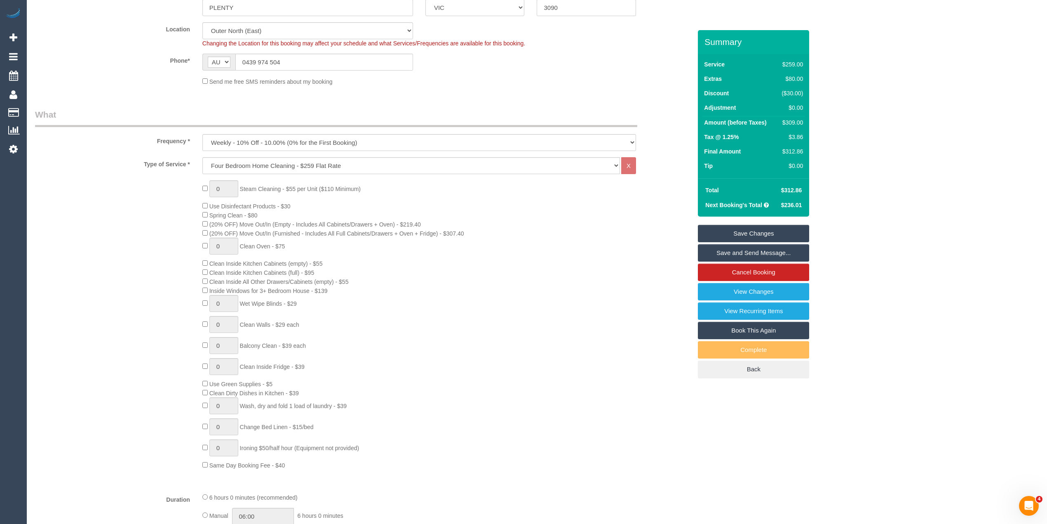
scroll to position [176, 0]
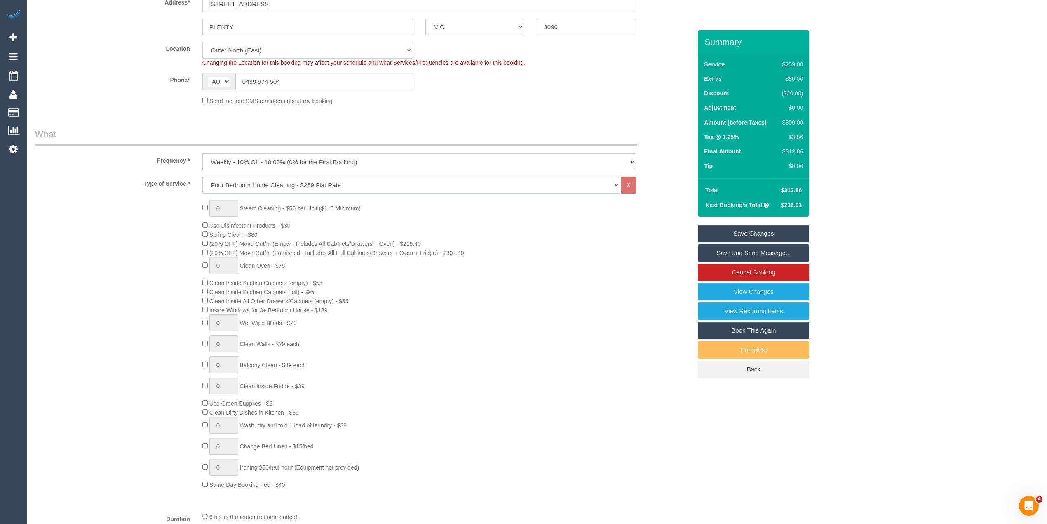
click at [223, 182] on select "Hourly Service - $70/h Hourly Service - $65/h Hourly Service - $60/h Hourly Ser…" at bounding box center [411, 184] width 418 height 17
select select "214"
click at [202, 176] on select "Hourly Service - $70/h Hourly Service - $65/h Hourly Service - $60/h Hourly Ser…" at bounding box center [411, 184] width 418 height 17
click at [177, 245] on div "0 Steam Cleaning - $55 per Unit ($110 Minimum) Use Disinfectant Products - $30 …" at bounding box center [363, 344] width 669 height 289
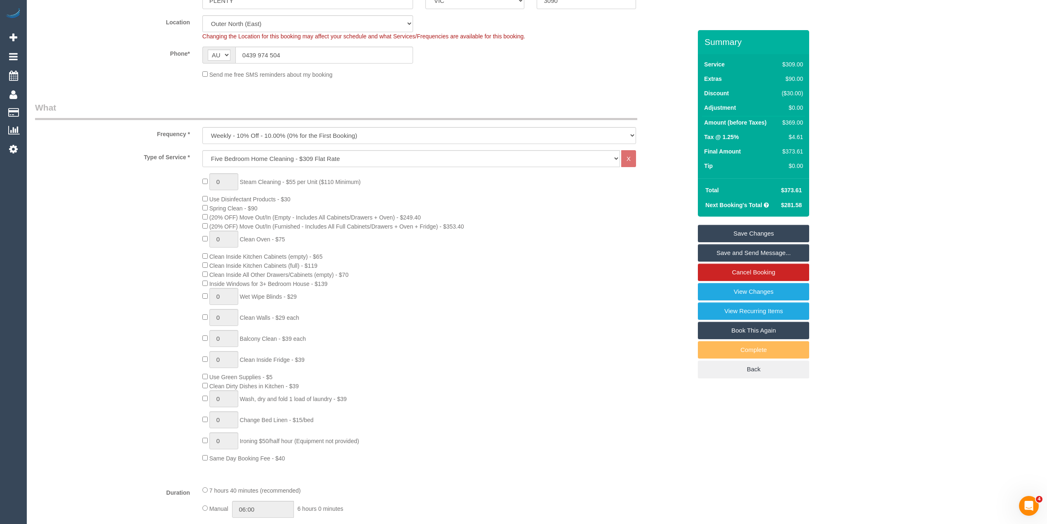
scroll to position [360, 0]
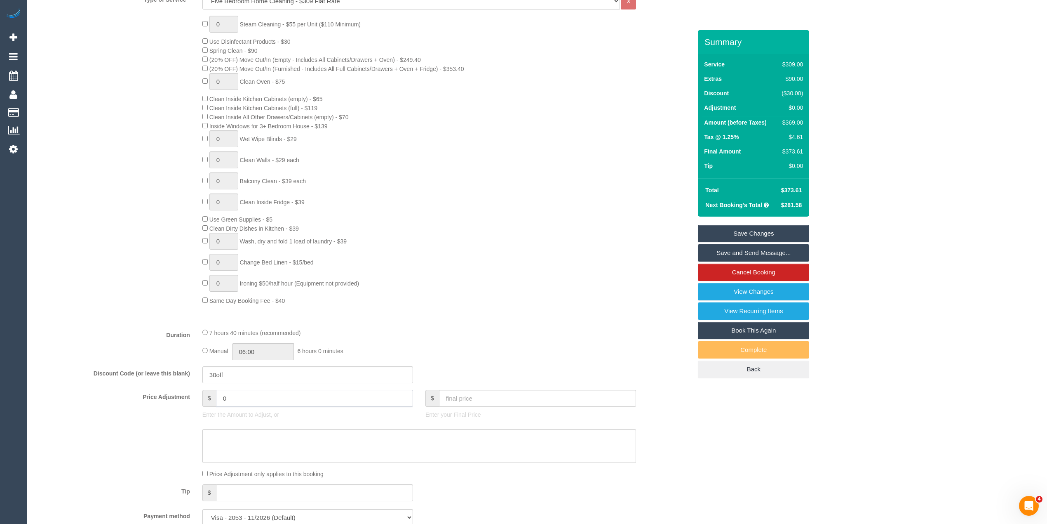
drag, startPoint x: 243, startPoint y: 395, endPoint x: 199, endPoint y: 393, distance: 44.1
click at [199, 393] on div "$ 0 Enter the Amount to Adjust, or" at bounding box center [307, 406] width 223 height 33
type input "-40"
click at [95, 307] on div "Type of Service * Hourly Service - $70/h Hourly Service - $65/h Hourly Service …" at bounding box center [363, 157] width 657 height 329
click at [241, 442] on textarea at bounding box center [419, 446] width 434 height 34
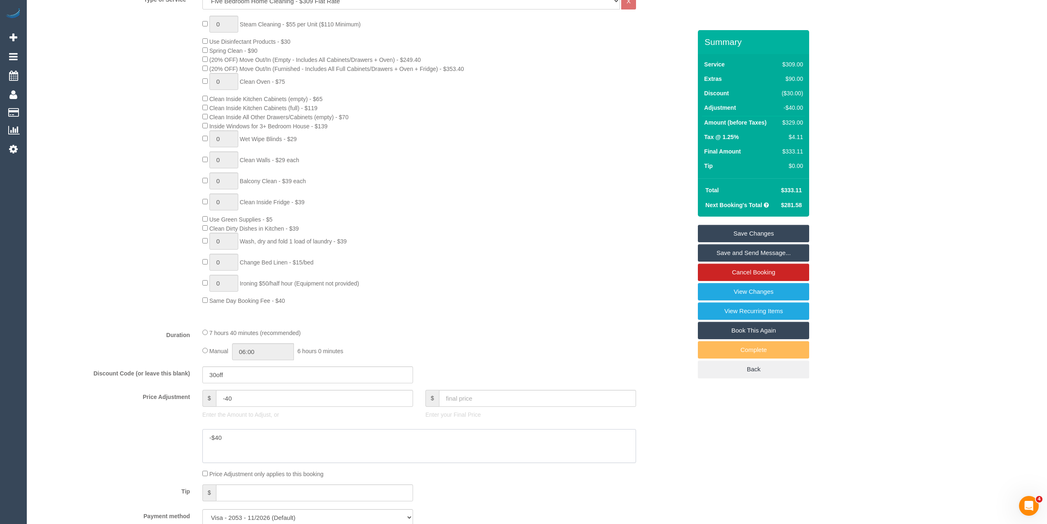
click at [235, 436] on textarea at bounding box center [419, 446] width 434 height 34
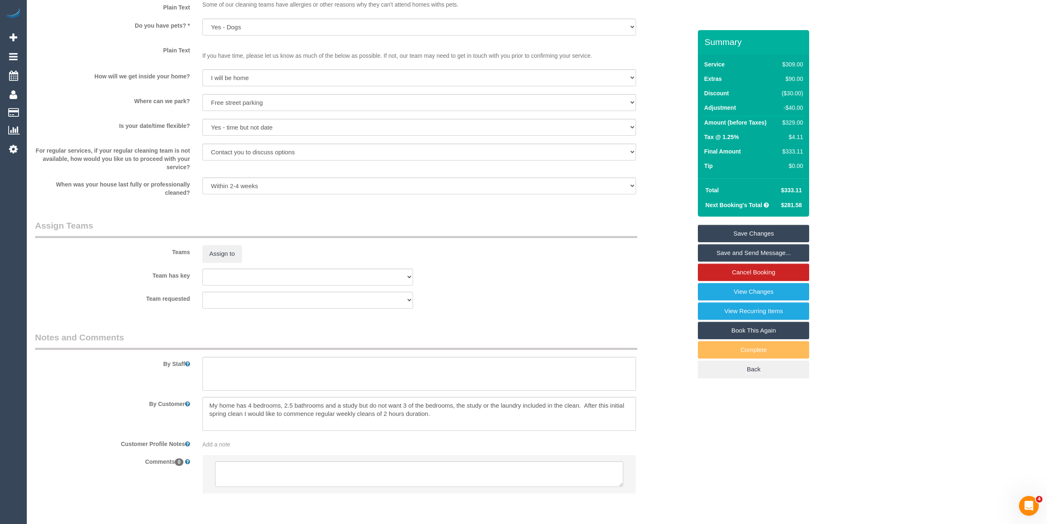
scroll to position [1092, 0]
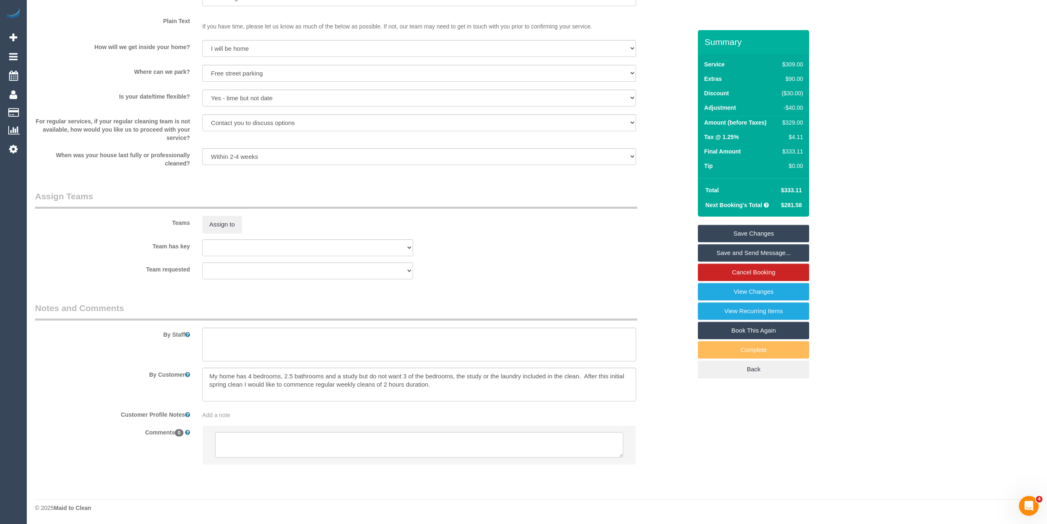
type textarea "-$40 for skipping 3 bedrooms and study - CG"
click at [246, 338] on textarea at bounding box center [419, 344] width 434 height 34
type textarea "T"
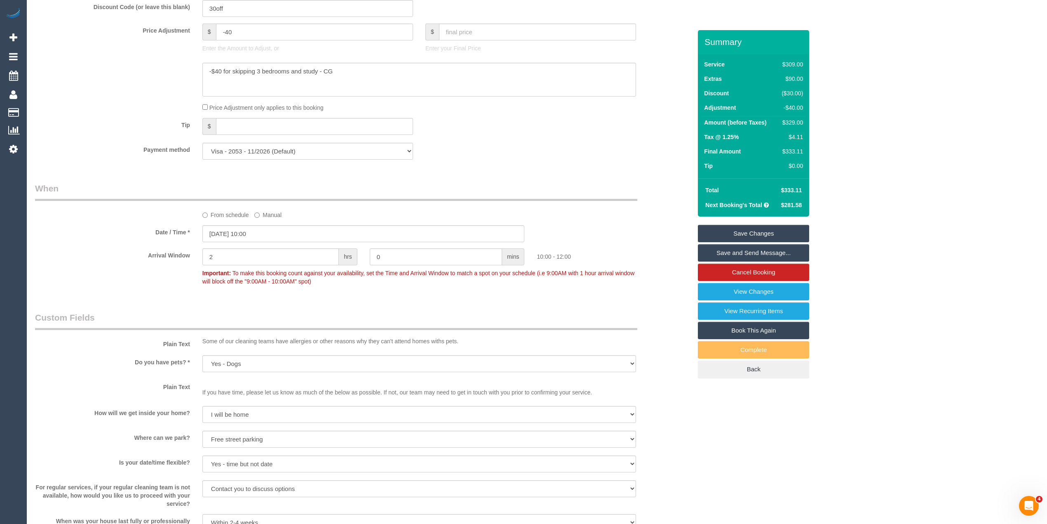
scroll to position [543, 0]
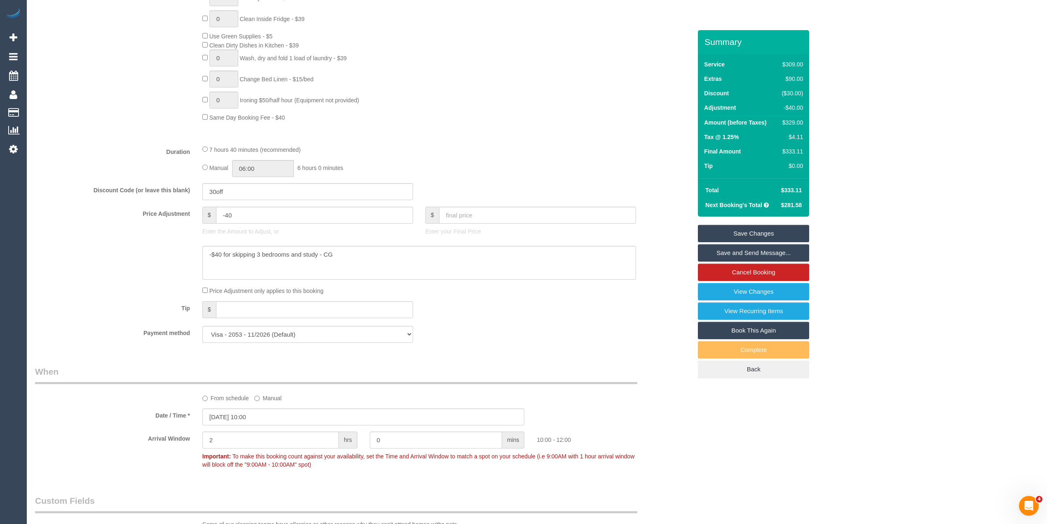
type textarea "You do not need to clean 3 bedrooms, study or laundry."
click at [228, 215] on input "-40" at bounding box center [314, 215] width 197 height 17
type input "-50"
click at [219, 256] on textarea at bounding box center [419, 263] width 434 height 34
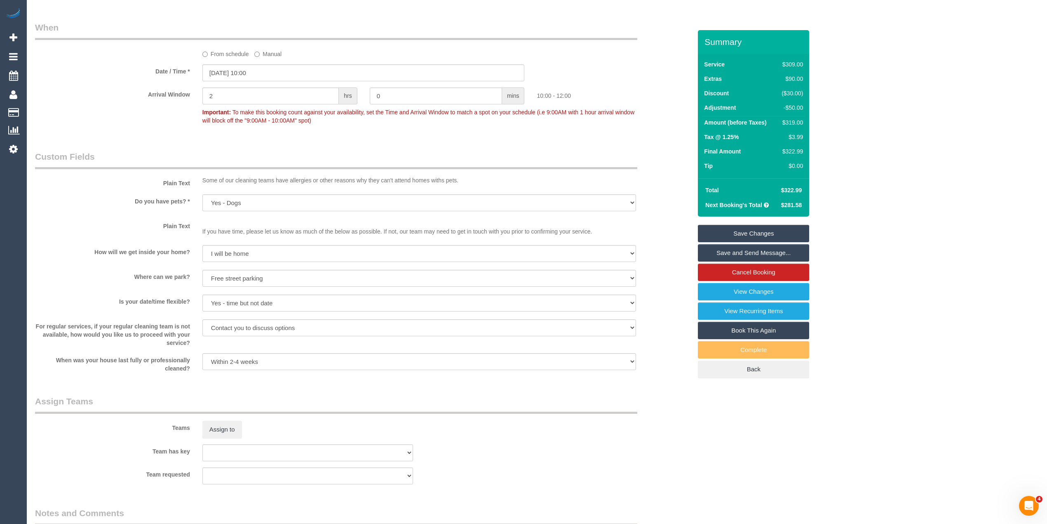
scroll to position [1092, 0]
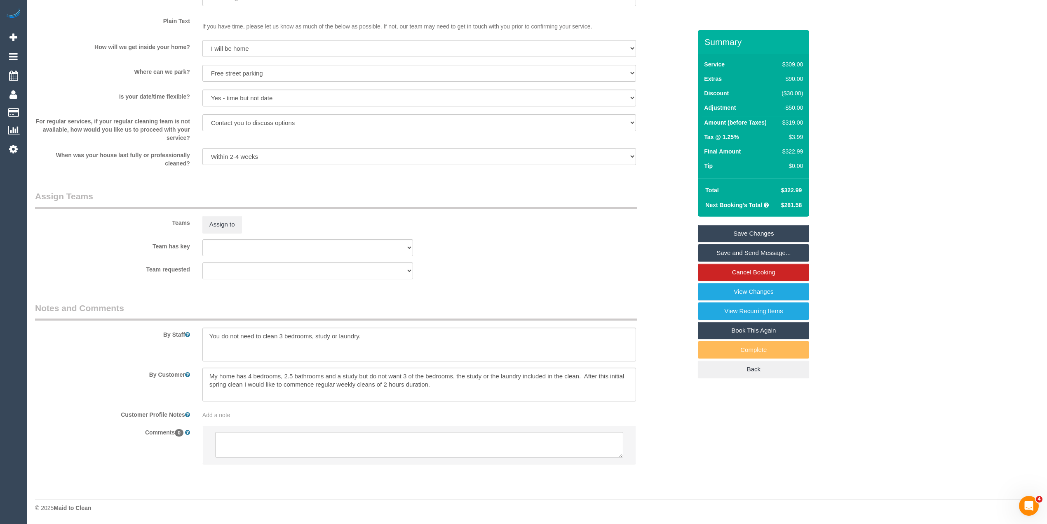
type textarea "-$50 for skipping 3 bedrooms and study - CG"
click at [282, 447] on textarea at bounding box center [419, 445] width 408 height 26
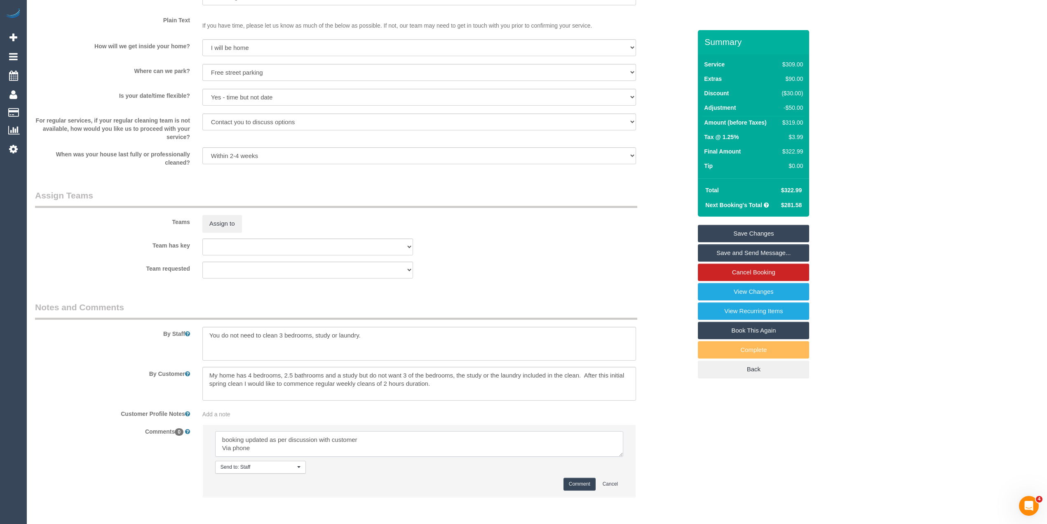
type textarea "booking updated as per discussion with customer Via phone"
click at [570, 485] on button "Comment" at bounding box center [580, 483] width 32 height 13
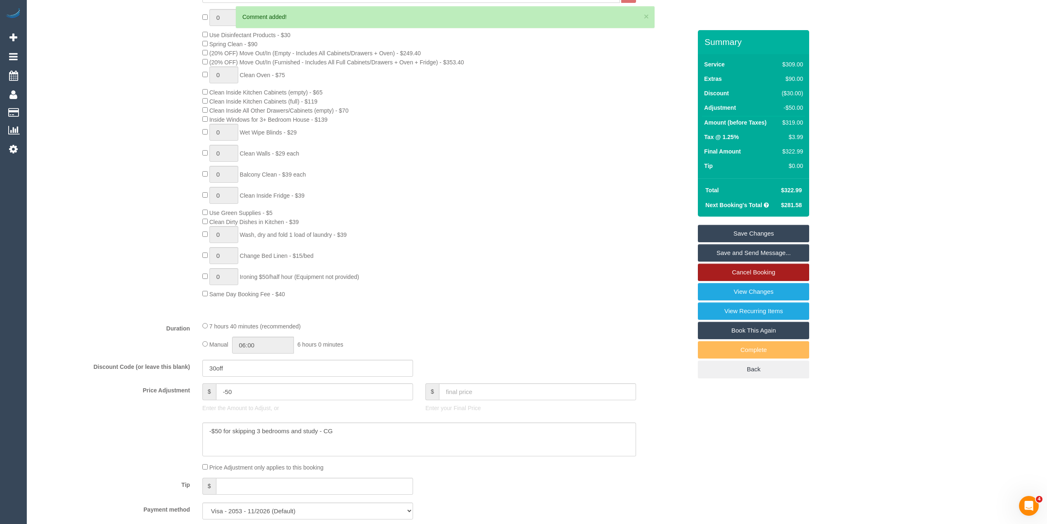
scroll to position [268, 0]
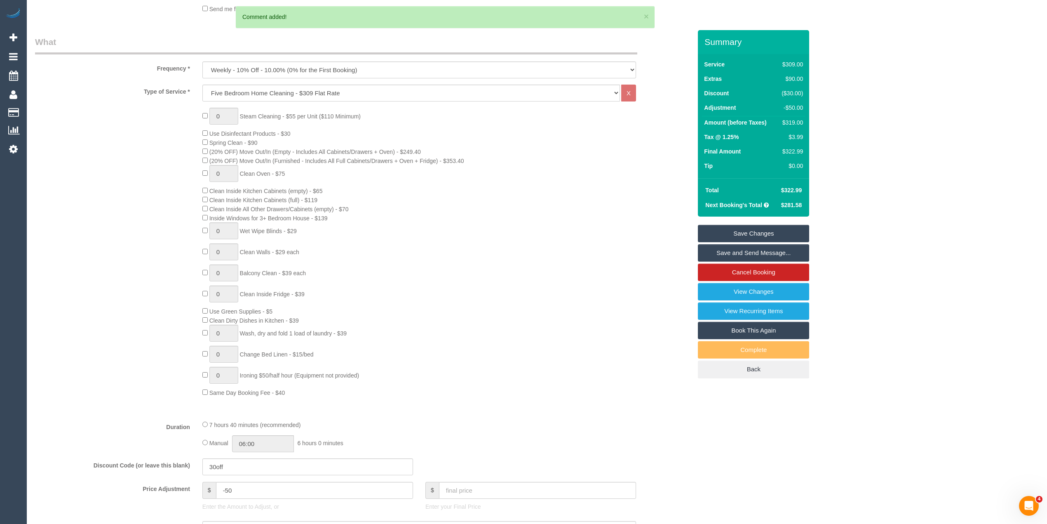
click at [761, 228] on link "Save Changes" at bounding box center [753, 233] width 111 height 17
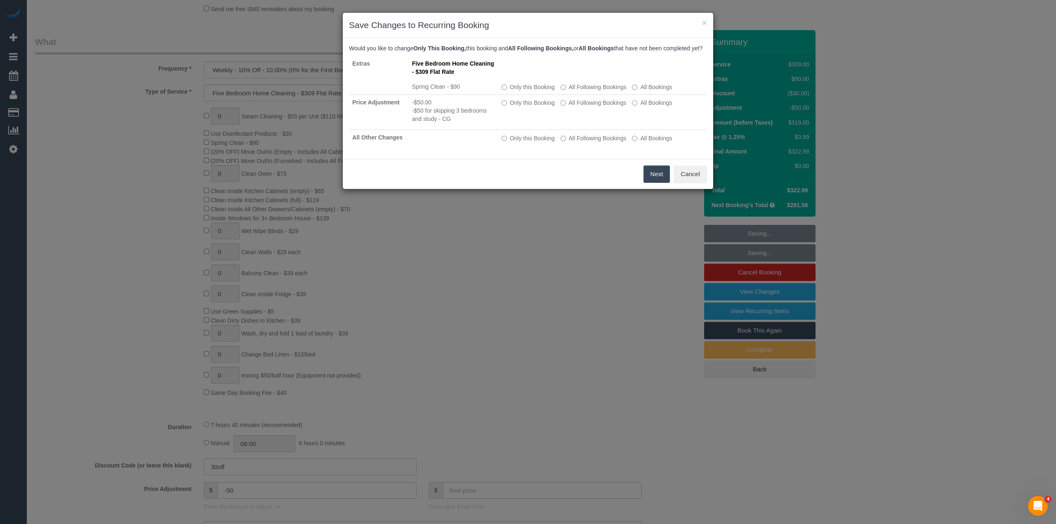
click at [648, 183] on button "Next" at bounding box center [656, 173] width 27 height 17
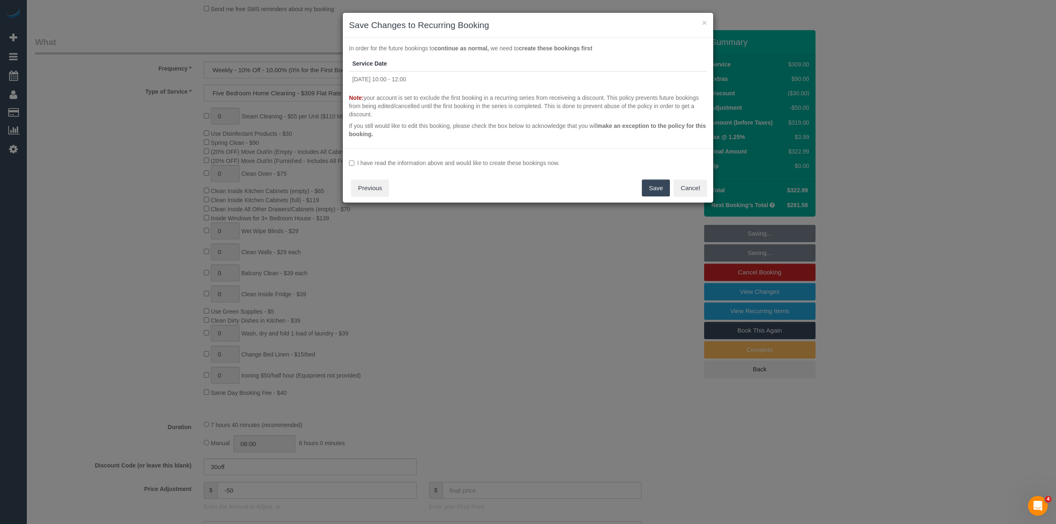
click at [651, 182] on button "Save" at bounding box center [656, 187] width 28 height 17
